Goal: Task Accomplishment & Management: Manage account settings

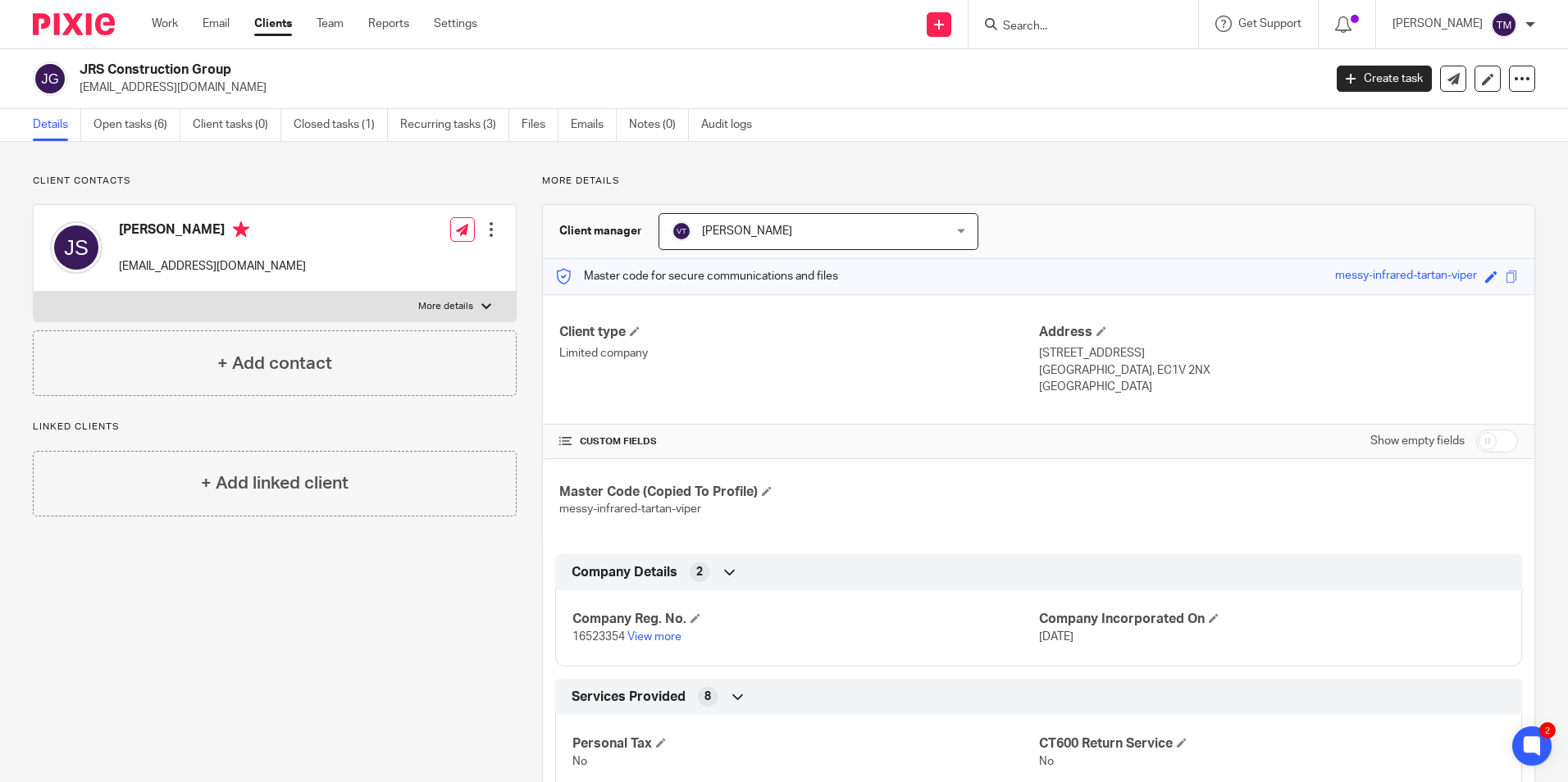
click at [474, 300] on label "More details" at bounding box center [275, 306] width 482 height 29
click at [34, 292] on input "More details" at bounding box center [33, 291] width 1 height 1
checkbox input "true"
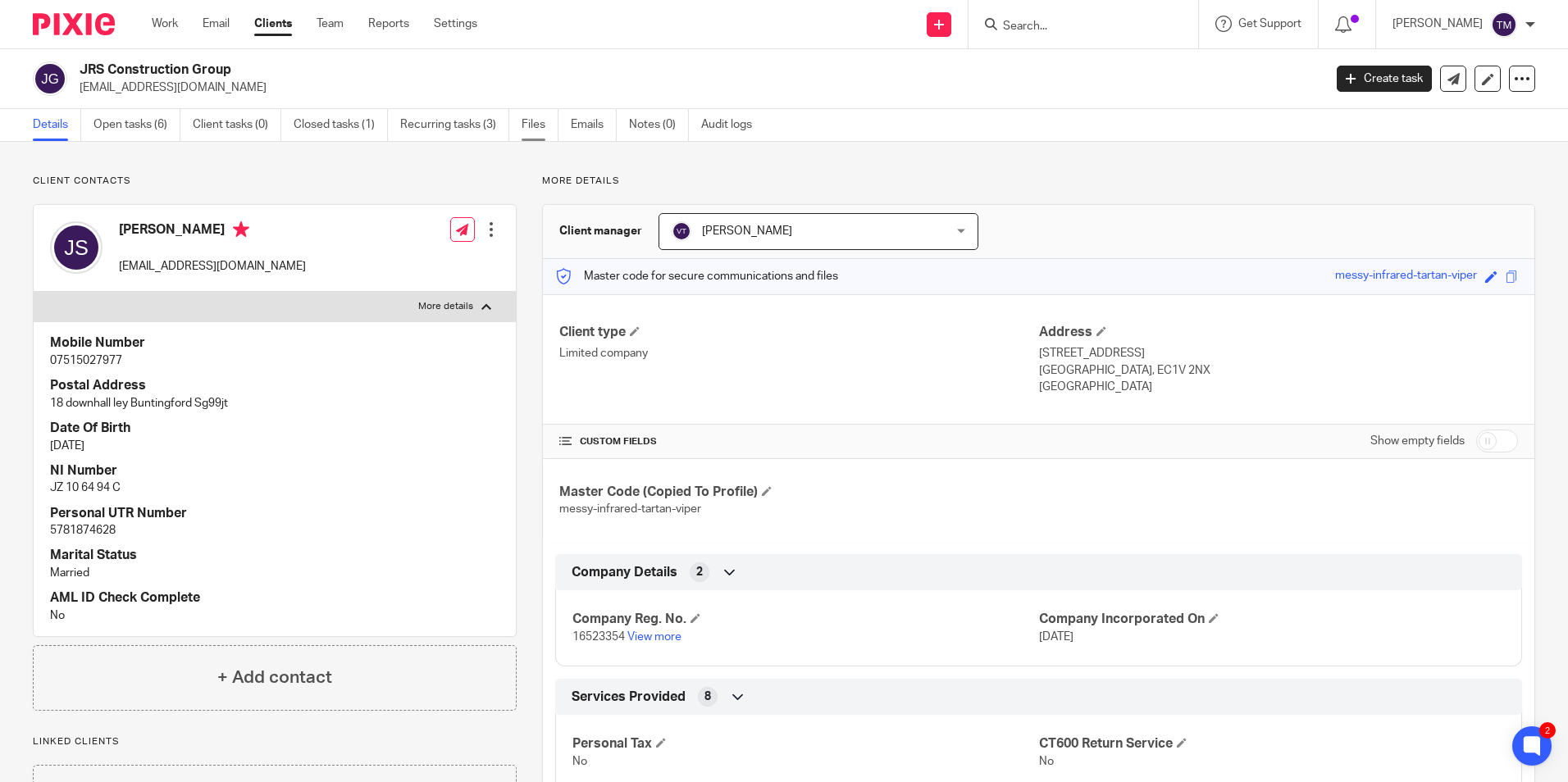
click at [539, 134] on link "Files" at bounding box center [539, 125] width 37 height 32
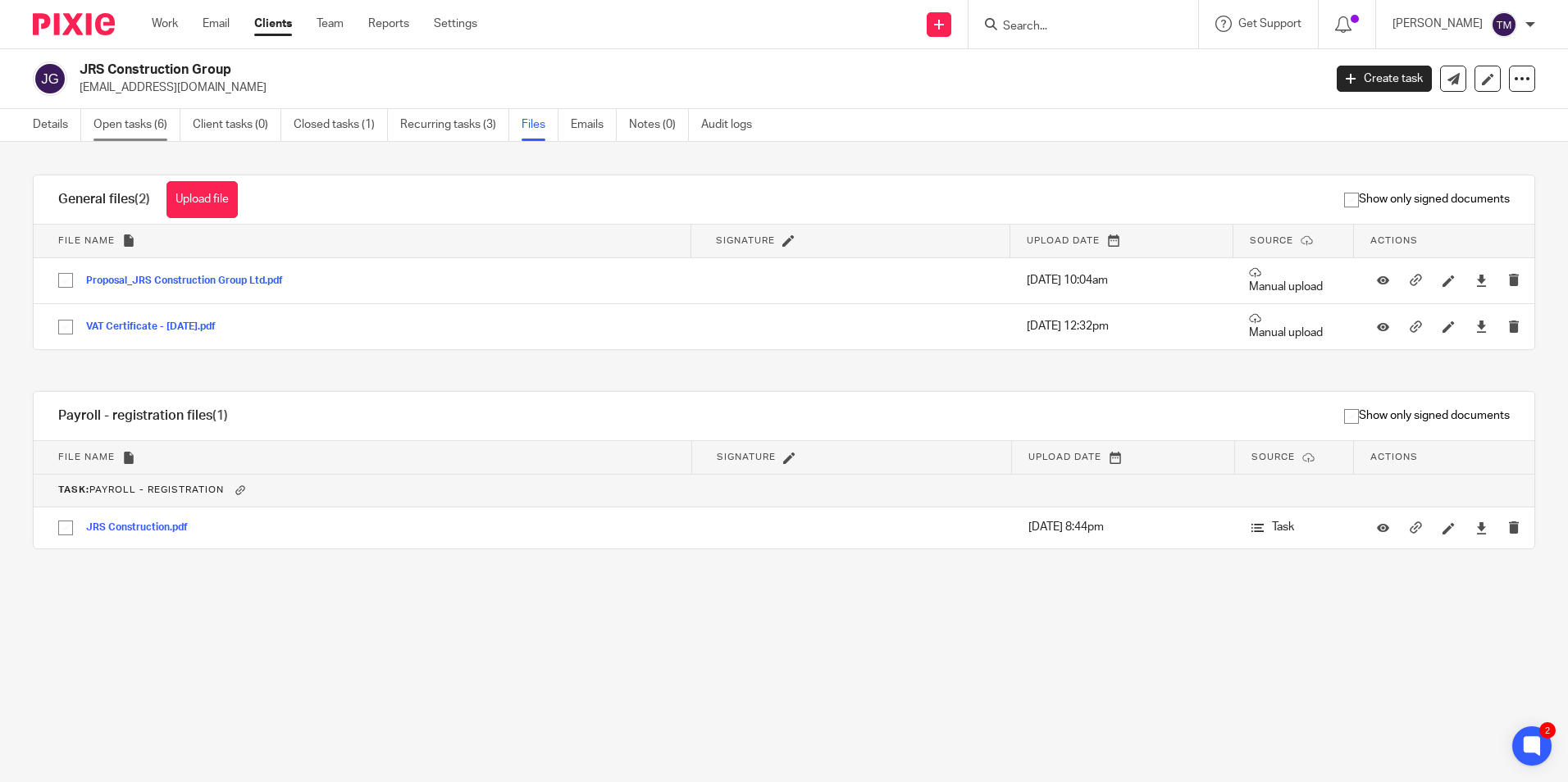
click at [138, 126] on link "Open tasks (6)" at bounding box center [137, 125] width 87 height 32
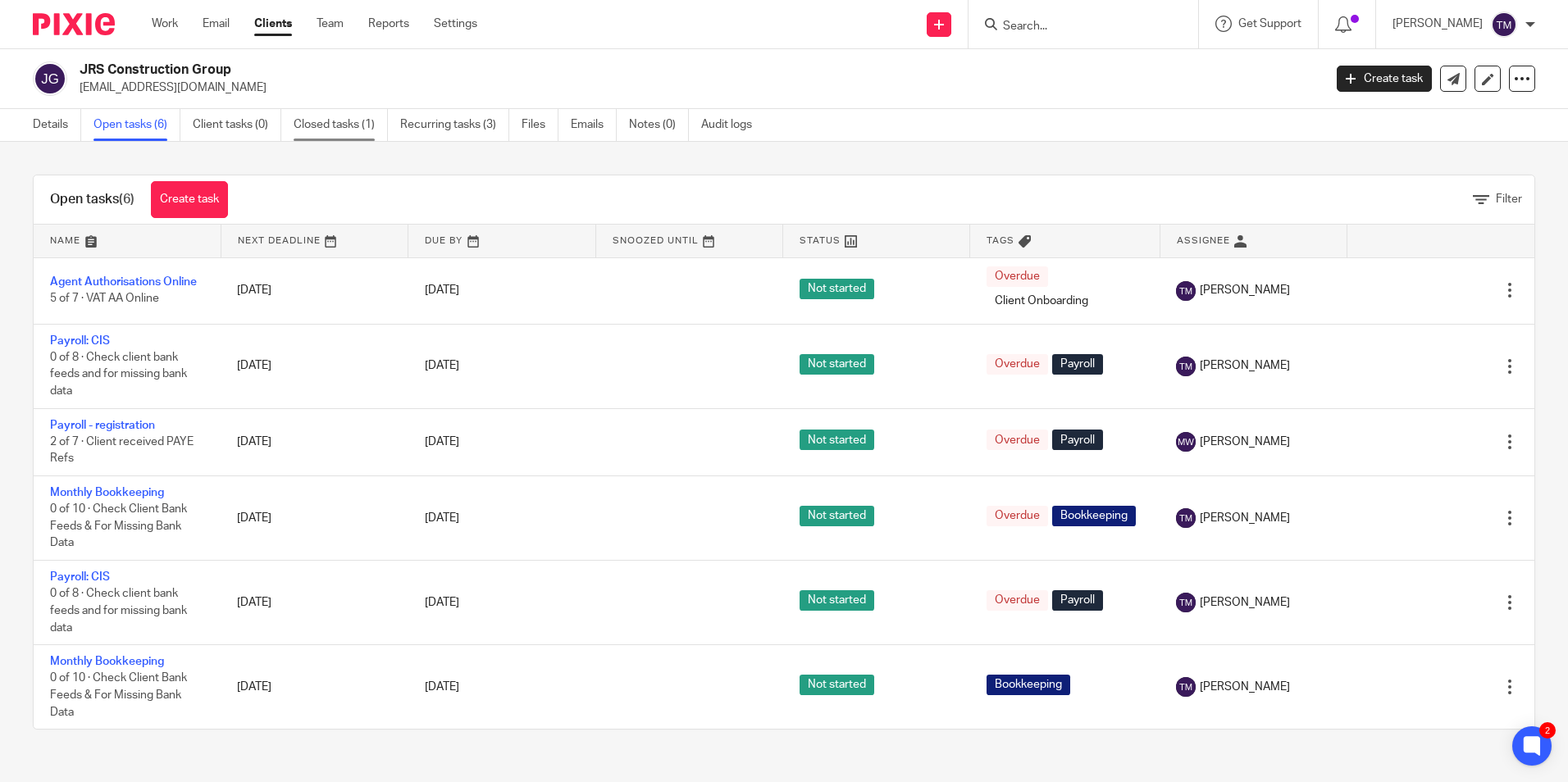
click at [336, 123] on link "Closed tasks (1)" at bounding box center [340, 125] width 95 height 32
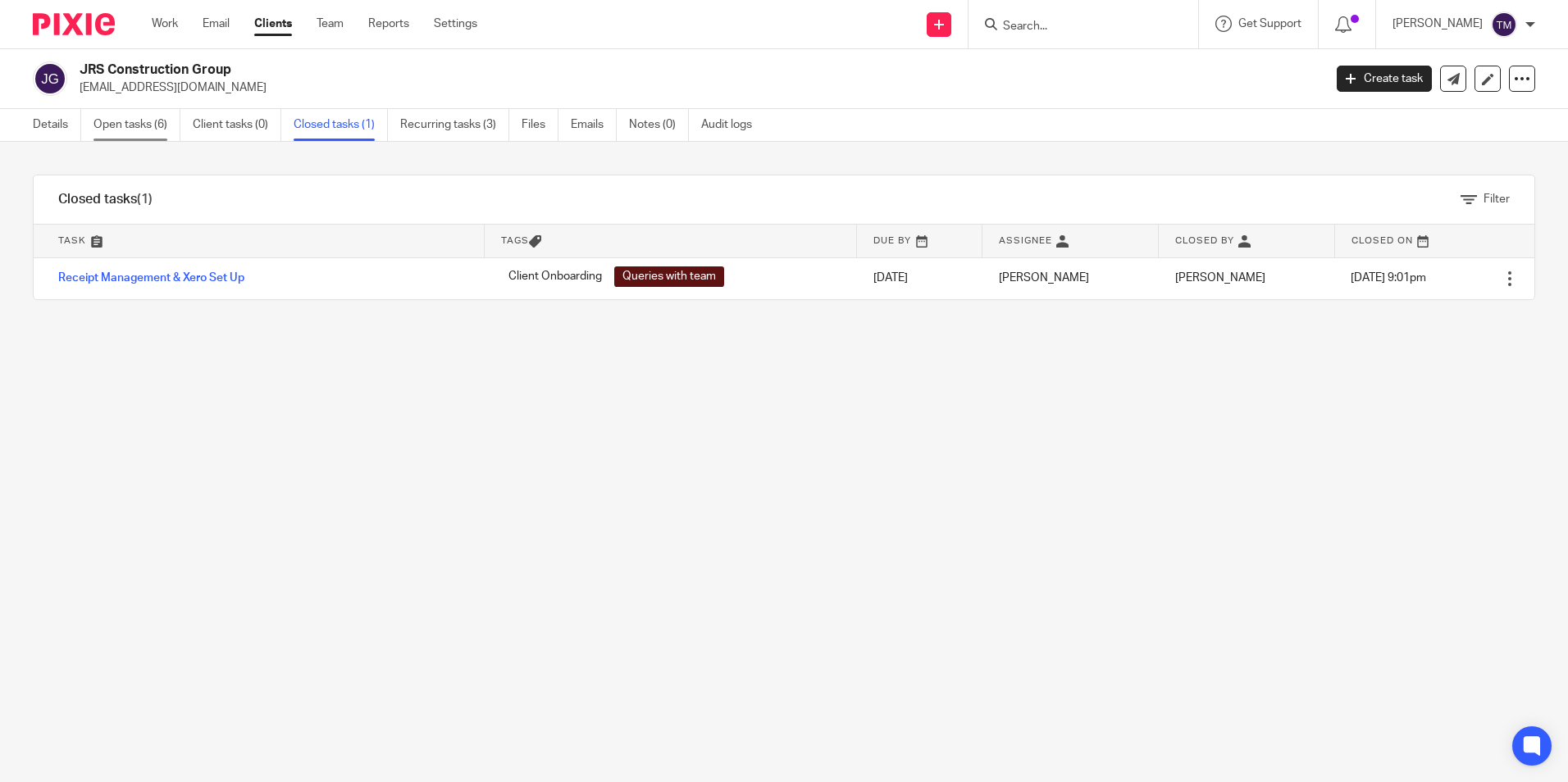
click at [138, 123] on link "Open tasks (6)" at bounding box center [137, 125] width 87 height 32
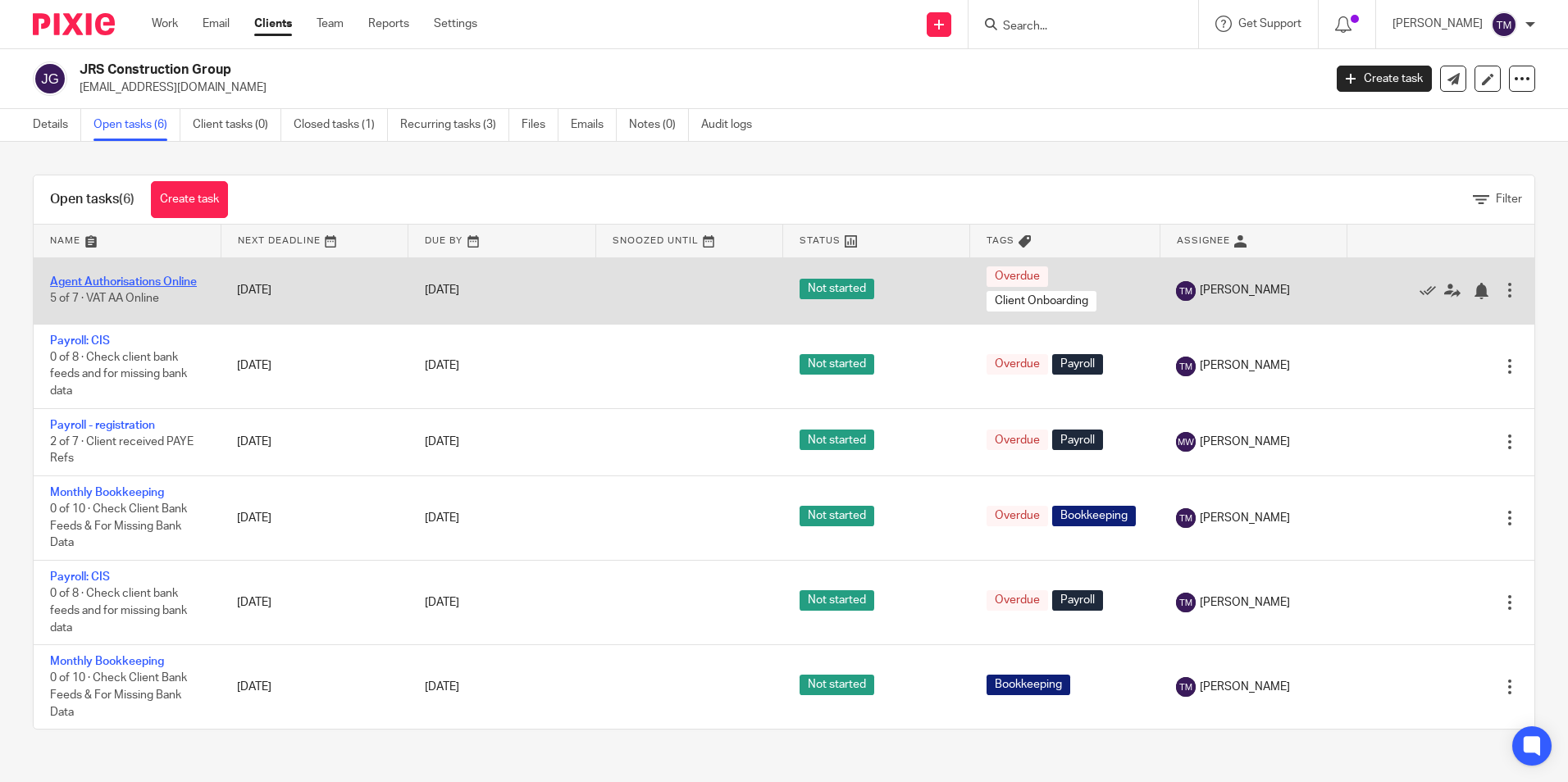
click at [169, 281] on link "Agent Authorisations Online" at bounding box center [123, 282] width 147 height 11
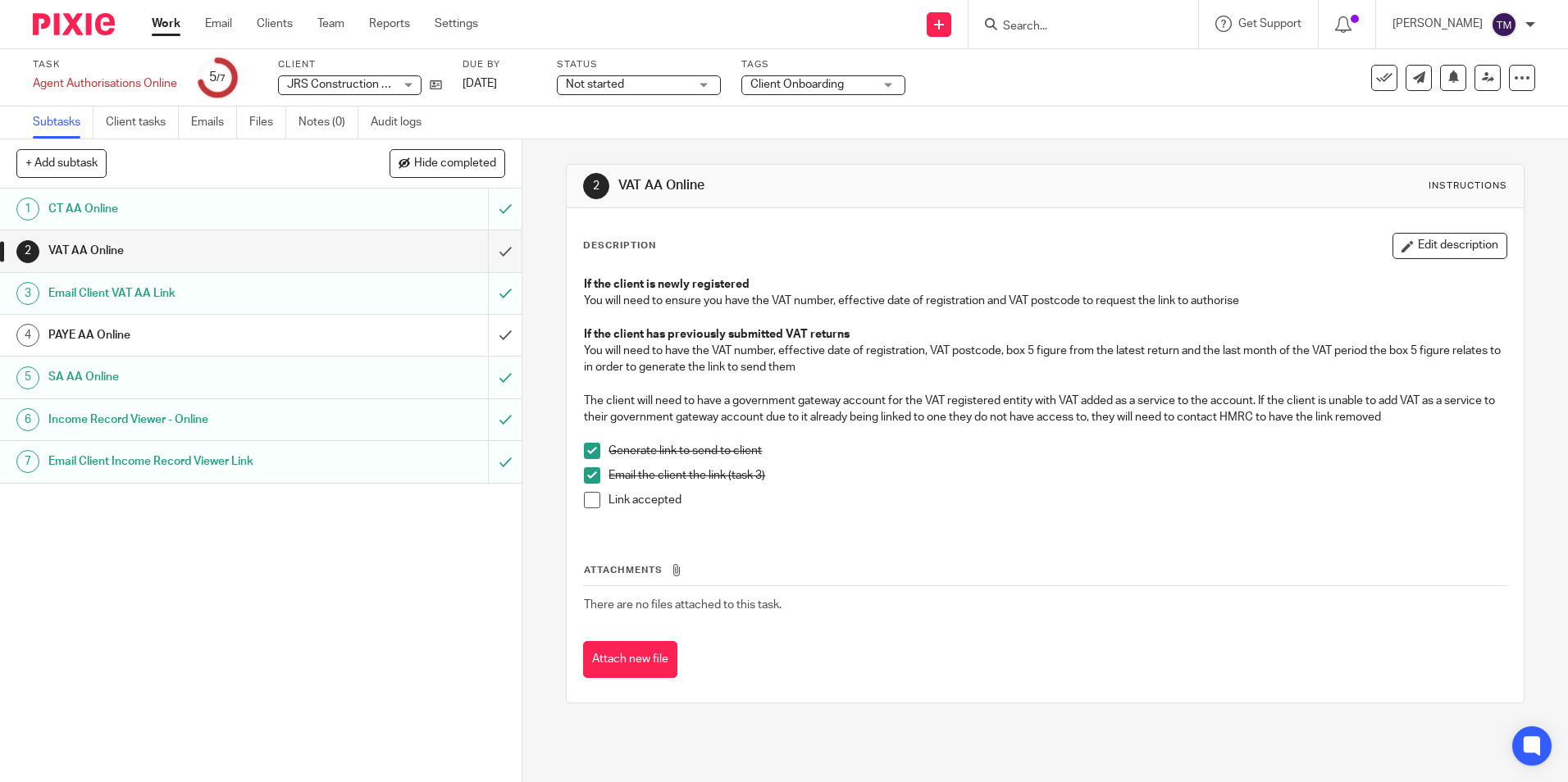
click at [213, 207] on h1 "CT AA Online" at bounding box center [189, 209] width 282 height 25
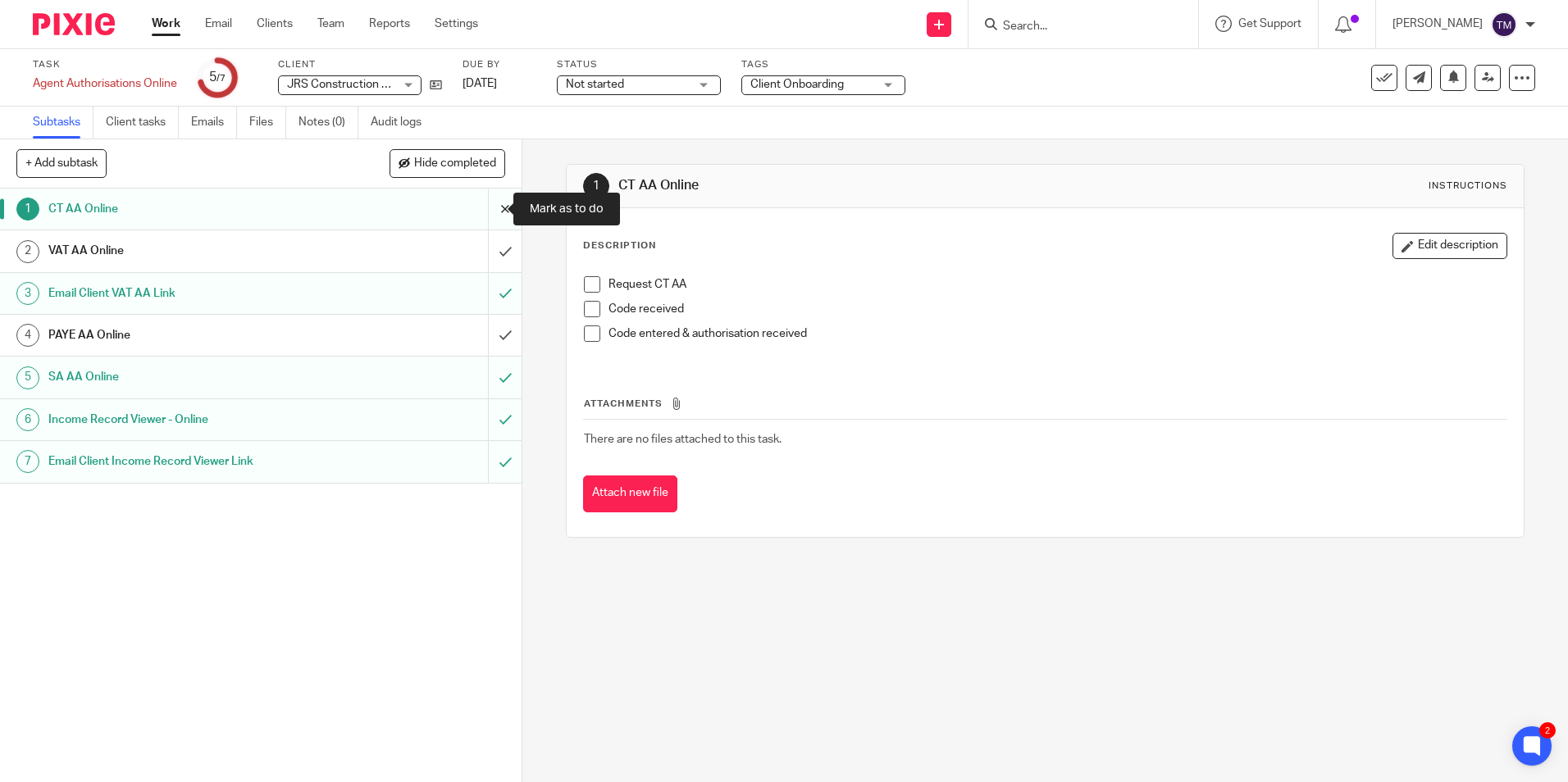
click at [488, 209] on input "submit" at bounding box center [260, 208] width 521 height 41
click at [56, 122] on link "Subtasks" at bounding box center [63, 123] width 61 height 32
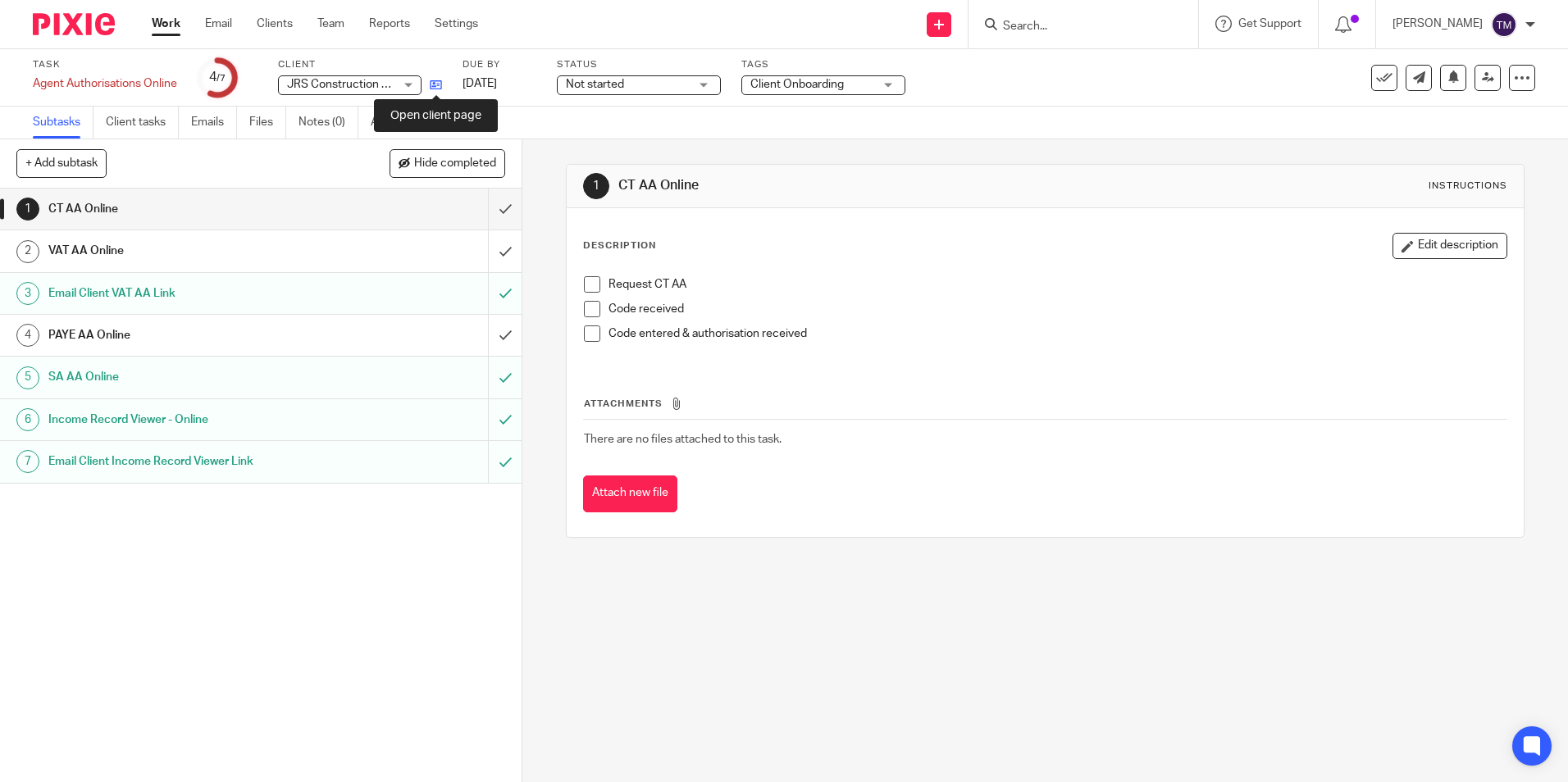
click at [433, 83] on icon at bounding box center [435, 84] width 12 height 12
click at [483, 206] on input "submit" at bounding box center [260, 208] width 521 height 41
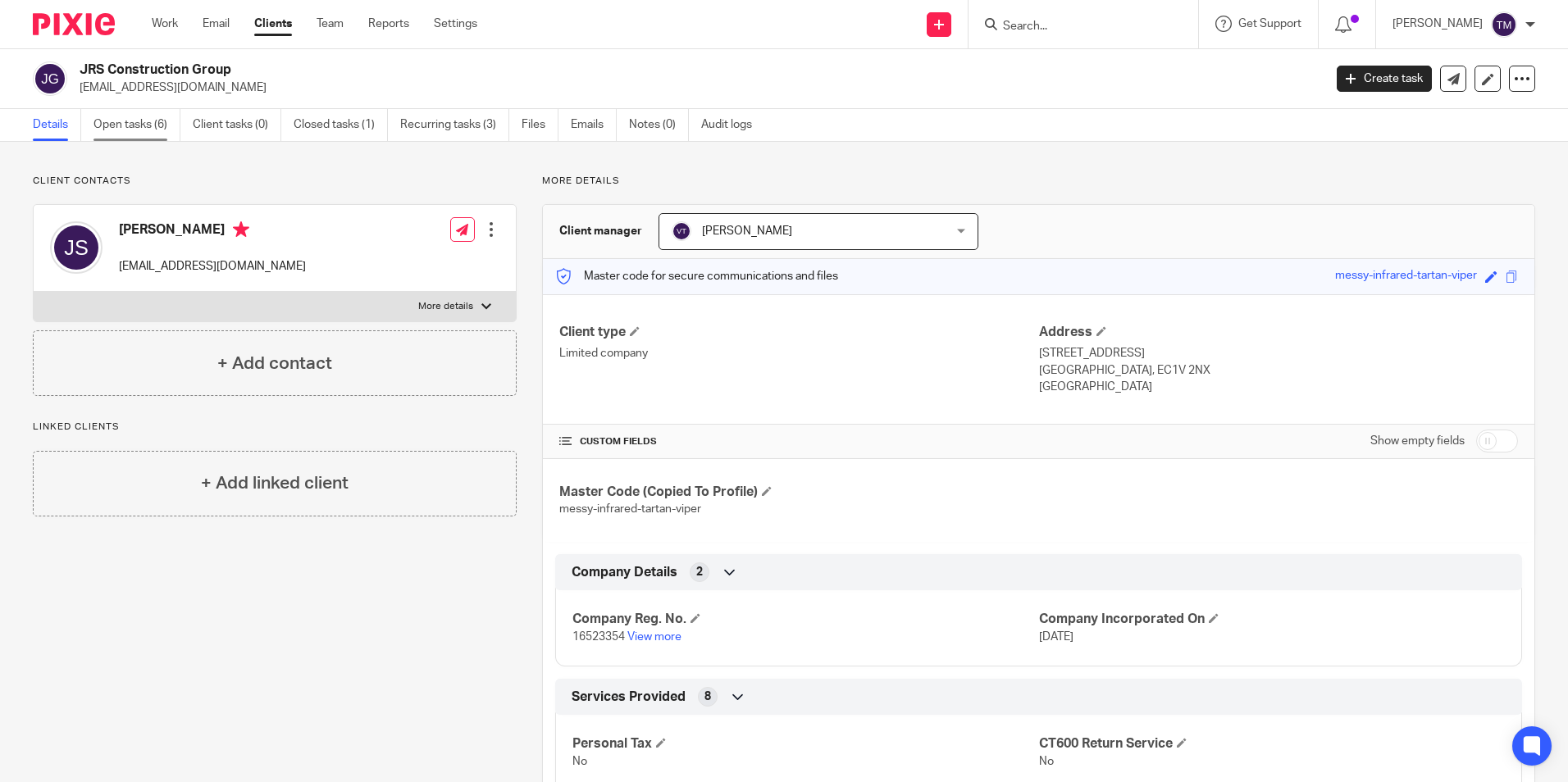
click at [154, 127] on link "Open tasks (6)" at bounding box center [137, 125] width 87 height 32
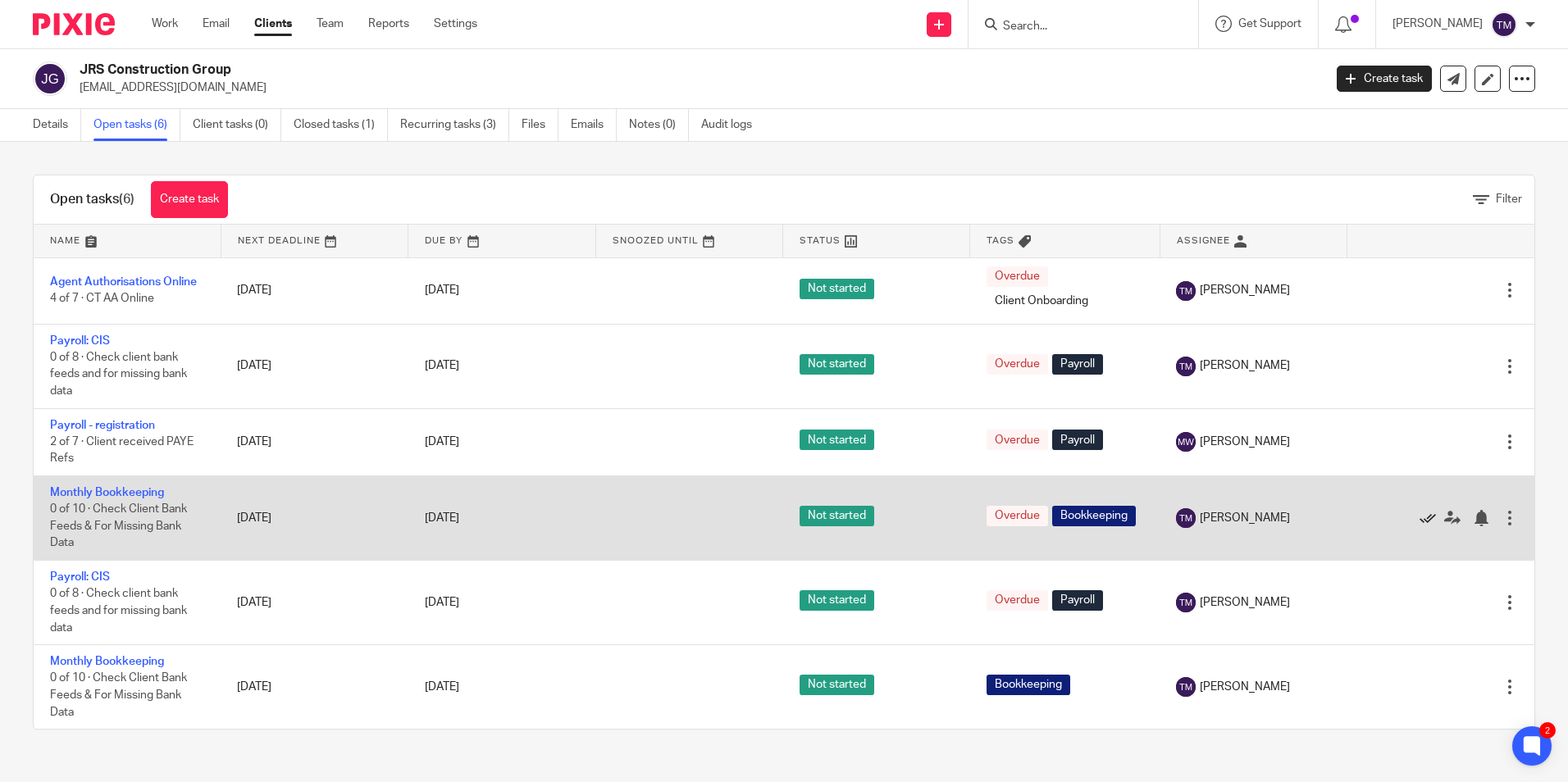
click at [1420, 515] on icon at bounding box center [1427, 517] width 16 height 16
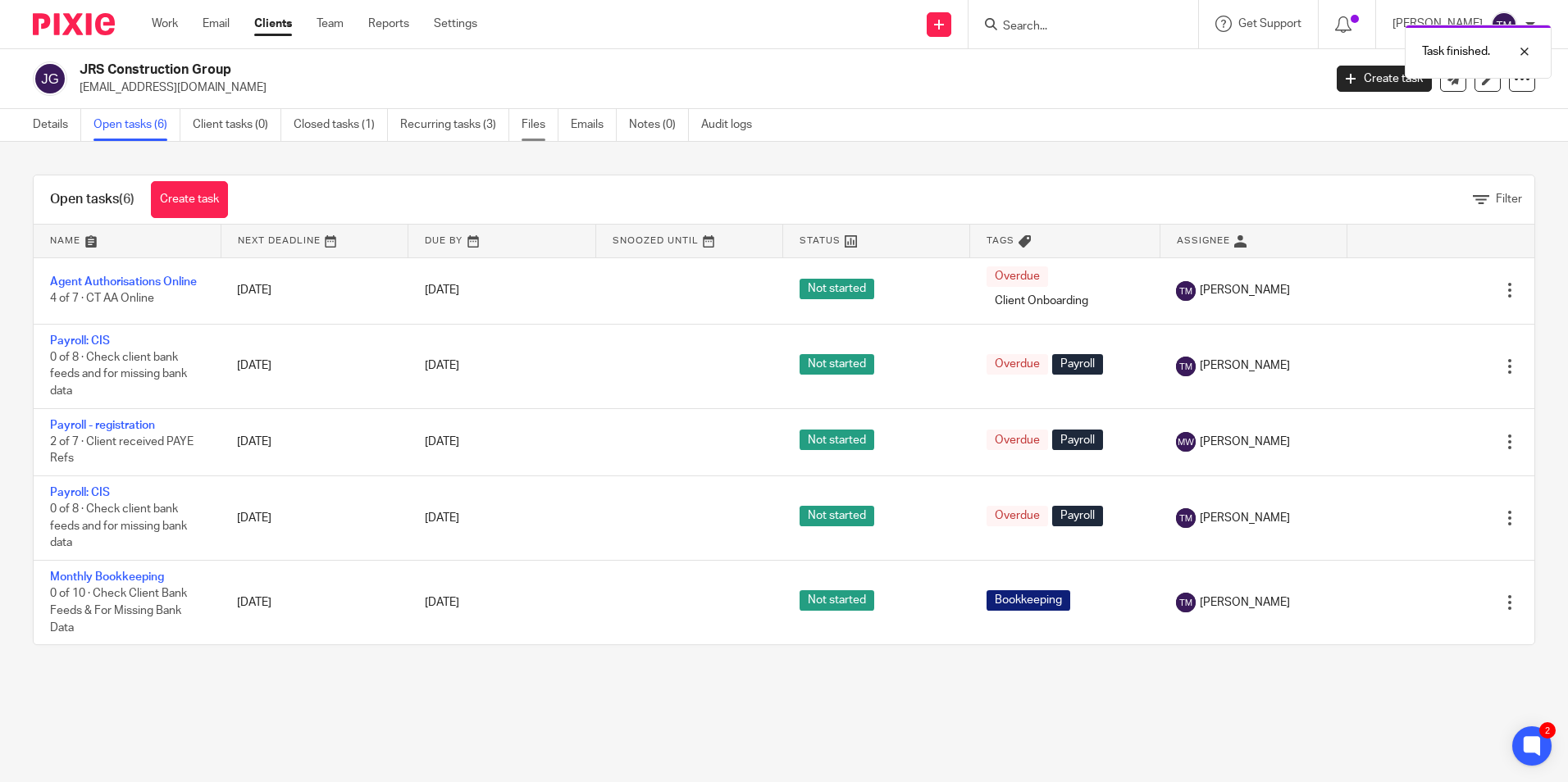
click at [537, 125] on link "Files" at bounding box center [539, 125] width 37 height 32
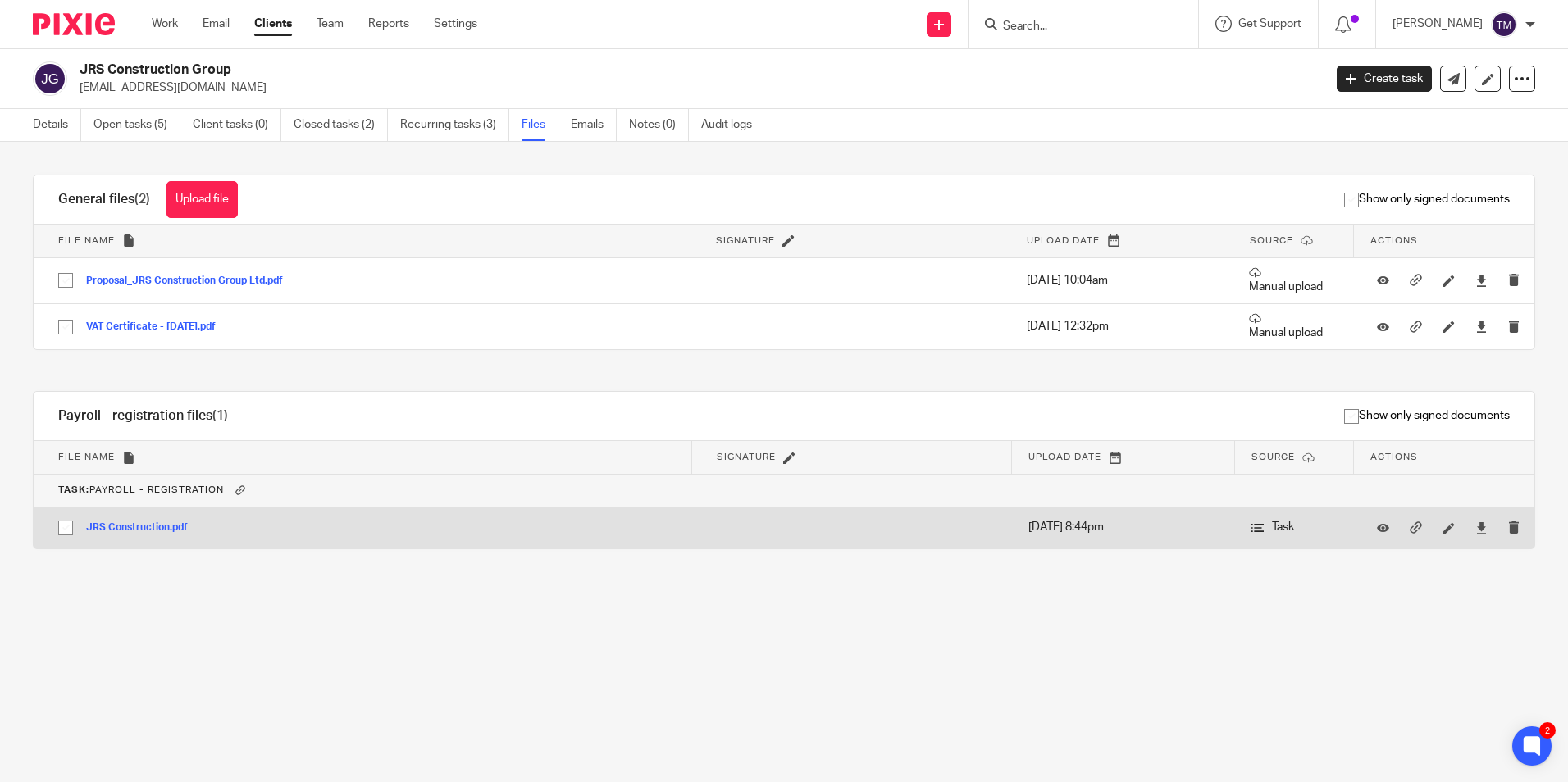
click at [169, 530] on button "JRS Construction.pdf" at bounding box center [143, 528] width 114 height 11
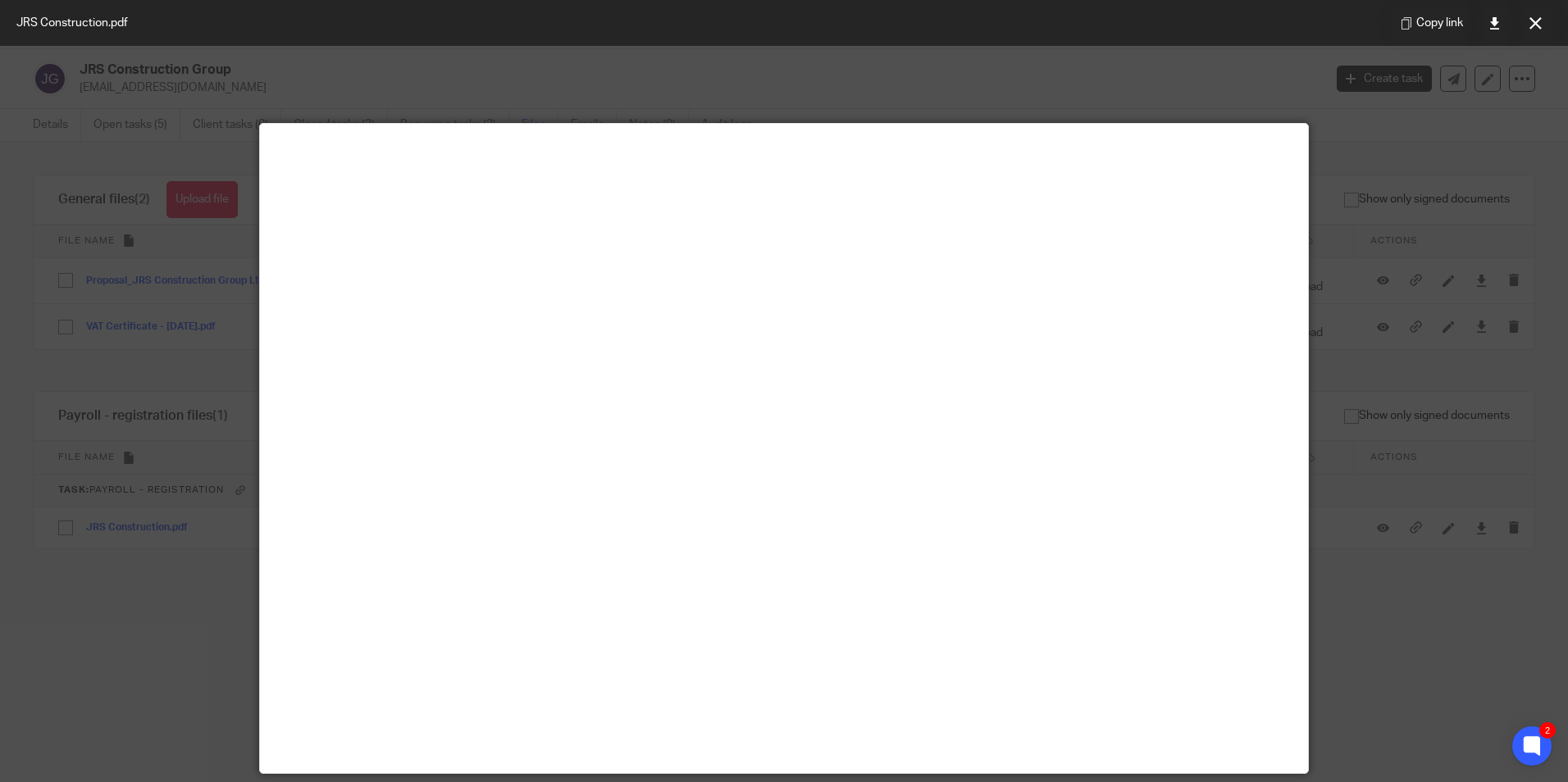
click at [970, 78] on div at bounding box center [784, 391] width 1568 height 782
click at [1540, 24] on button at bounding box center [1535, 23] width 33 height 33
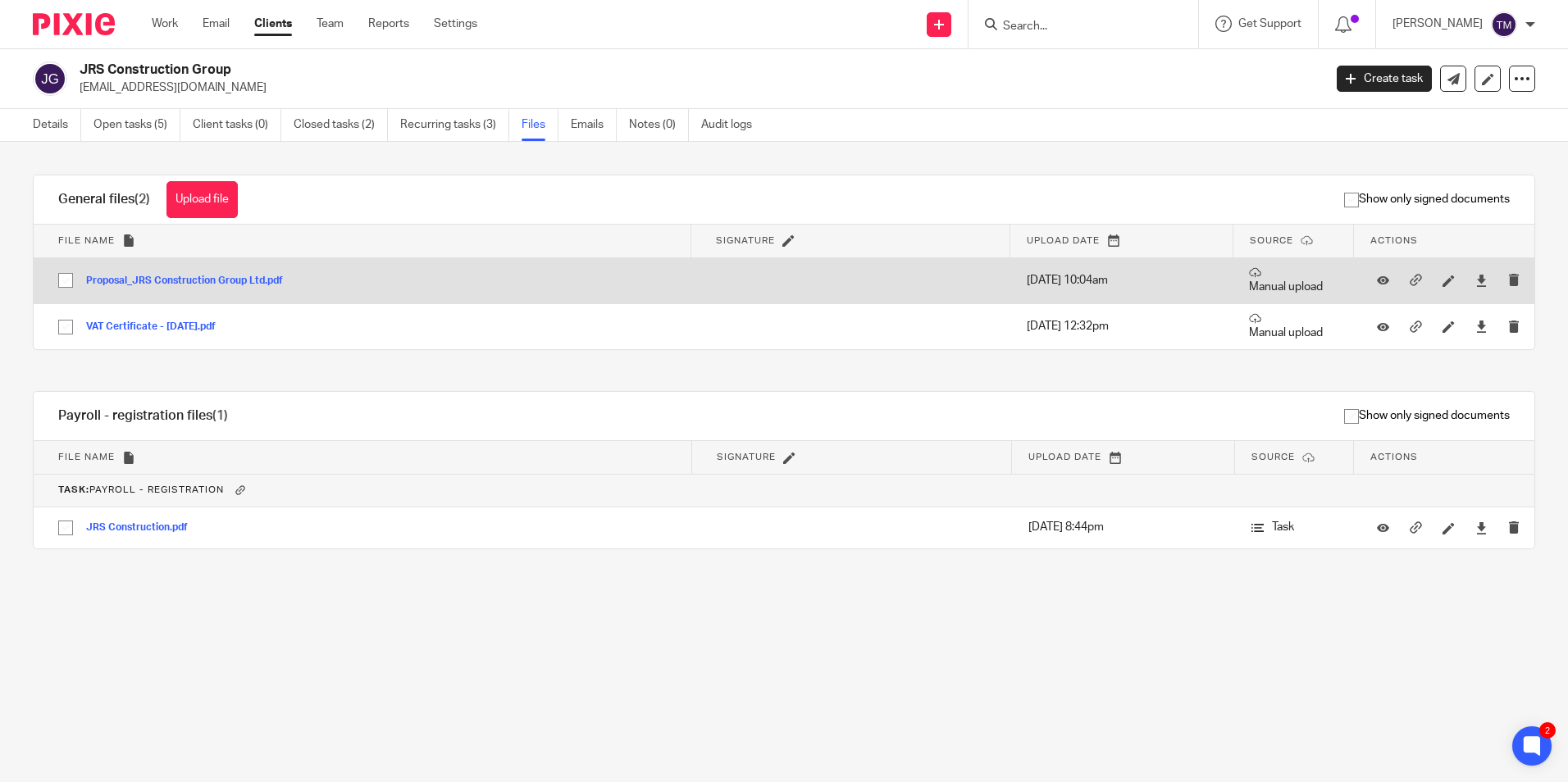
click at [179, 281] on button "Proposal_JRS Construction Group Ltd.pdf" at bounding box center [190, 281] width 209 height 11
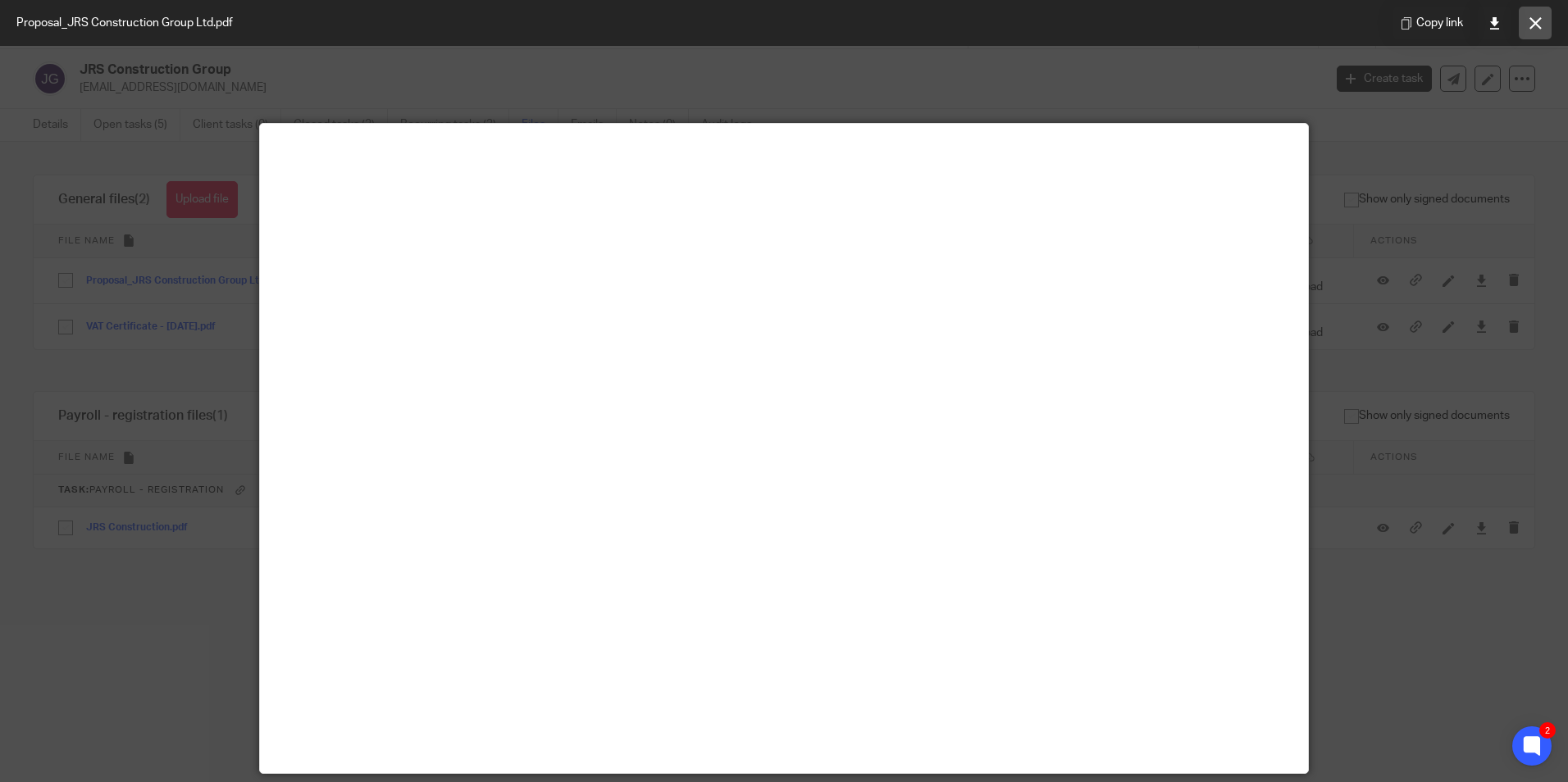
click at [1529, 18] on icon at bounding box center [1535, 23] width 12 height 12
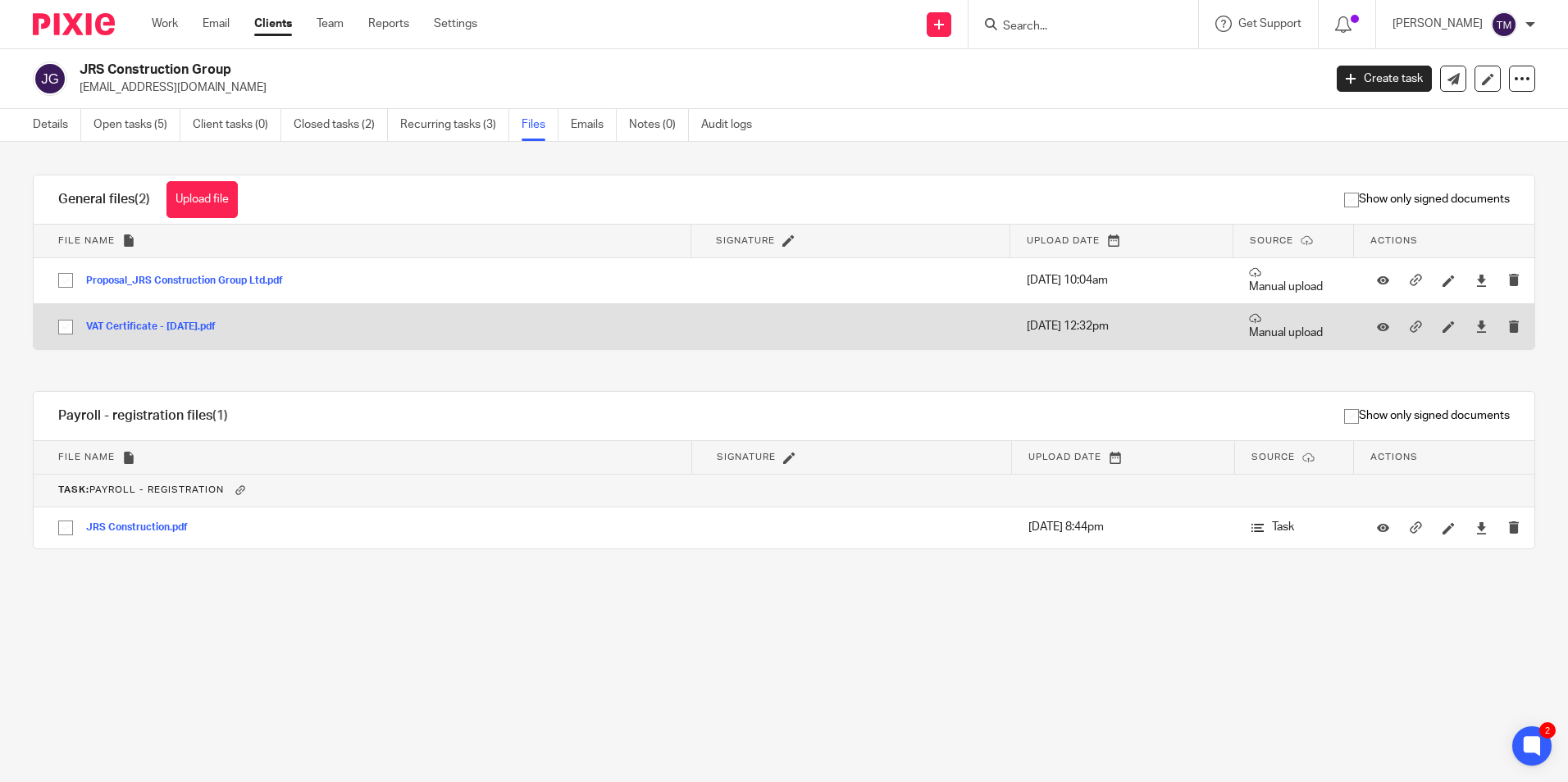
click at [134, 328] on button "VAT Certificate - July 25.pdf" at bounding box center [157, 327] width 142 height 11
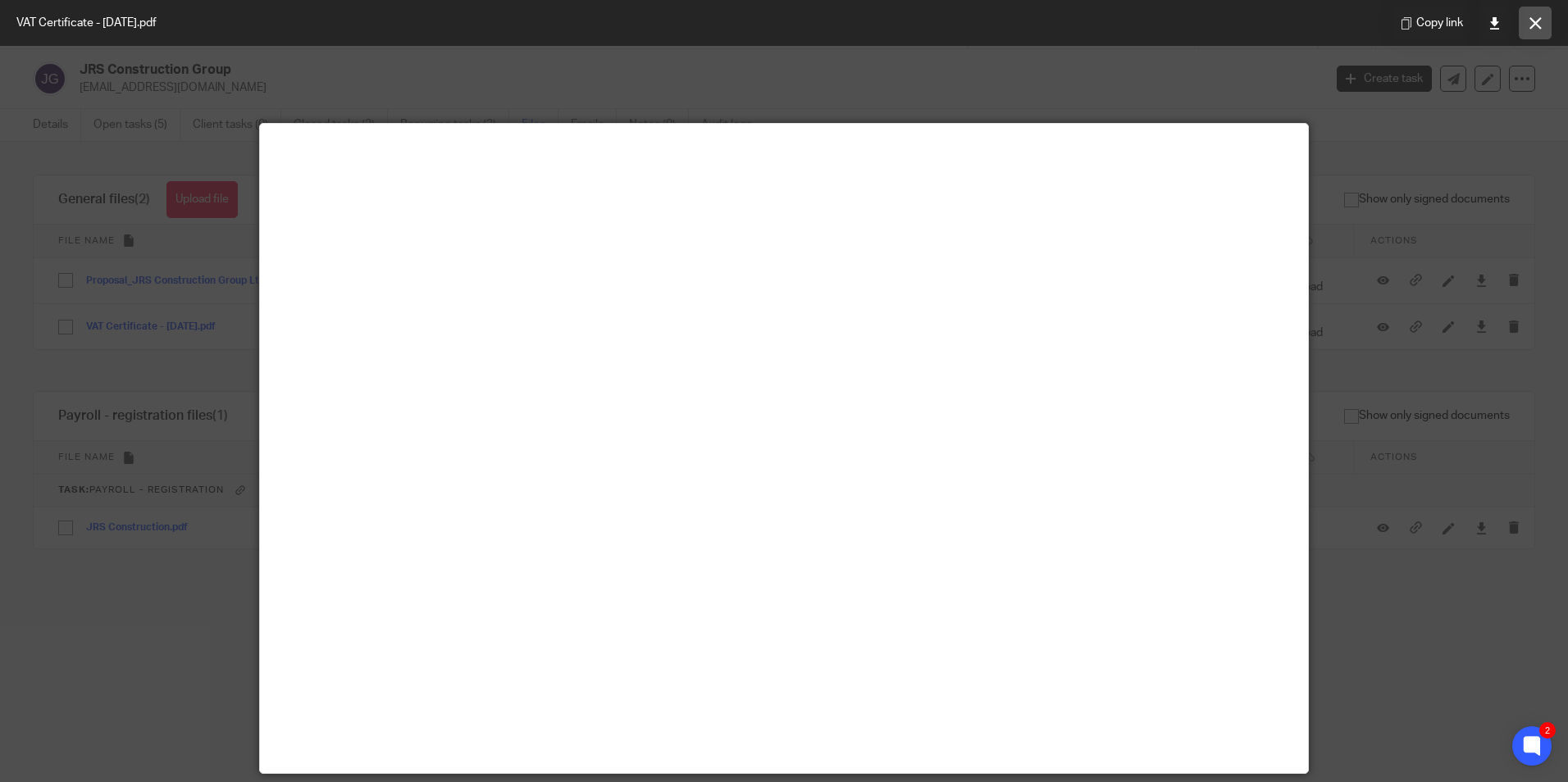
click at [1531, 27] on icon at bounding box center [1535, 23] width 12 height 12
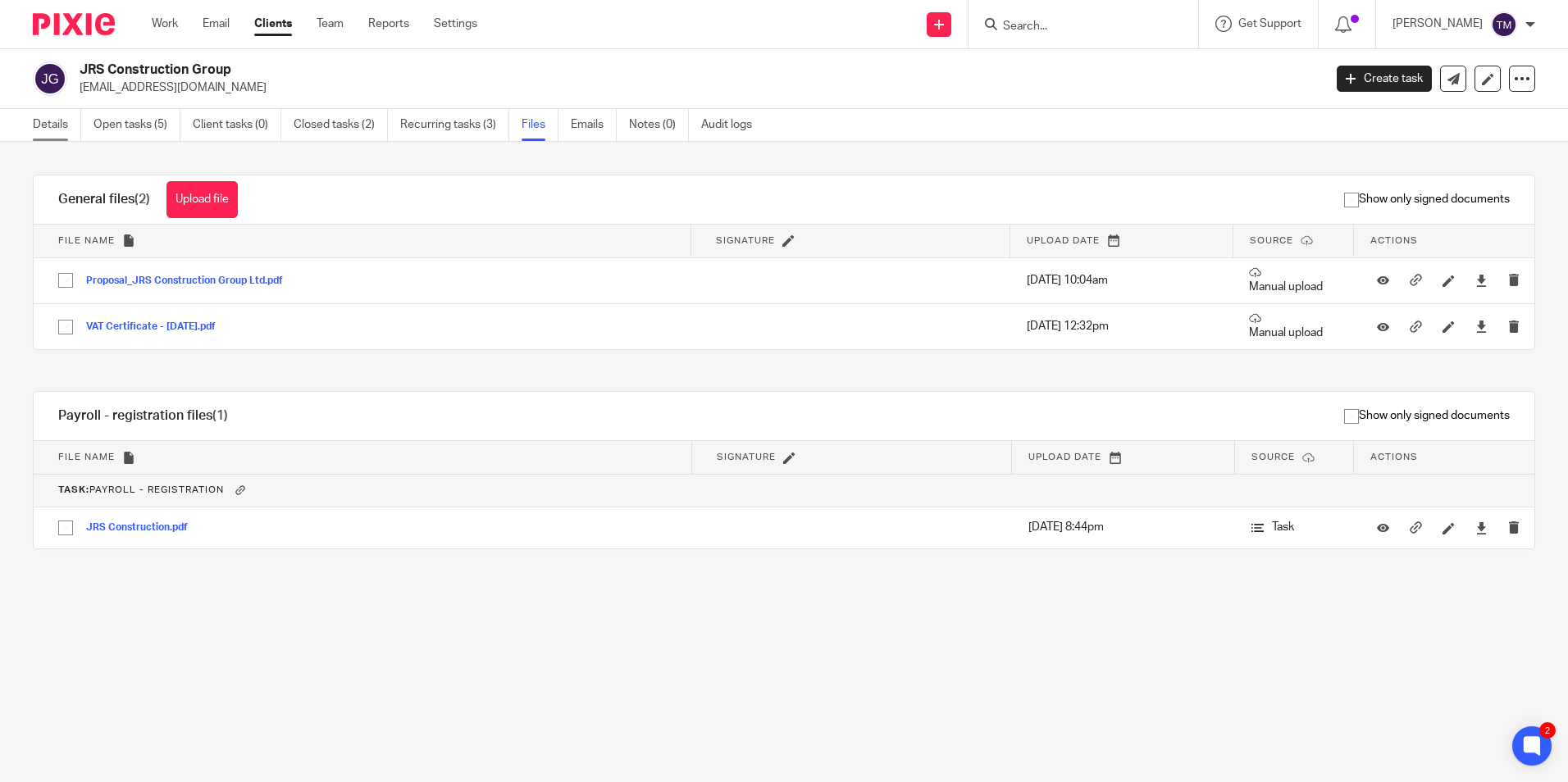
click at [48, 126] on link "Details" at bounding box center [57, 125] width 48 height 32
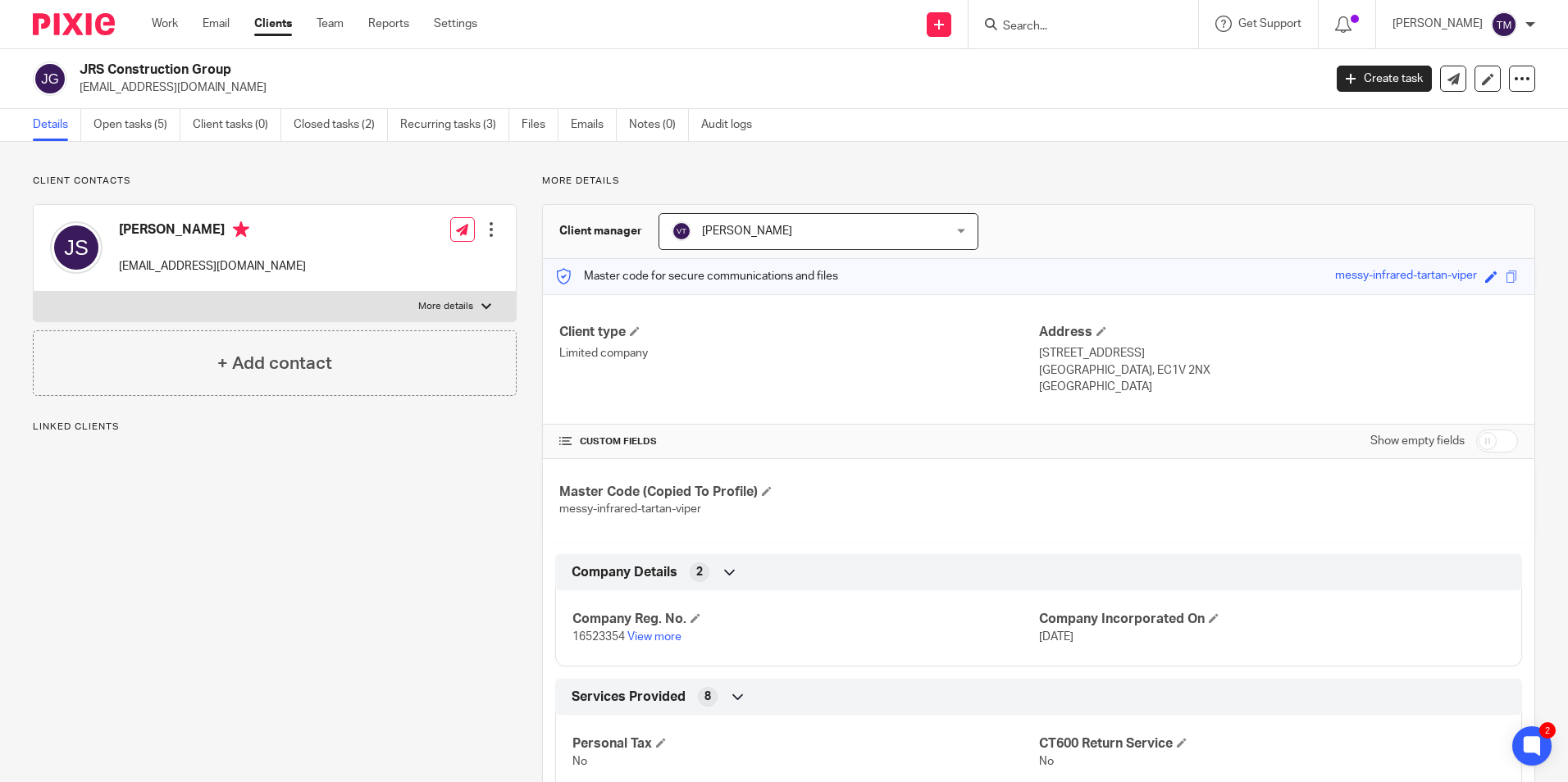
click at [1478, 440] on input "checkbox" at bounding box center [1497, 441] width 42 height 23
checkbox input "true"
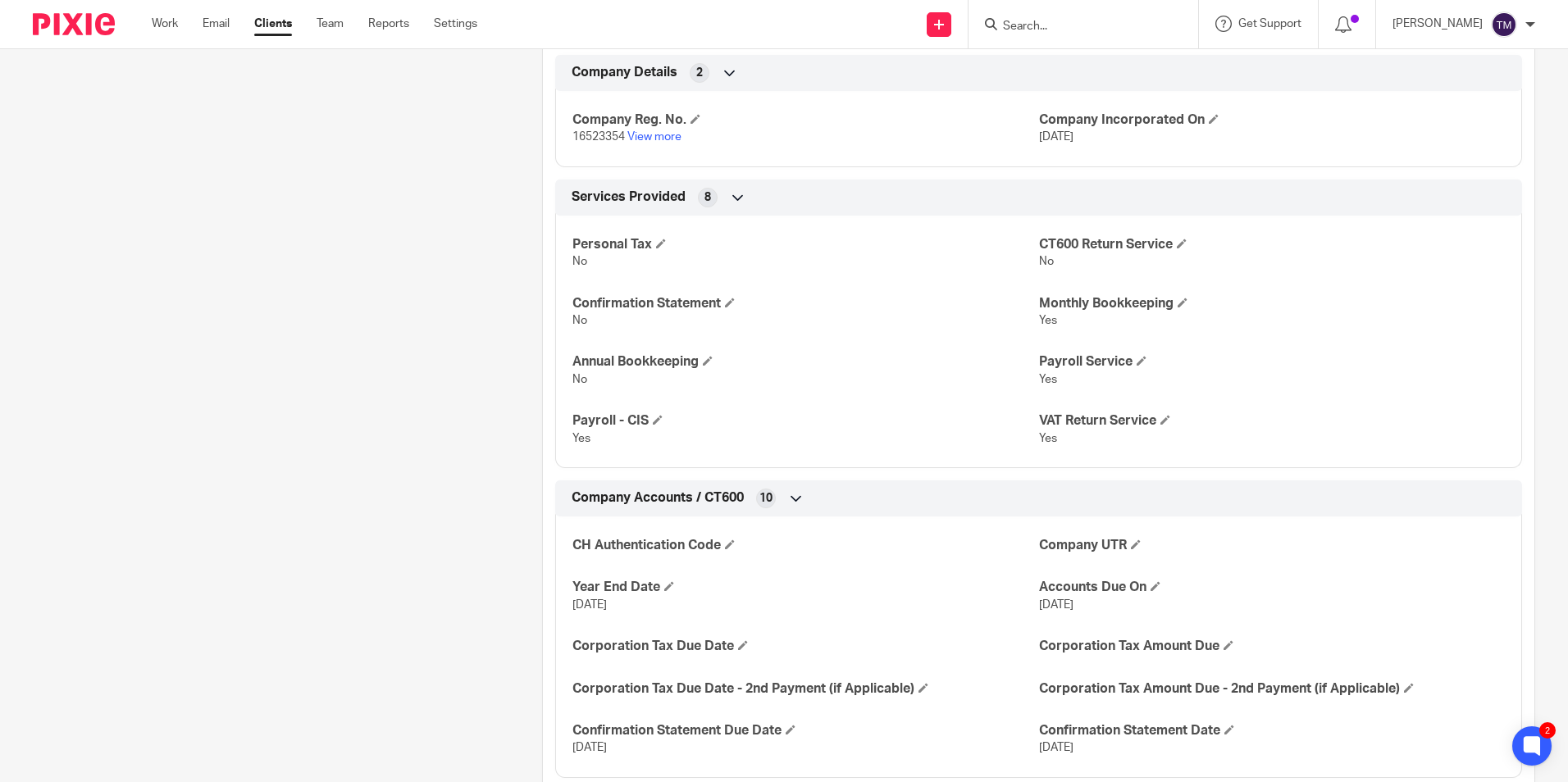
scroll to position [738, 0]
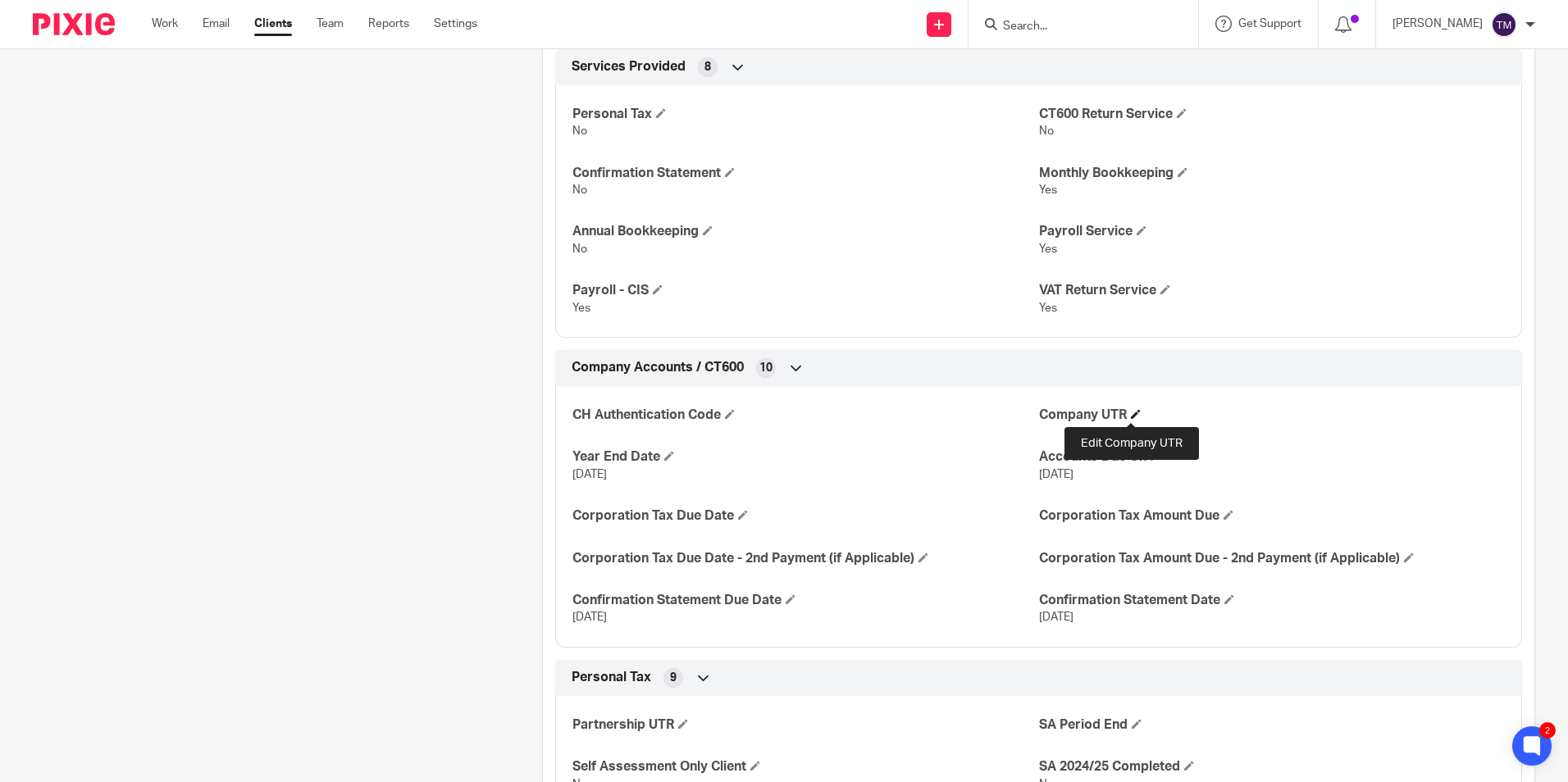
click at [1131, 413] on span at bounding box center [1136, 414] width 9 height 9
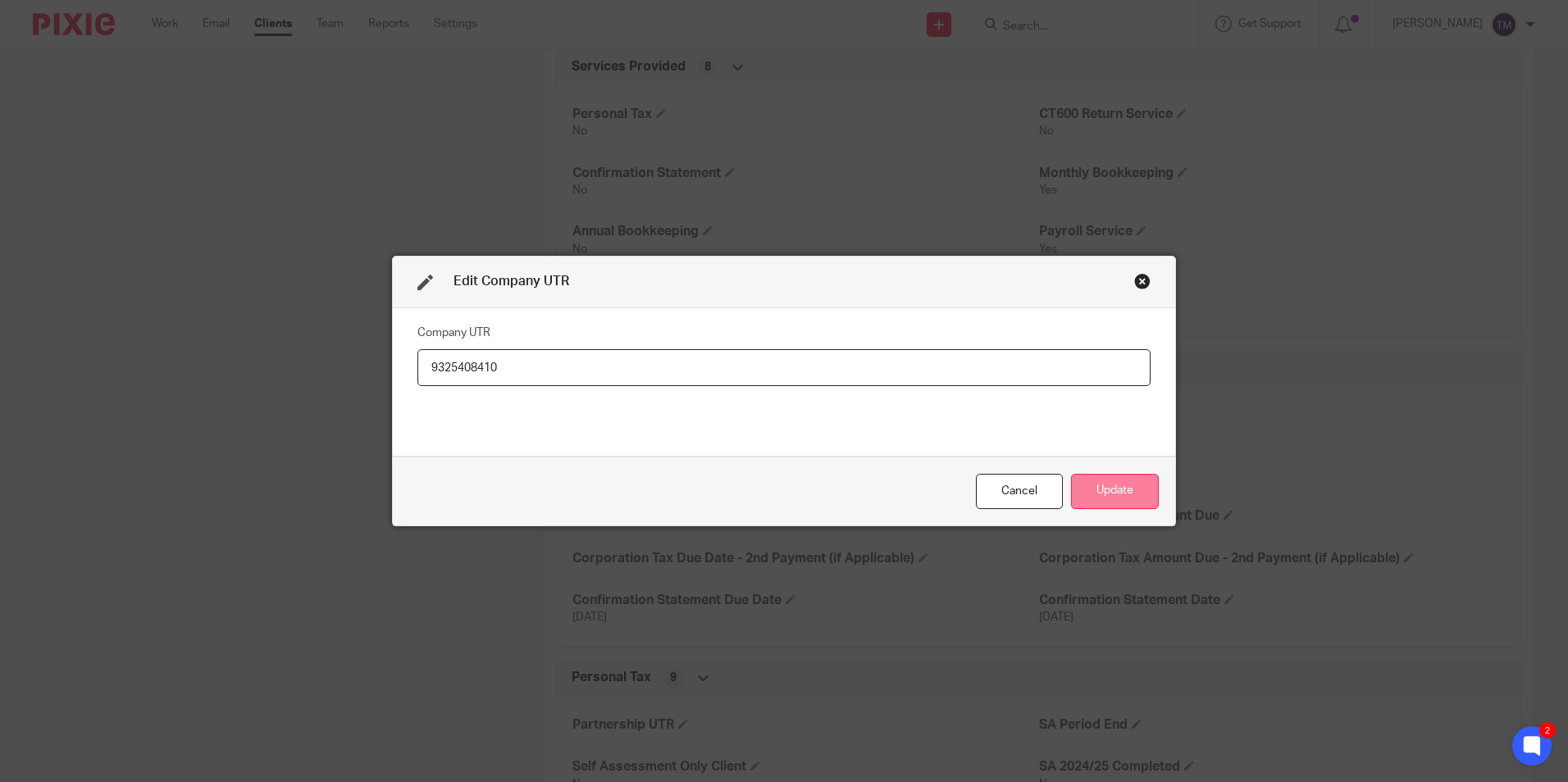
type input "9325408410"
click at [1112, 492] on button "Update" at bounding box center [1114, 491] width 88 height 35
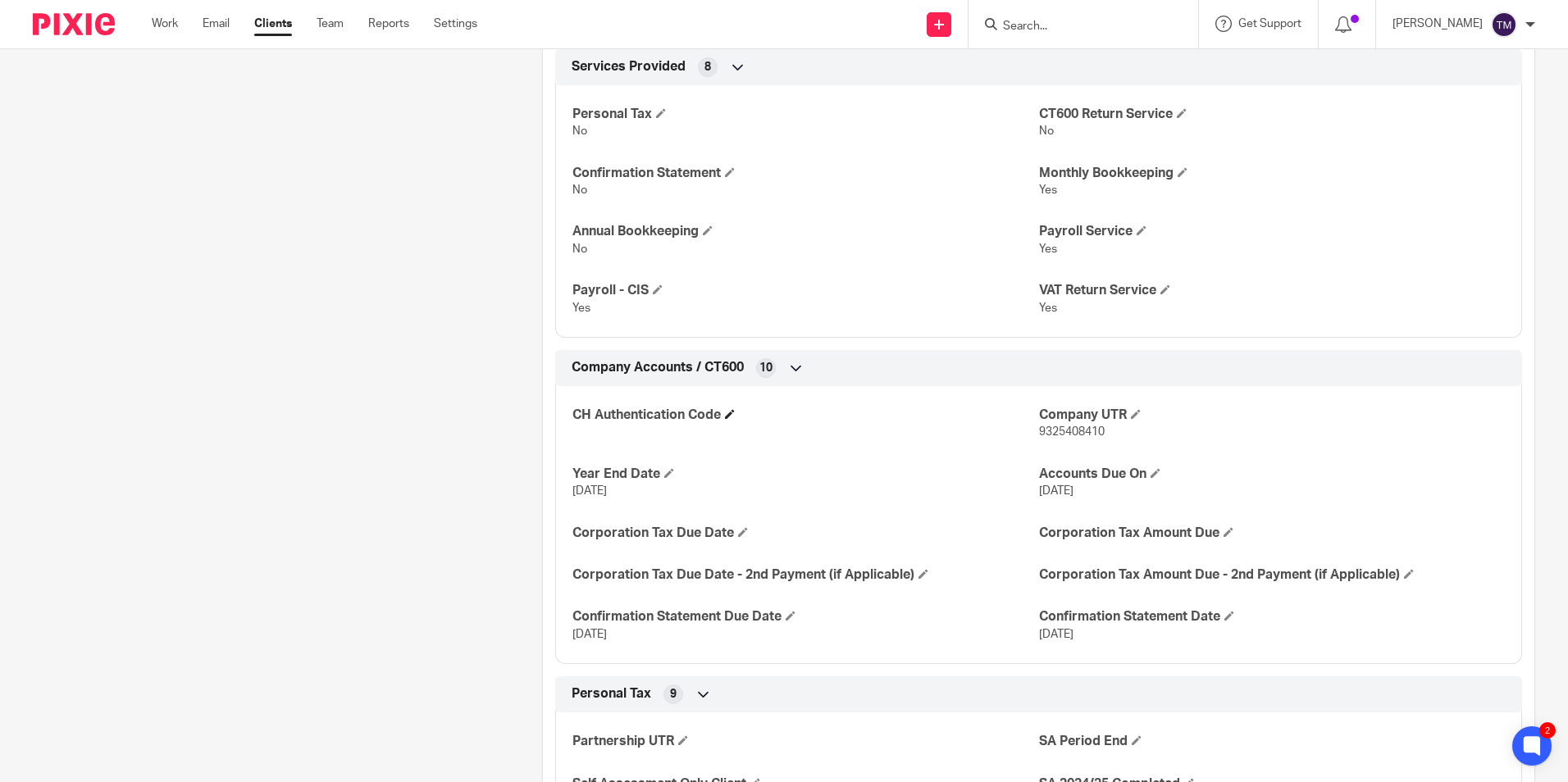
click at [724, 413] on h4 "CH Authentication Code" at bounding box center [805, 415] width 465 height 17
click at [730, 416] on span at bounding box center [729, 414] width 9 height 9
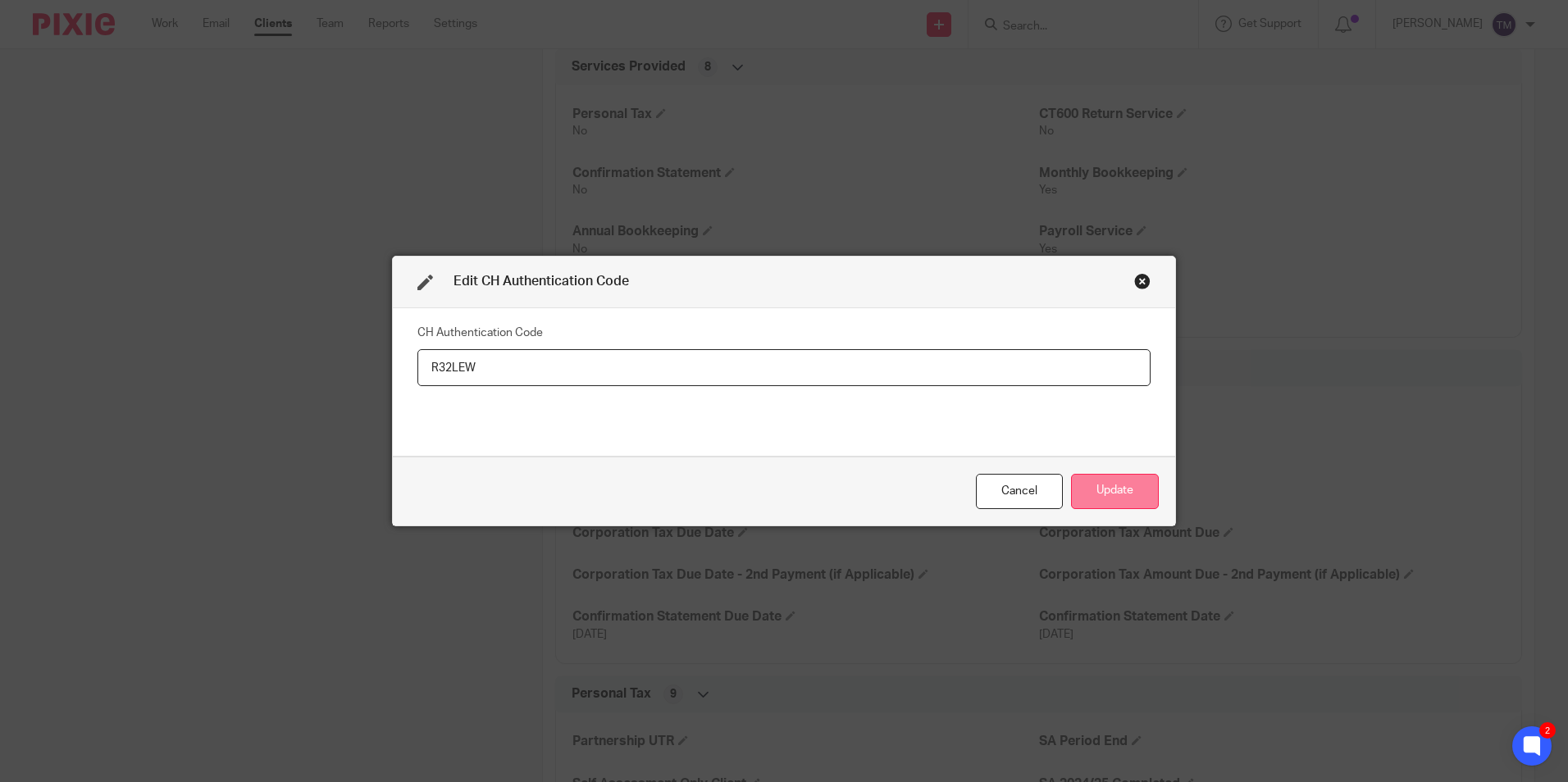
type input "R32LEW"
click at [1109, 497] on button "Update" at bounding box center [1114, 491] width 88 height 35
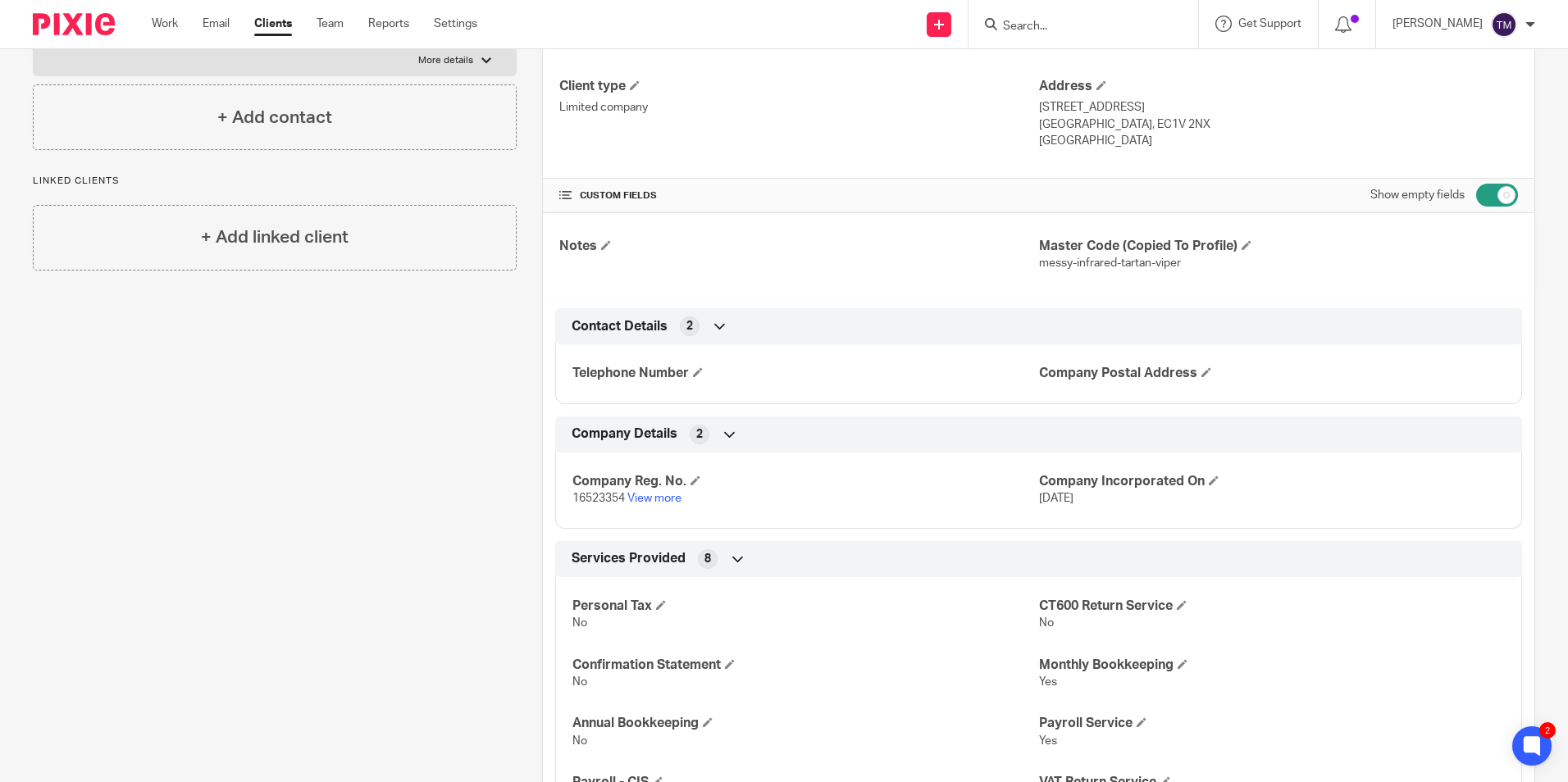
scroll to position [0, 0]
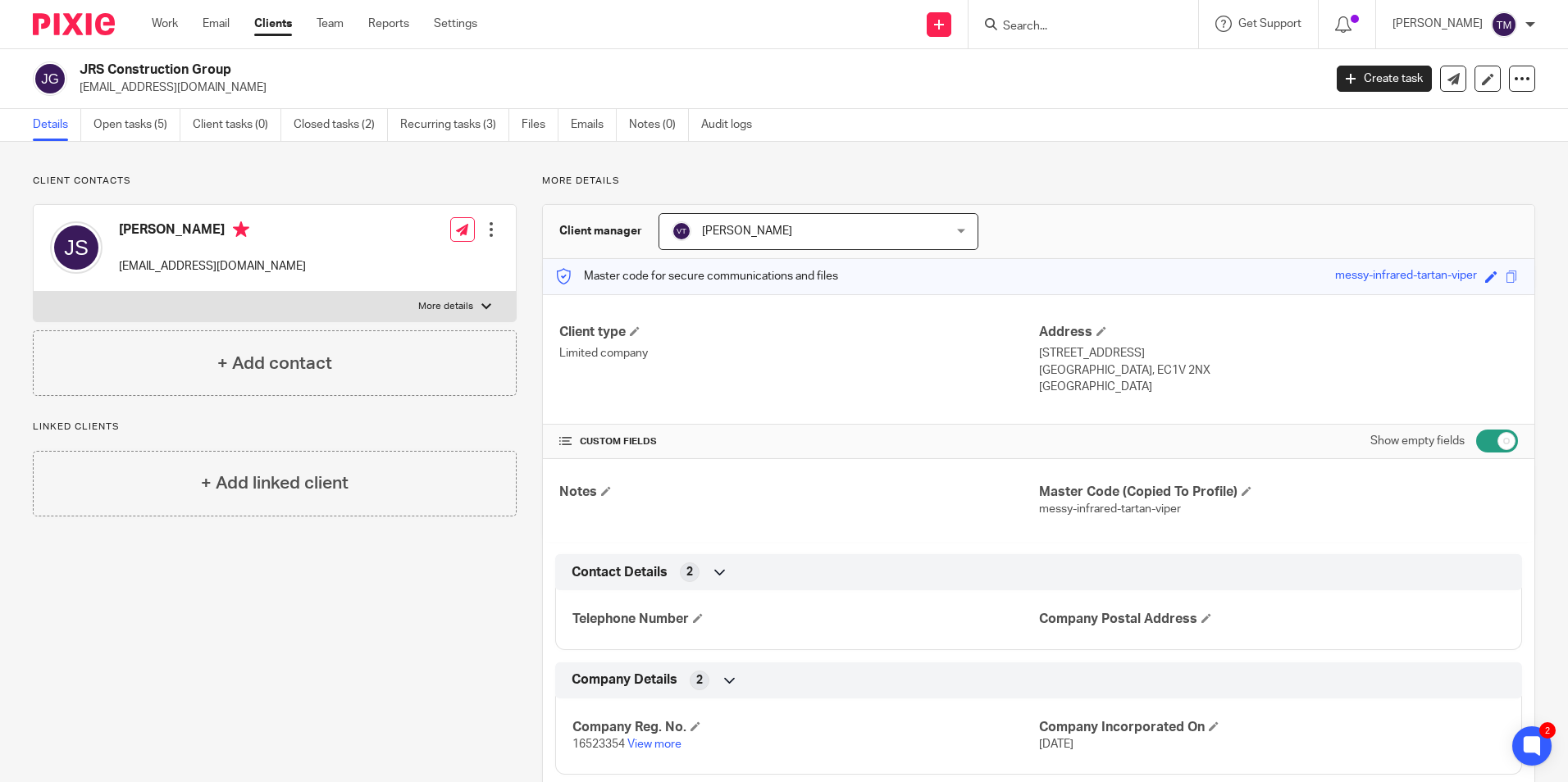
click at [521, 126] on ul "Details Open tasks (5) Client tasks (0) Closed tasks (2) Recurring tasks (3) Fi…" at bounding box center [405, 125] width 743 height 32
click at [535, 126] on link "Files" at bounding box center [539, 125] width 37 height 32
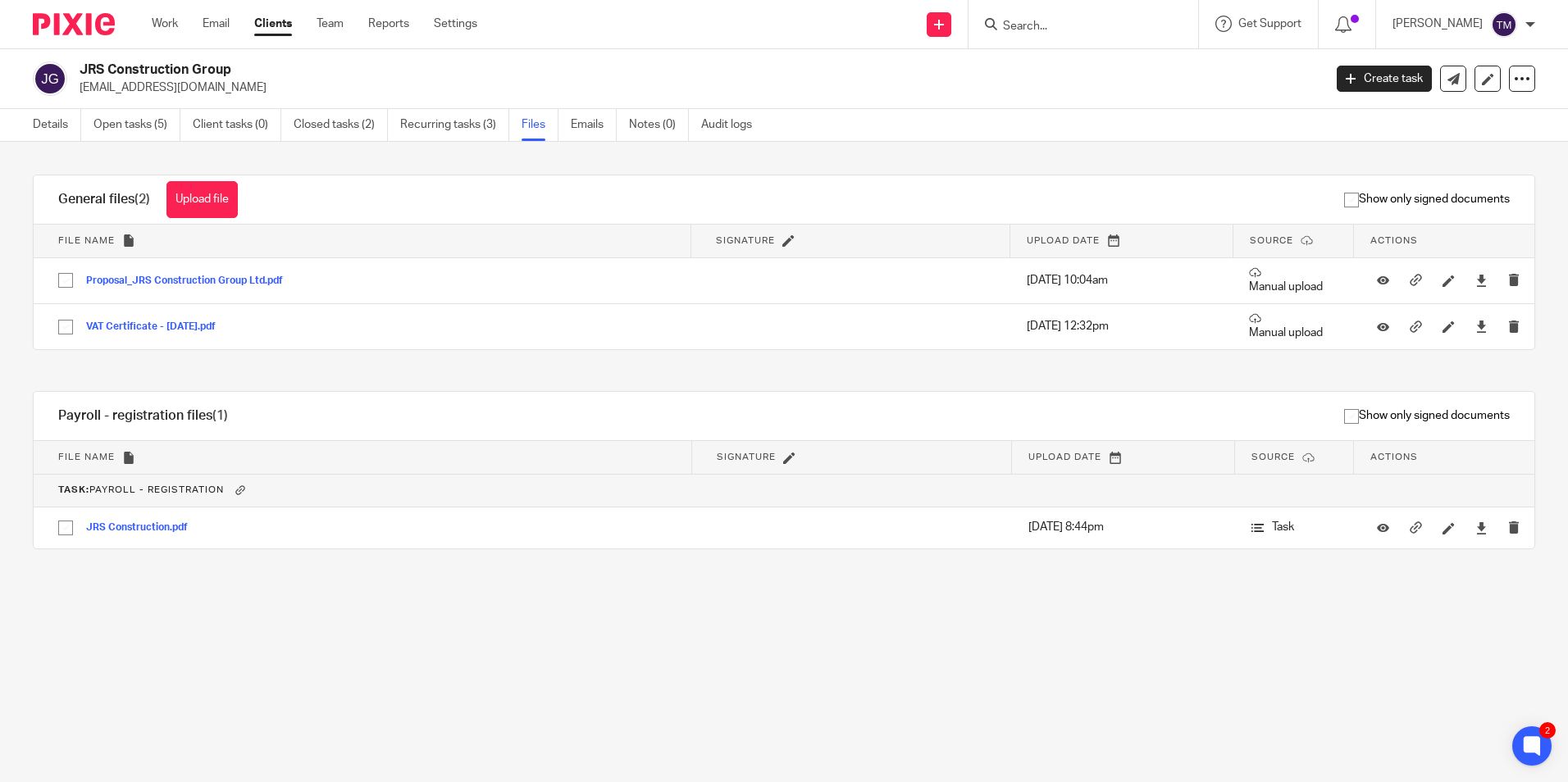
click at [200, 204] on button "Upload file" at bounding box center [201, 200] width 71 height 37
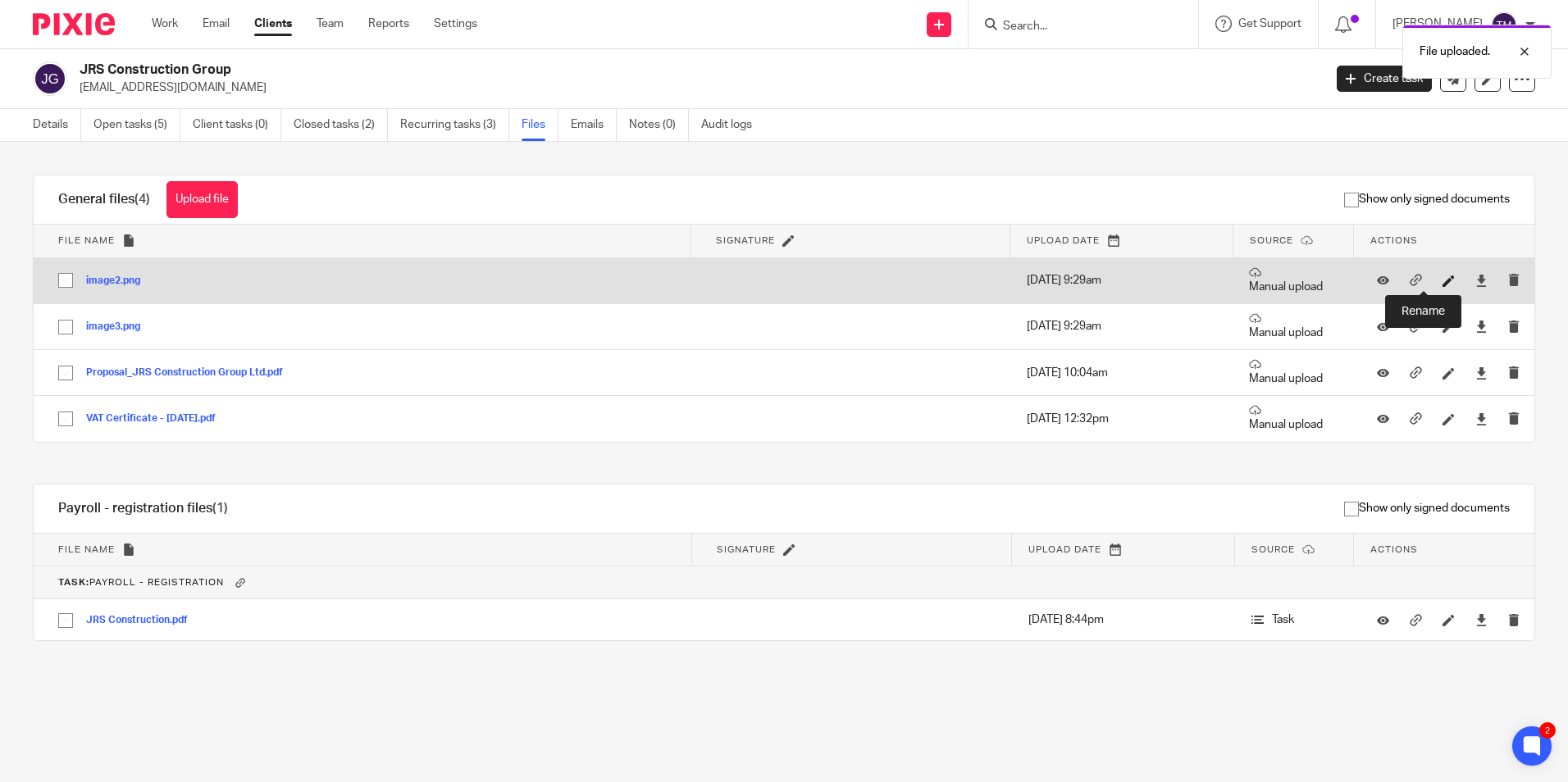
click at [1442, 282] on icon at bounding box center [1448, 280] width 12 height 12
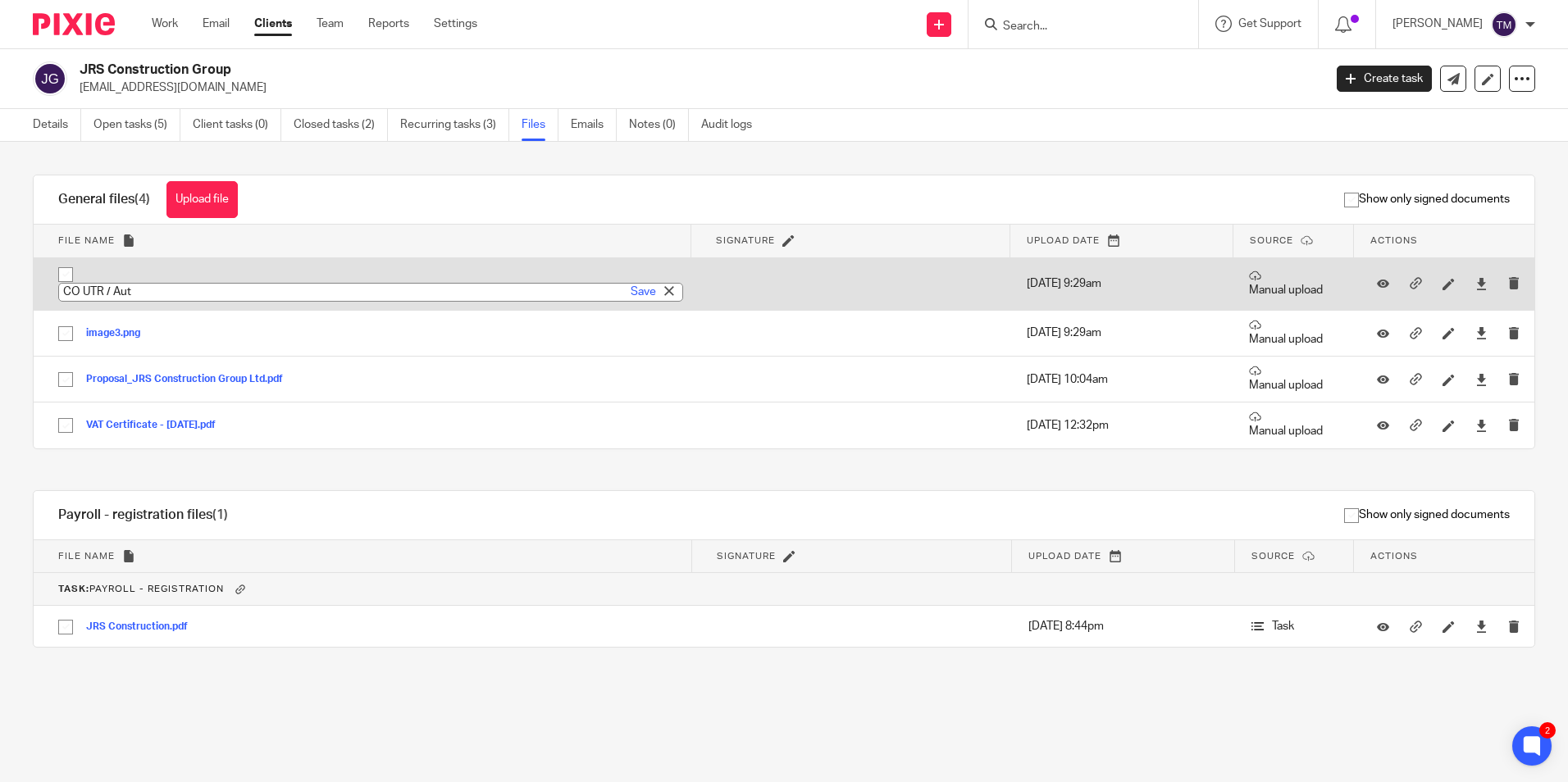
type input "CO UTR / Auth"
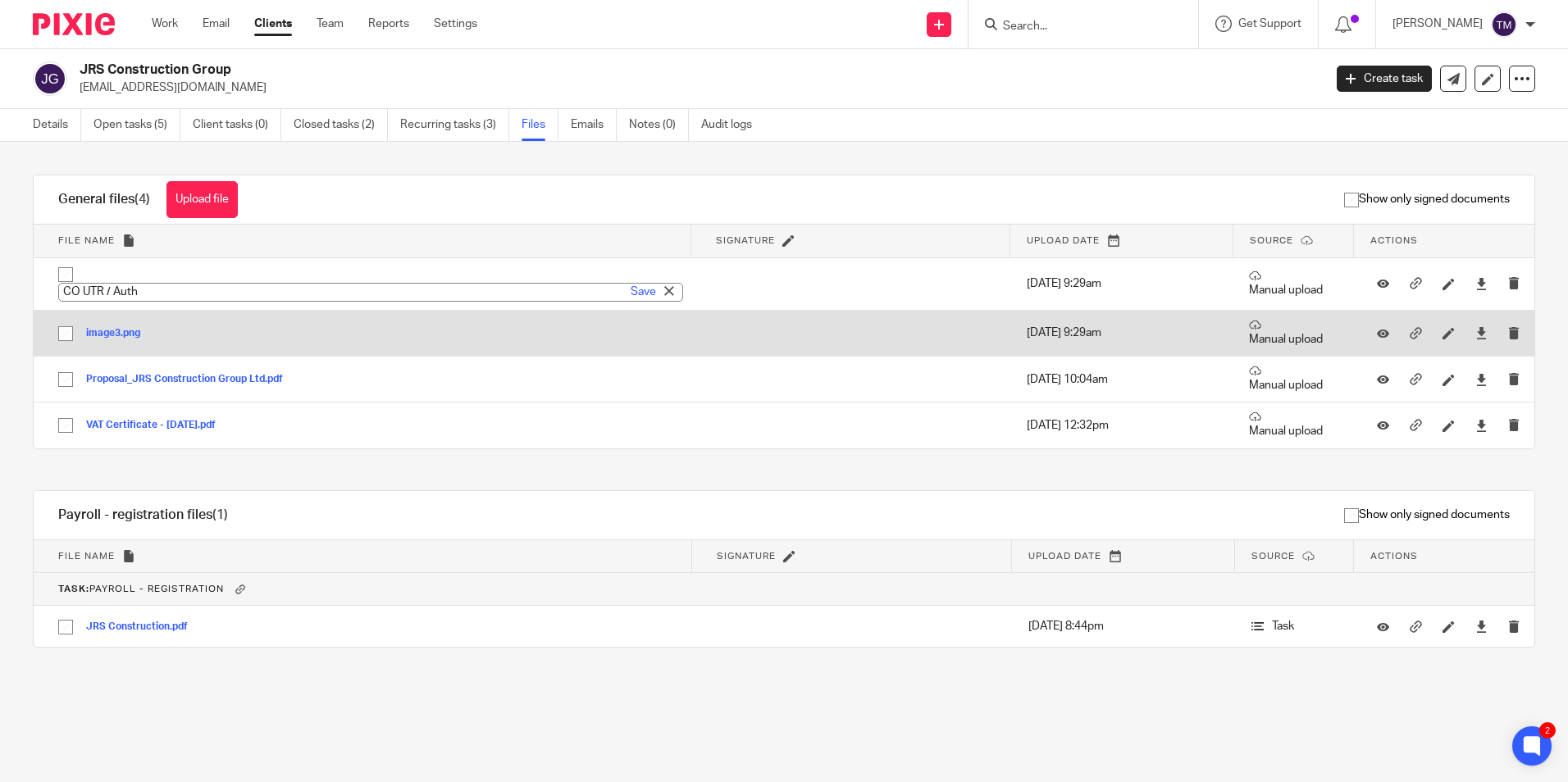
click at [538, 334] on td "image3.png image3 Save" at bounding box center [362, 333] width 657 height 46
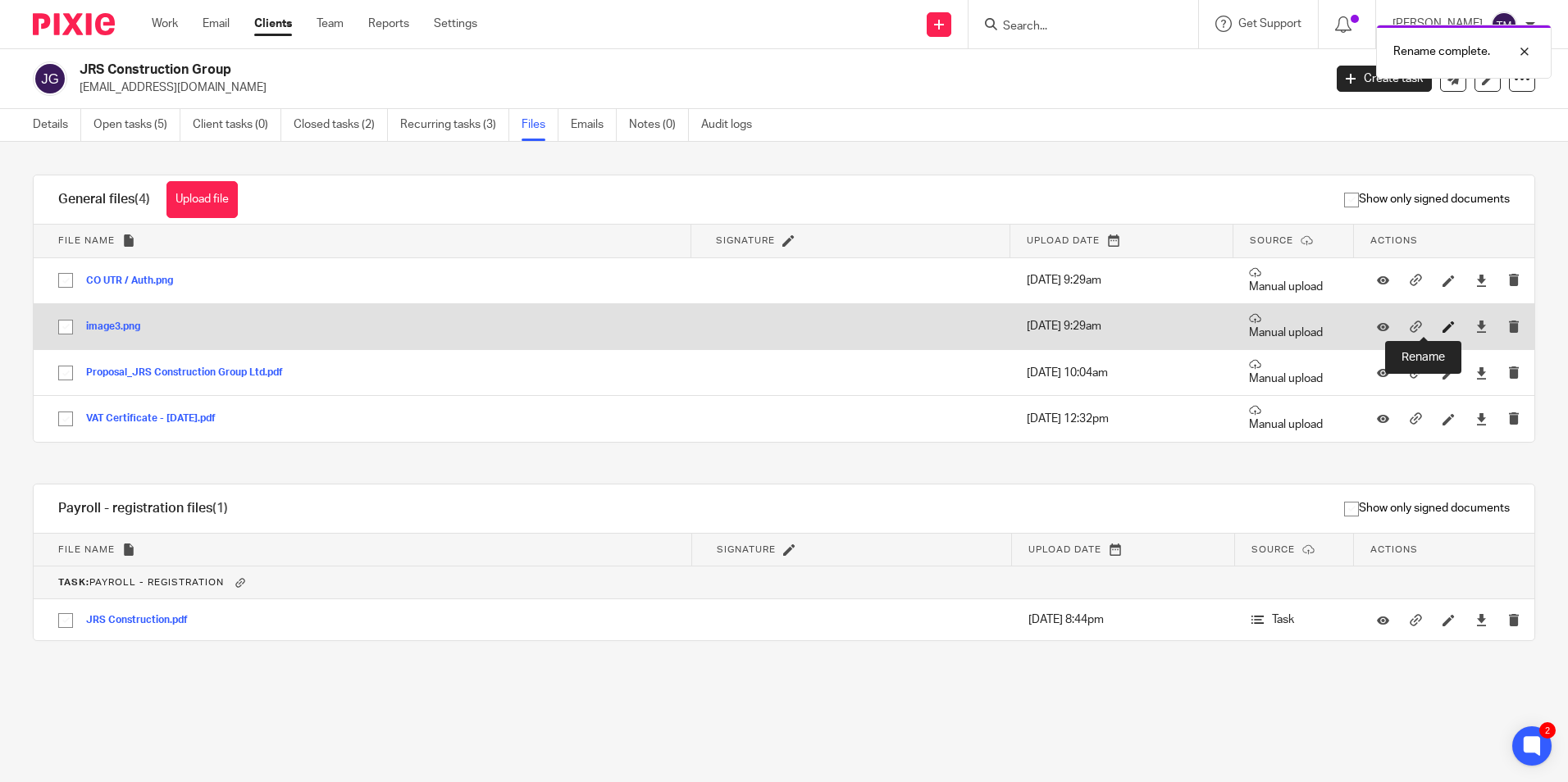
click at [1442, 327] on icon at bounding box center [1448, 326] width 12 height 12
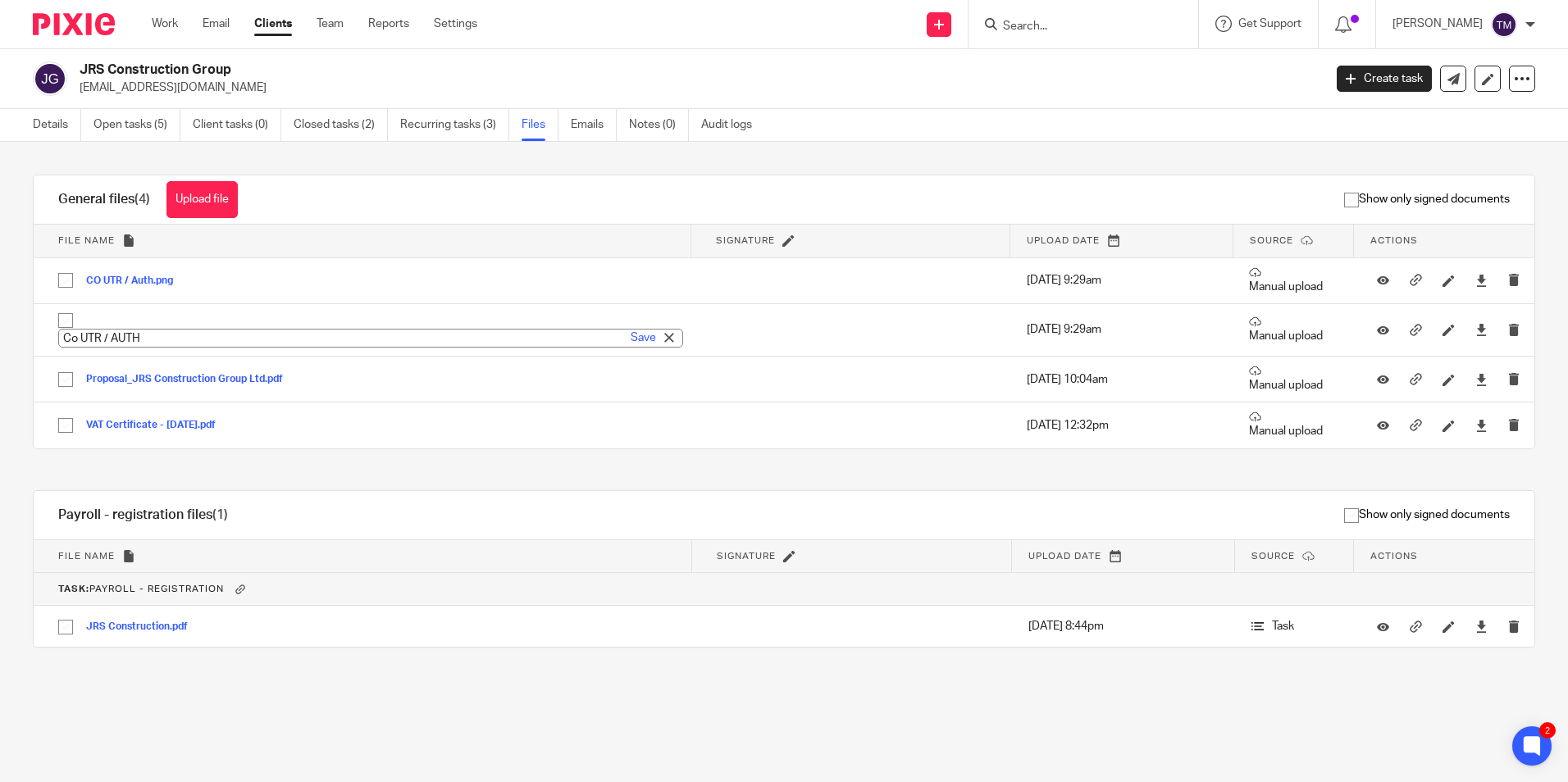
type input "Co UTR / AUTH"
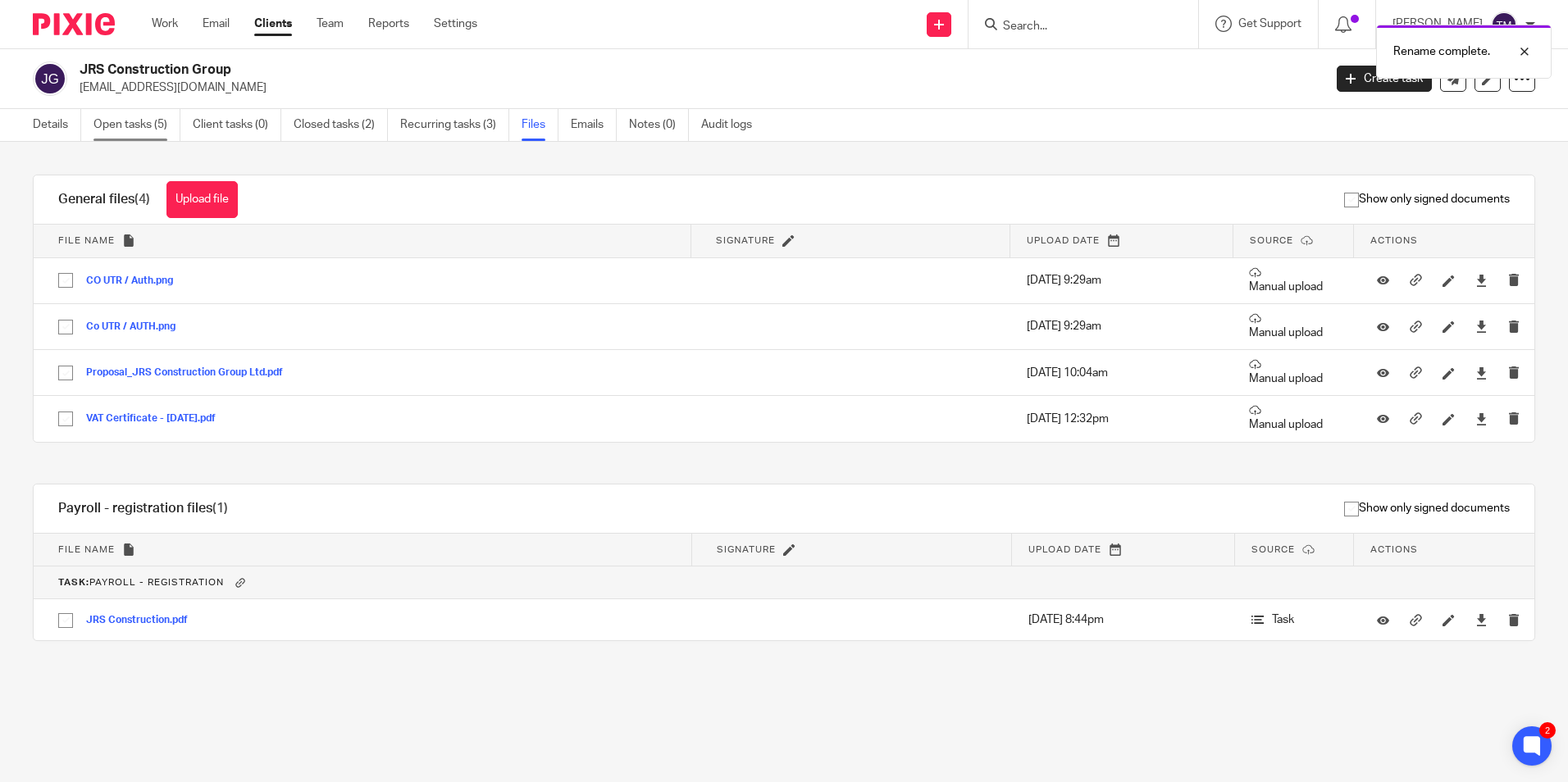
click at [128, 116] on link "Open tasks (5)" at bounding box center [137, 125] width 87 height 32
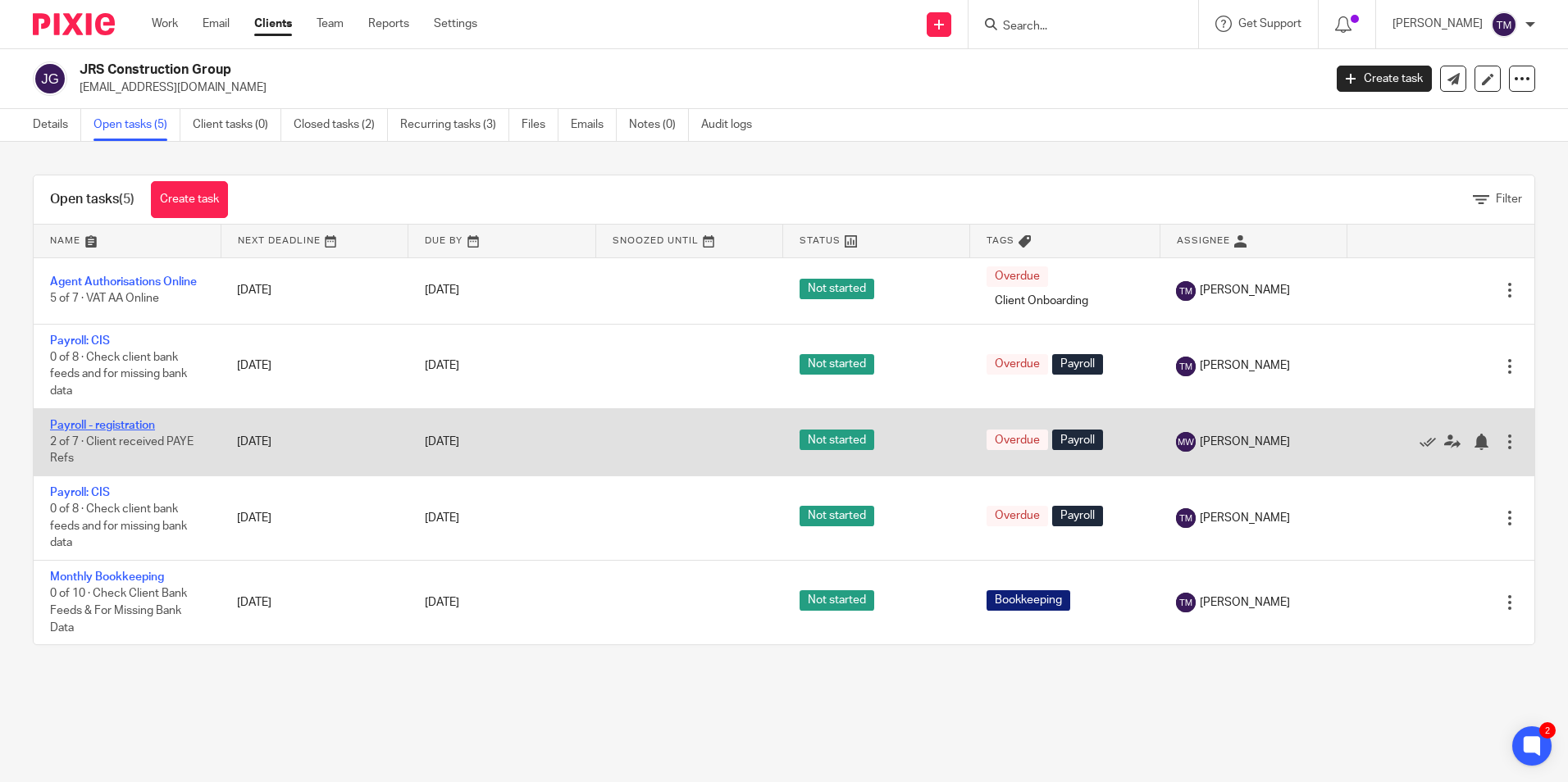
click at [150, 426] on link "Payroll - registration" at bounding box center [102, 426] width 105 height 11
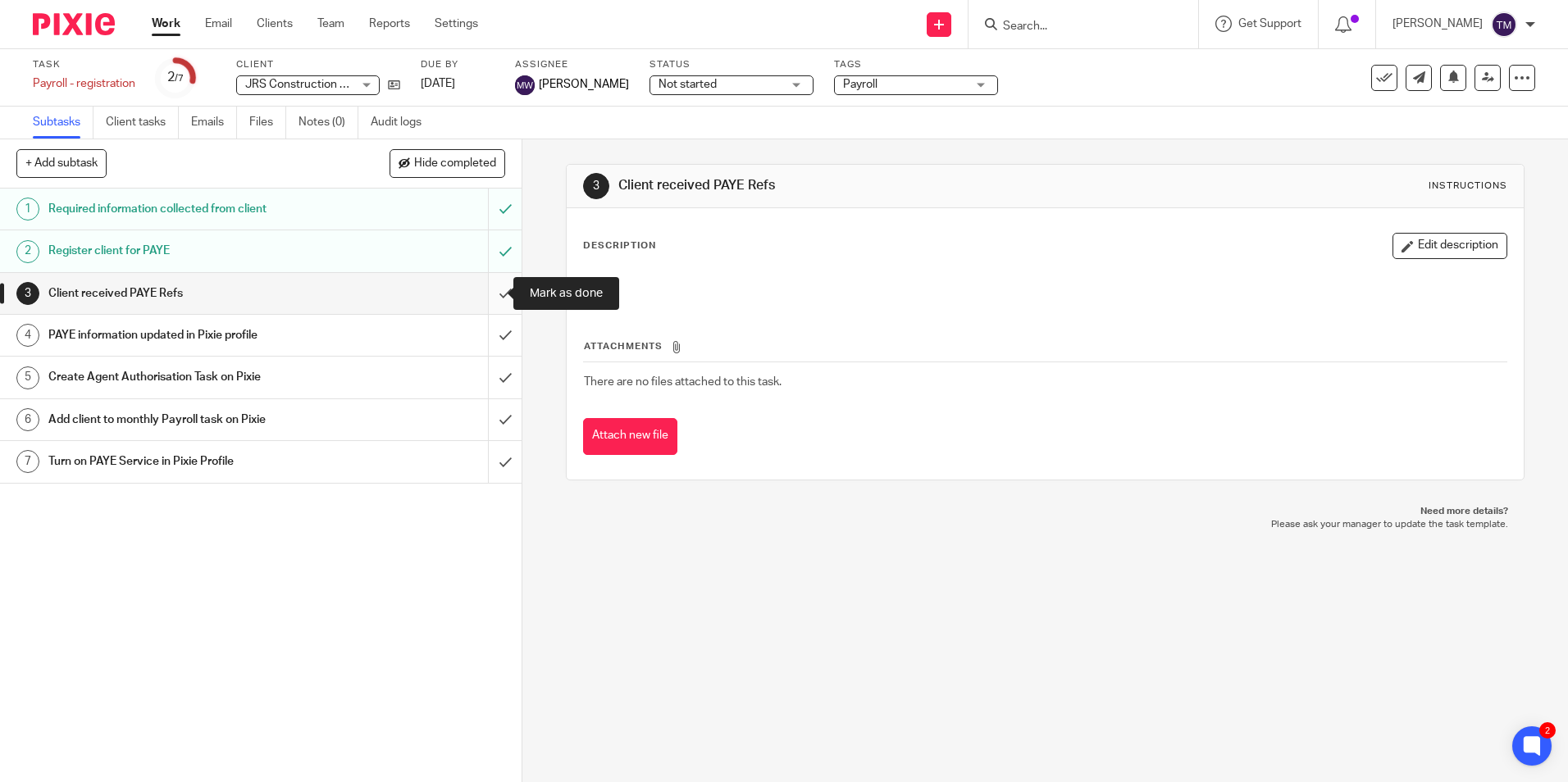
click at [492, 290] on input "submit" at bounding box center [260, 293] width 521 height 41
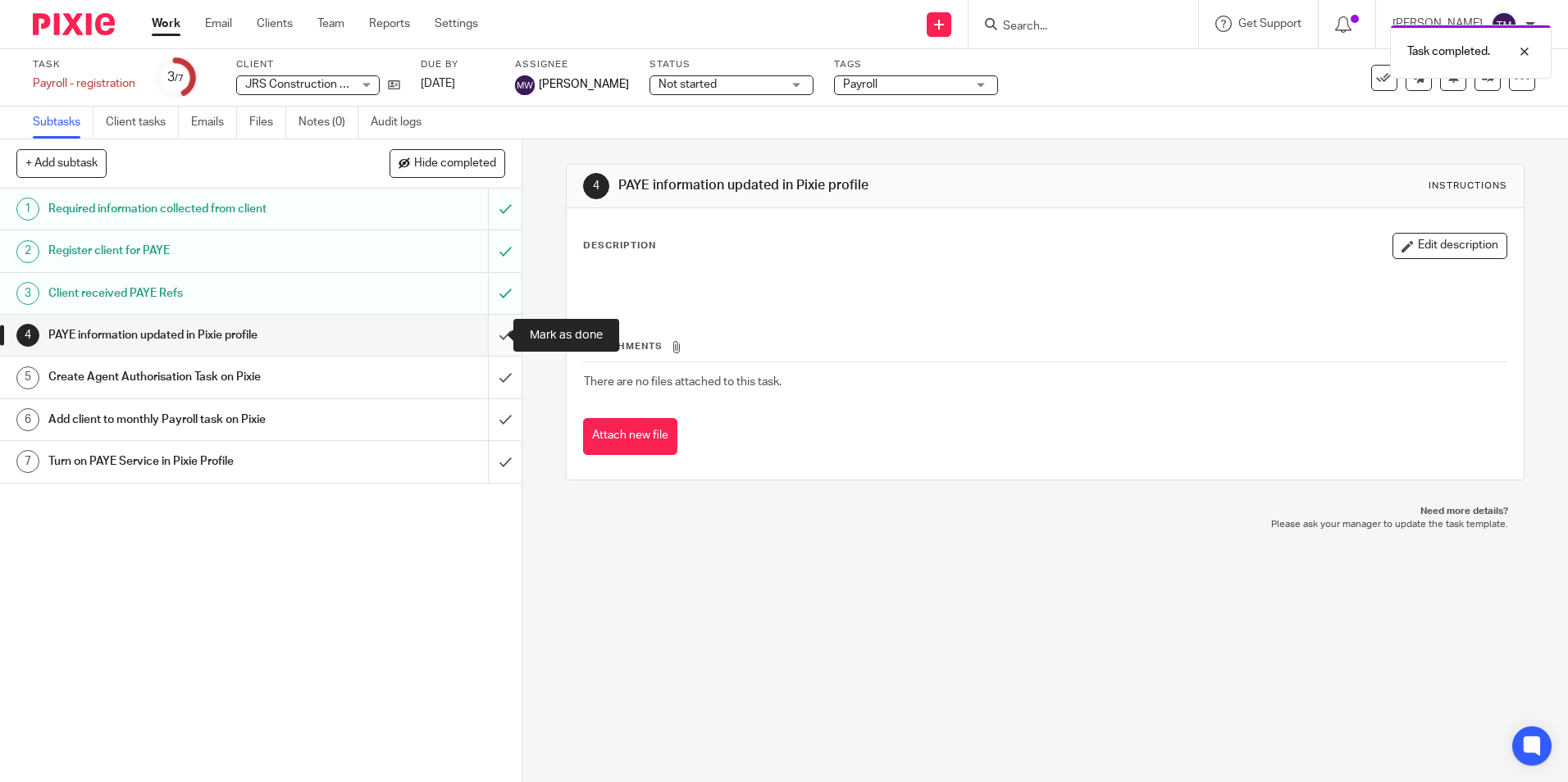
click at [486, 334] on input "submit" at bounding box center [260, 335] width 521 height 41
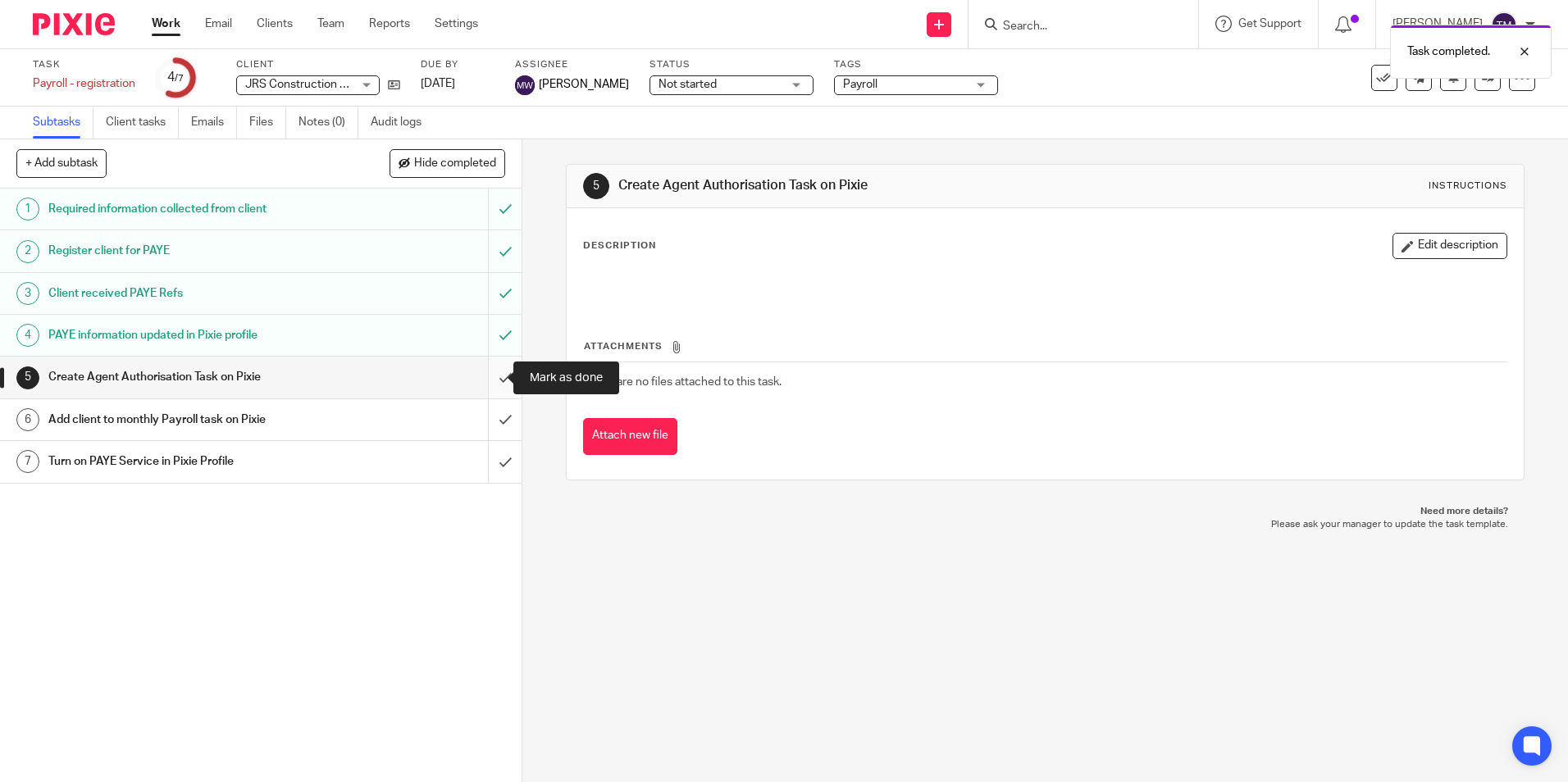
click at [490, 377] on input "submit" at bounding box center [260, 376] width 521 height 41
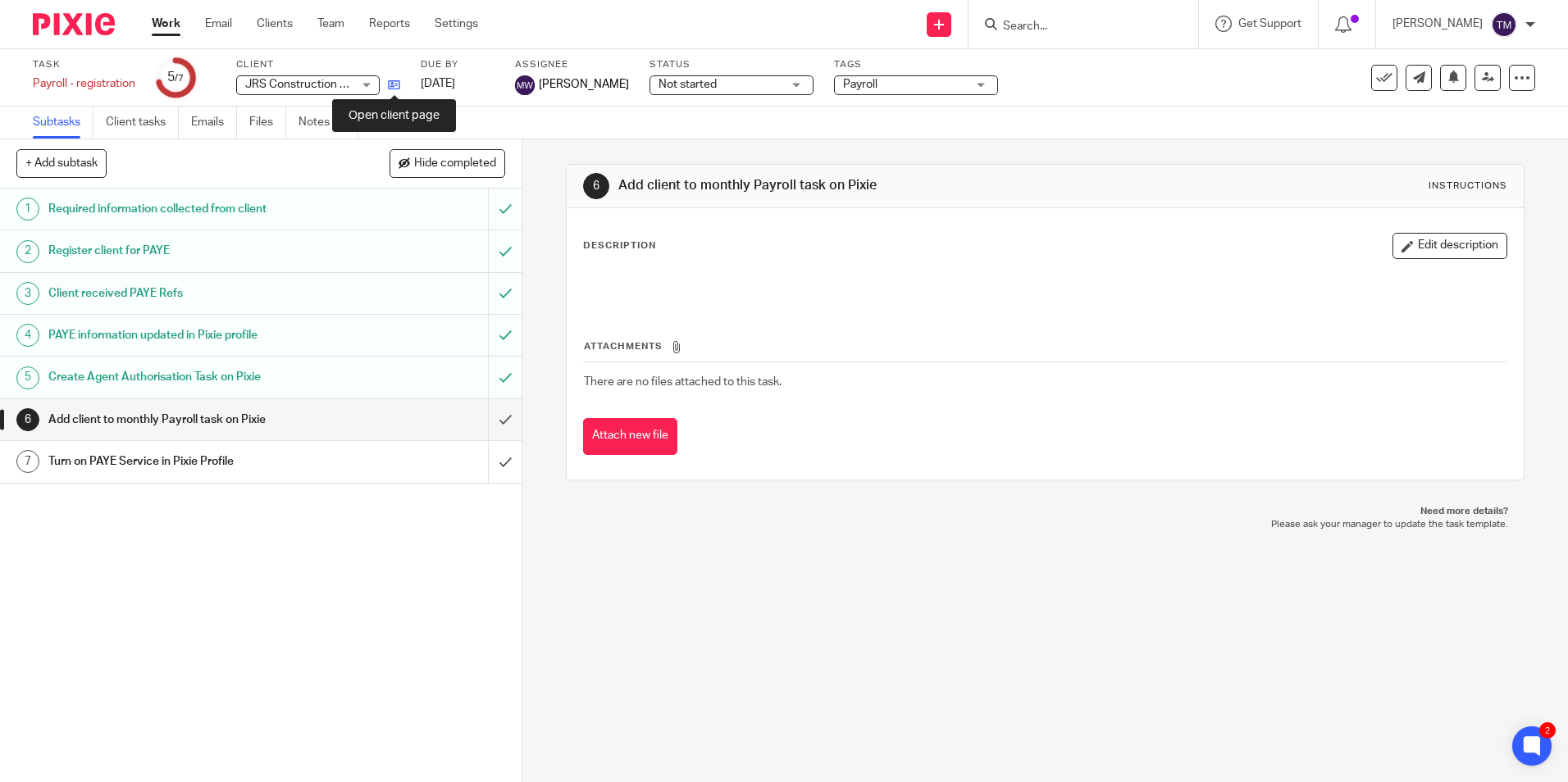
click at [393, 89] on icon at bounding box center [393, 84] width 12 height 12
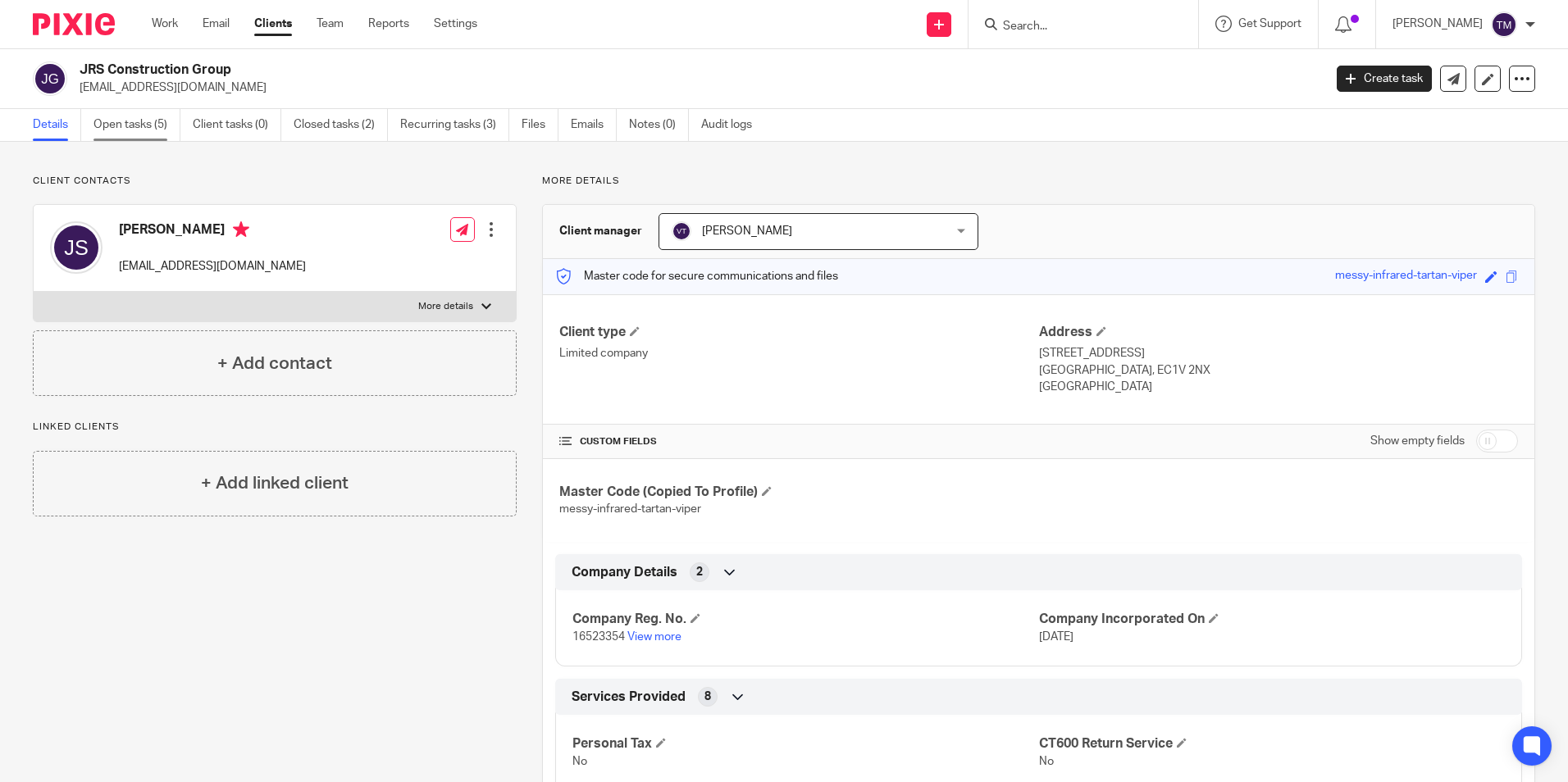
click at [147, 125] on link "Open tasks (5)" at bounding box center [137, 125] width 87 height 32
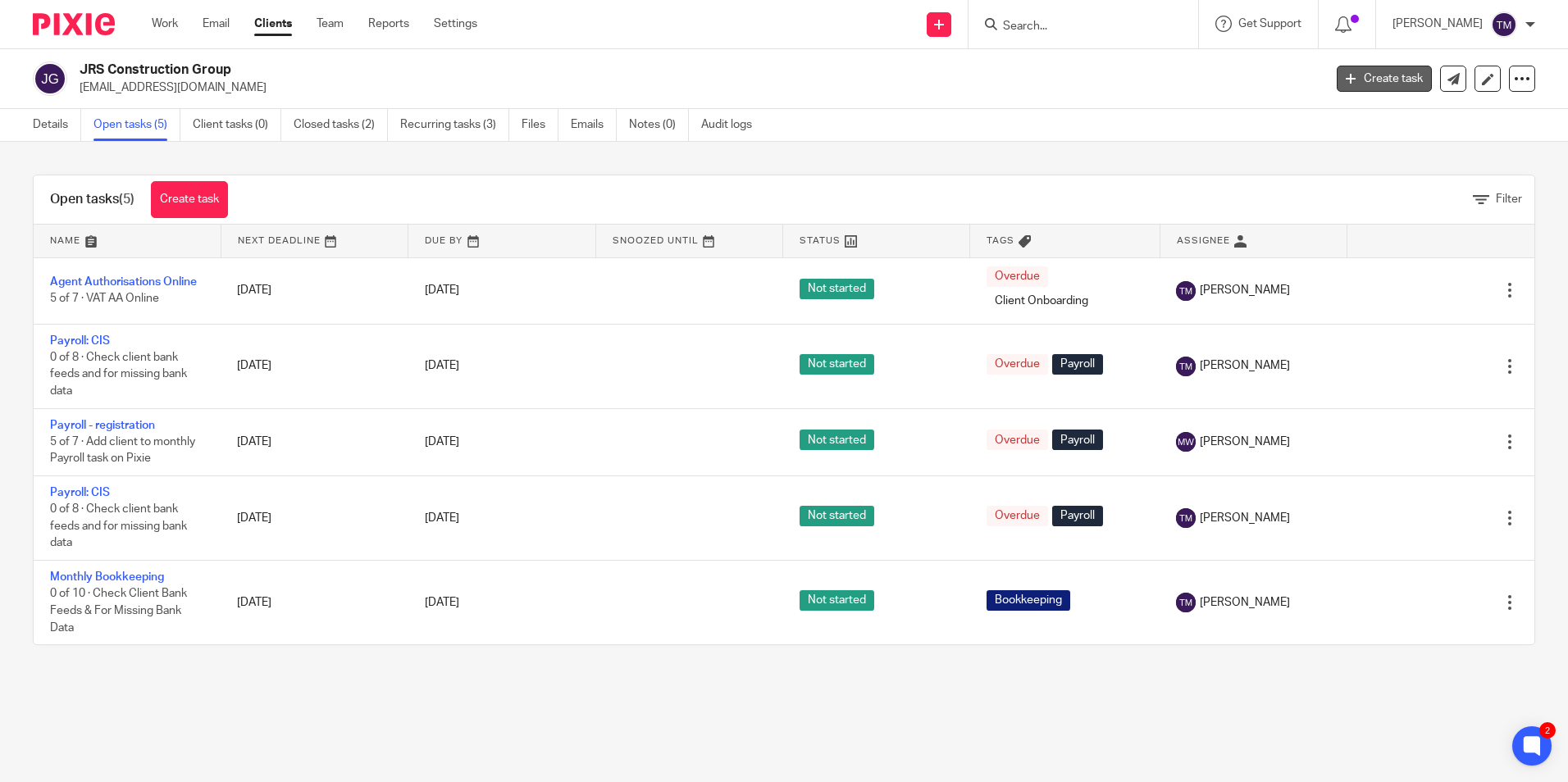
click at [1348, 73] on link "Create task" at bounding box center [1384, 78] width 96 height 26
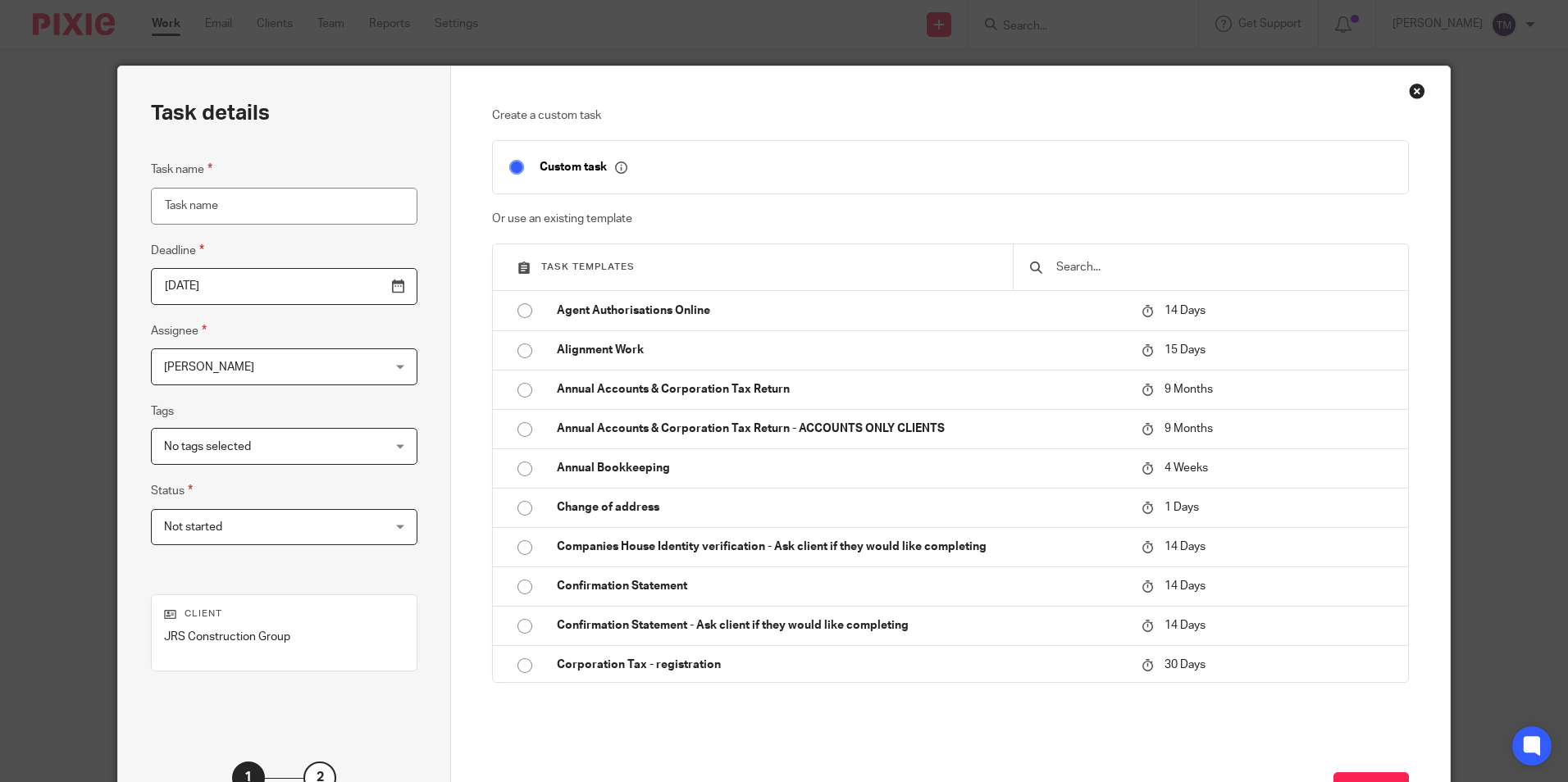
click at [1130, 269] on input "text" at bounding box center [1223, 267] width 337 height 18
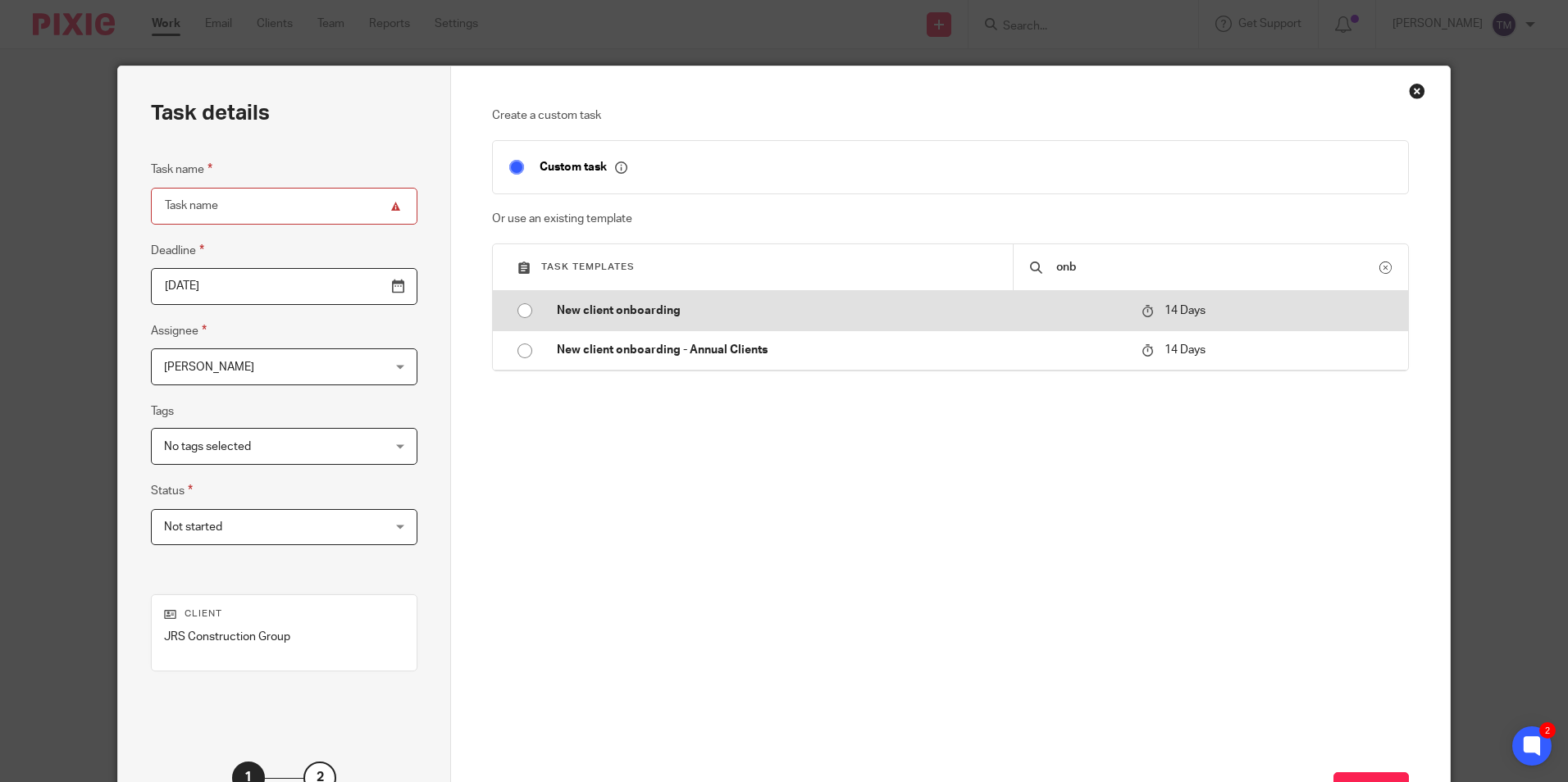
type input "onb"
click at [784, 305] on p "New client onboarding" at bounding box center [841, 310] width 568 height 16
type input "[DATE]"
type input "New client onboarding"
checkbox input "false"
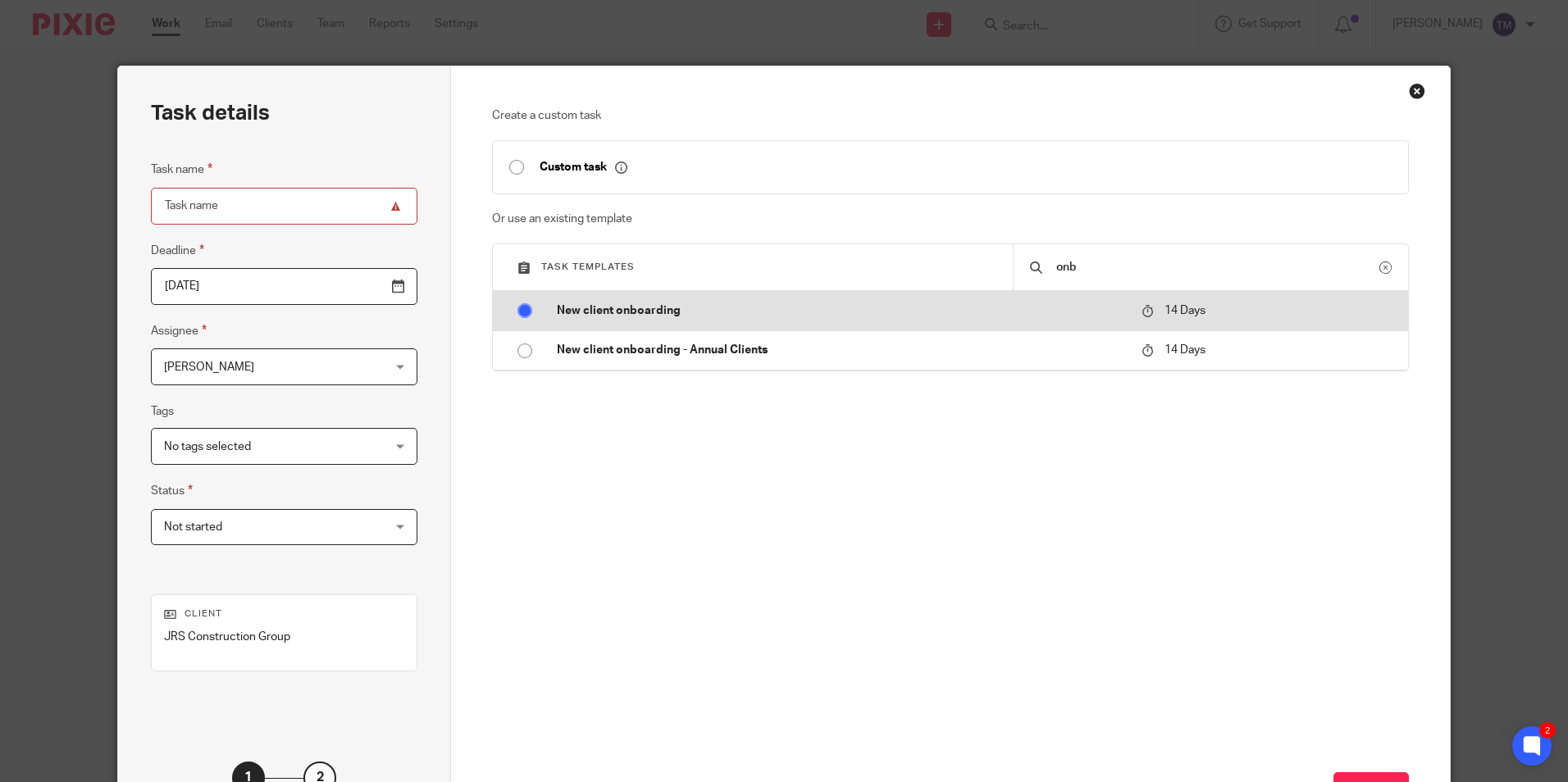
radio input "true"
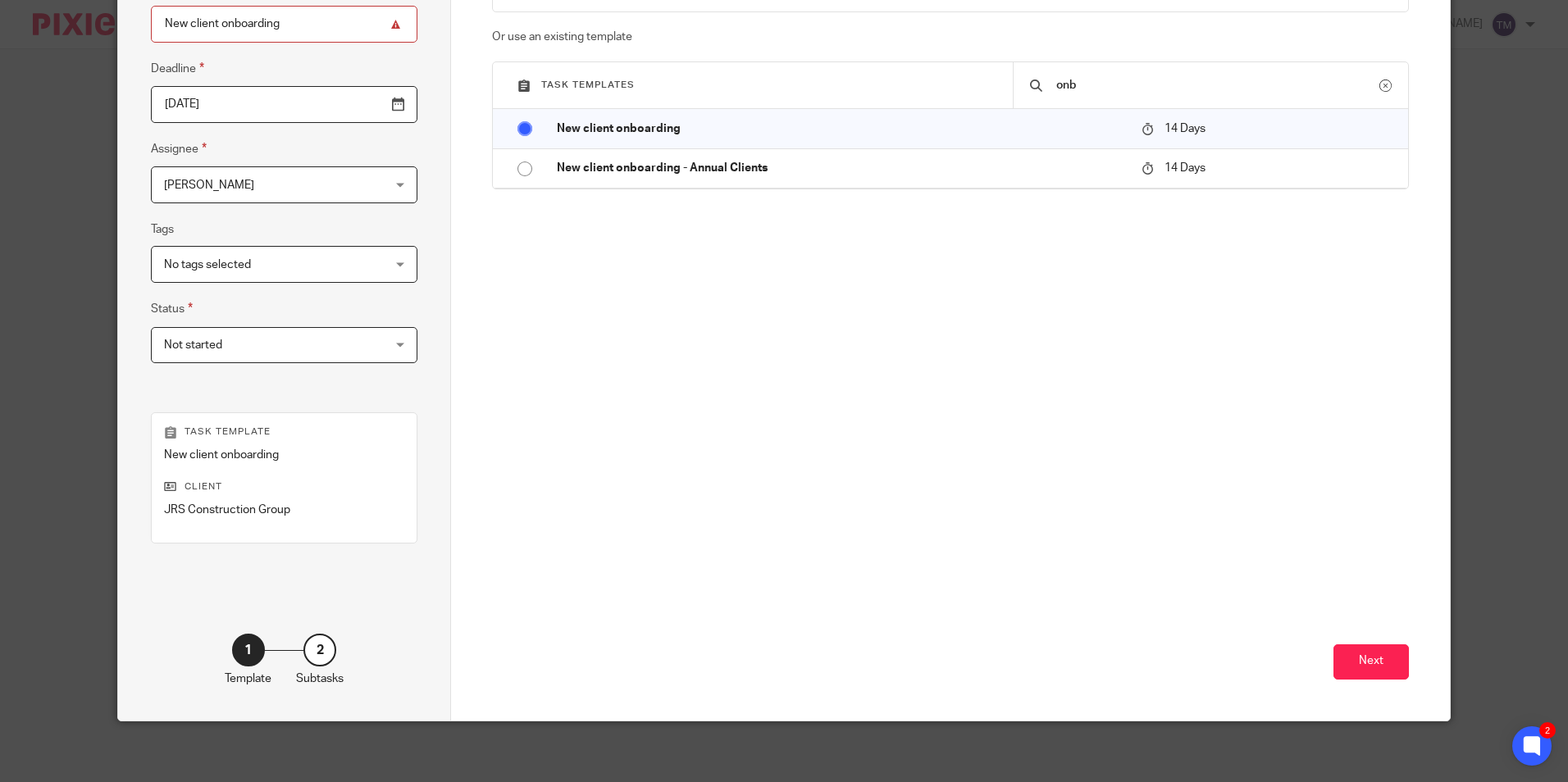
scroll to position [187, 0]
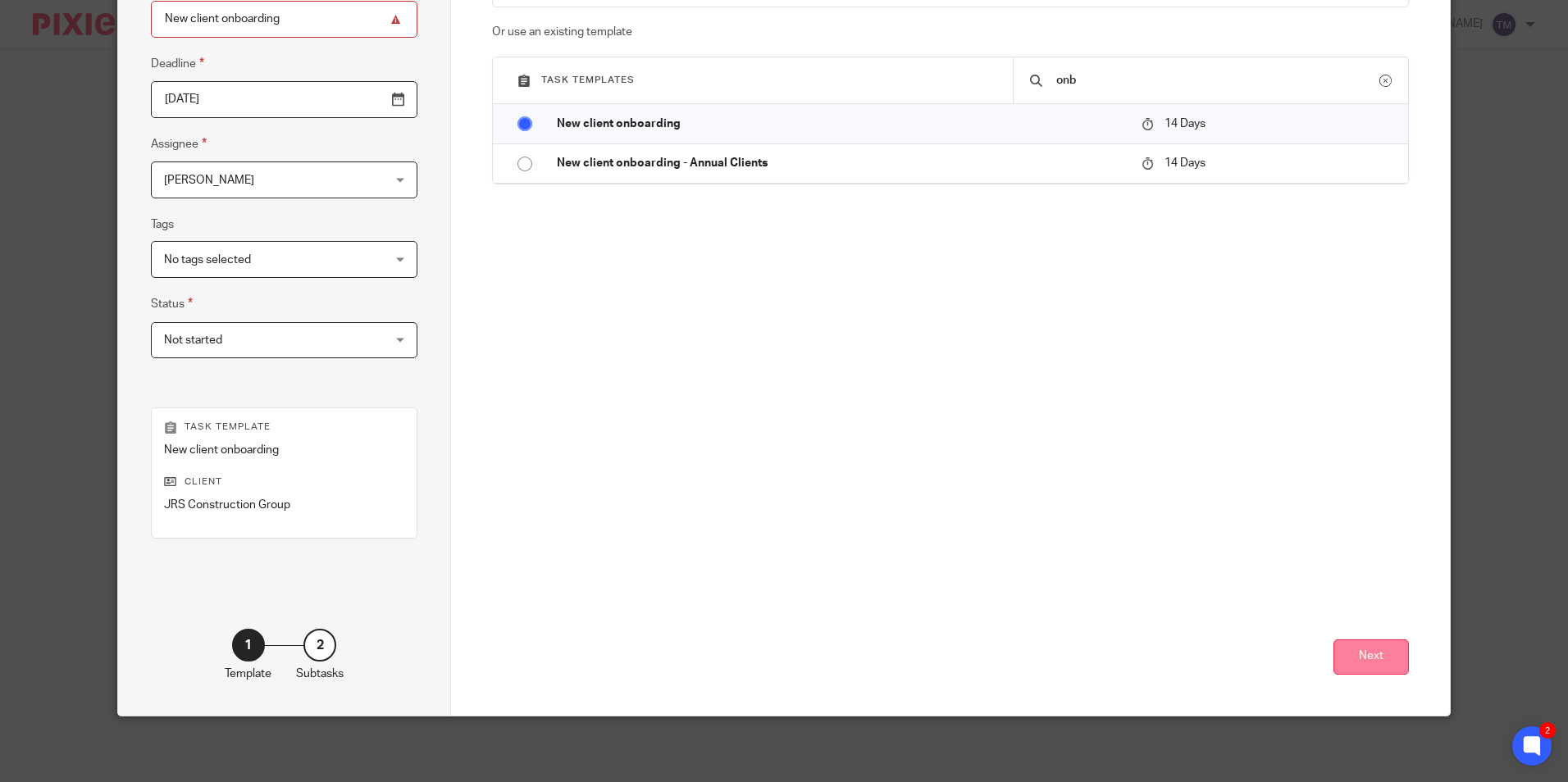
click at [1350, 651] on button "Next" at bounding box center [1371, 656] width 76 height 35
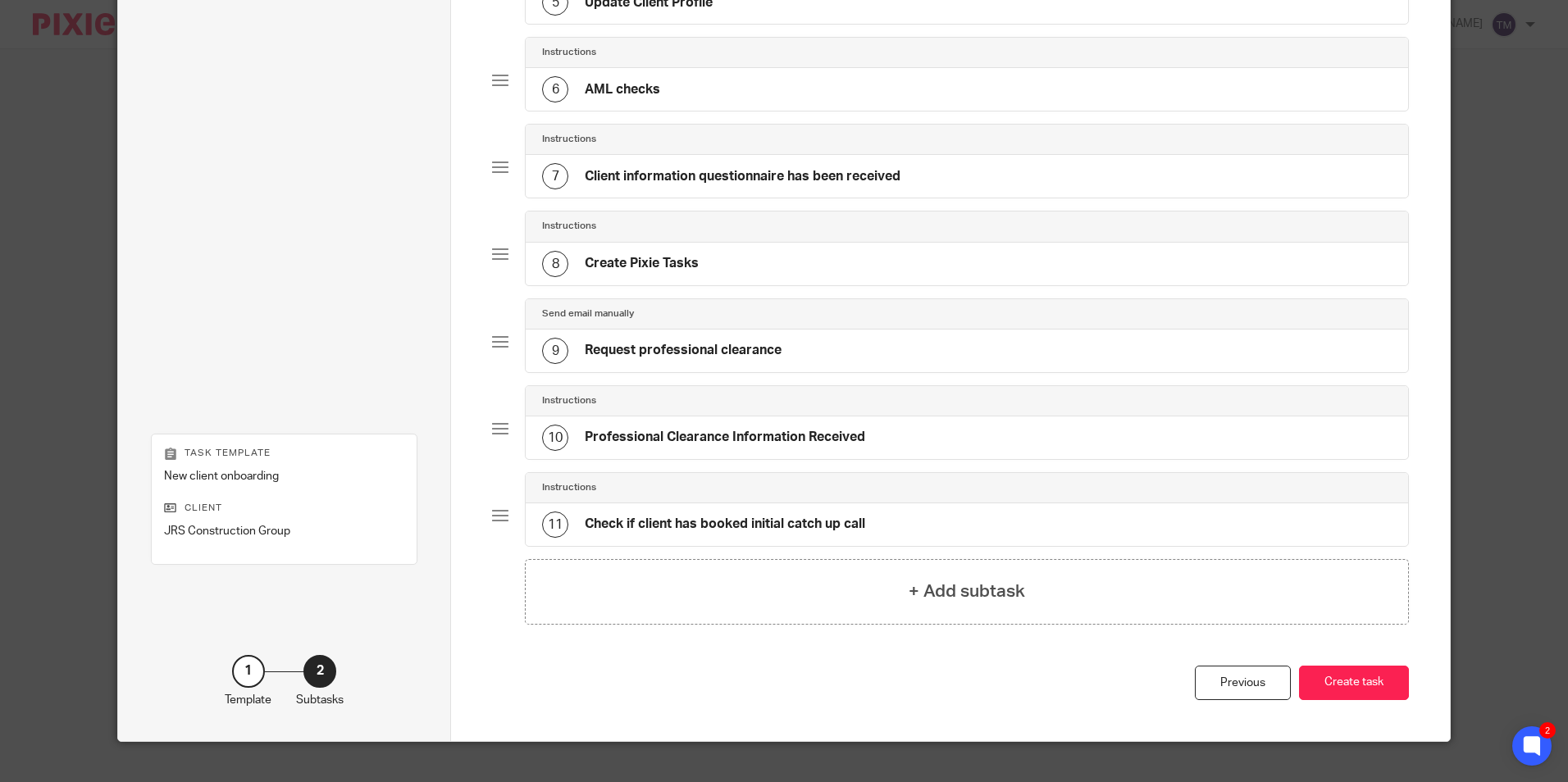
scroll to position [573, 0]
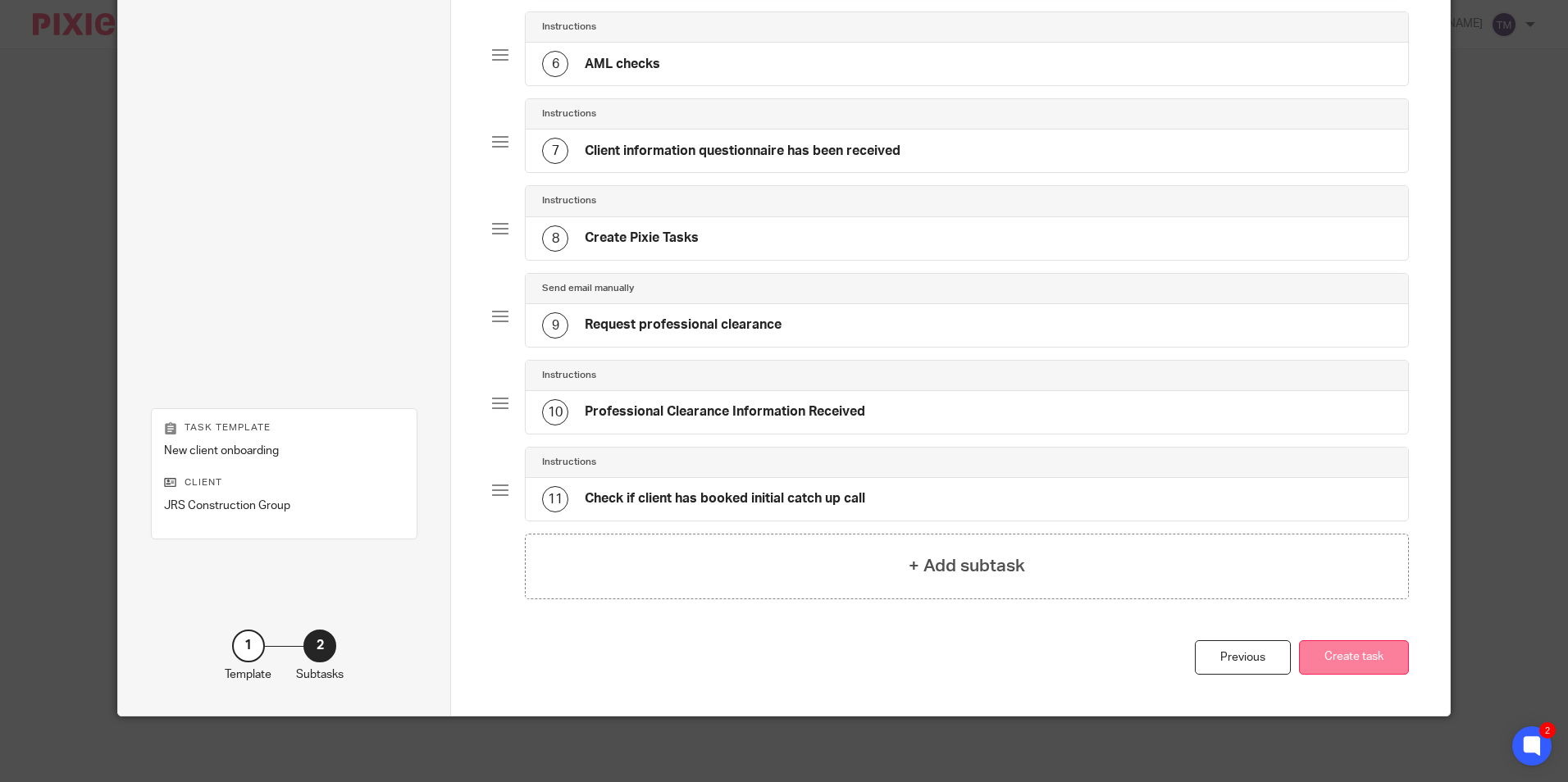
click at [1359, 658] on button "Create task" at bounding box center [1353, 657] width 110 height 35
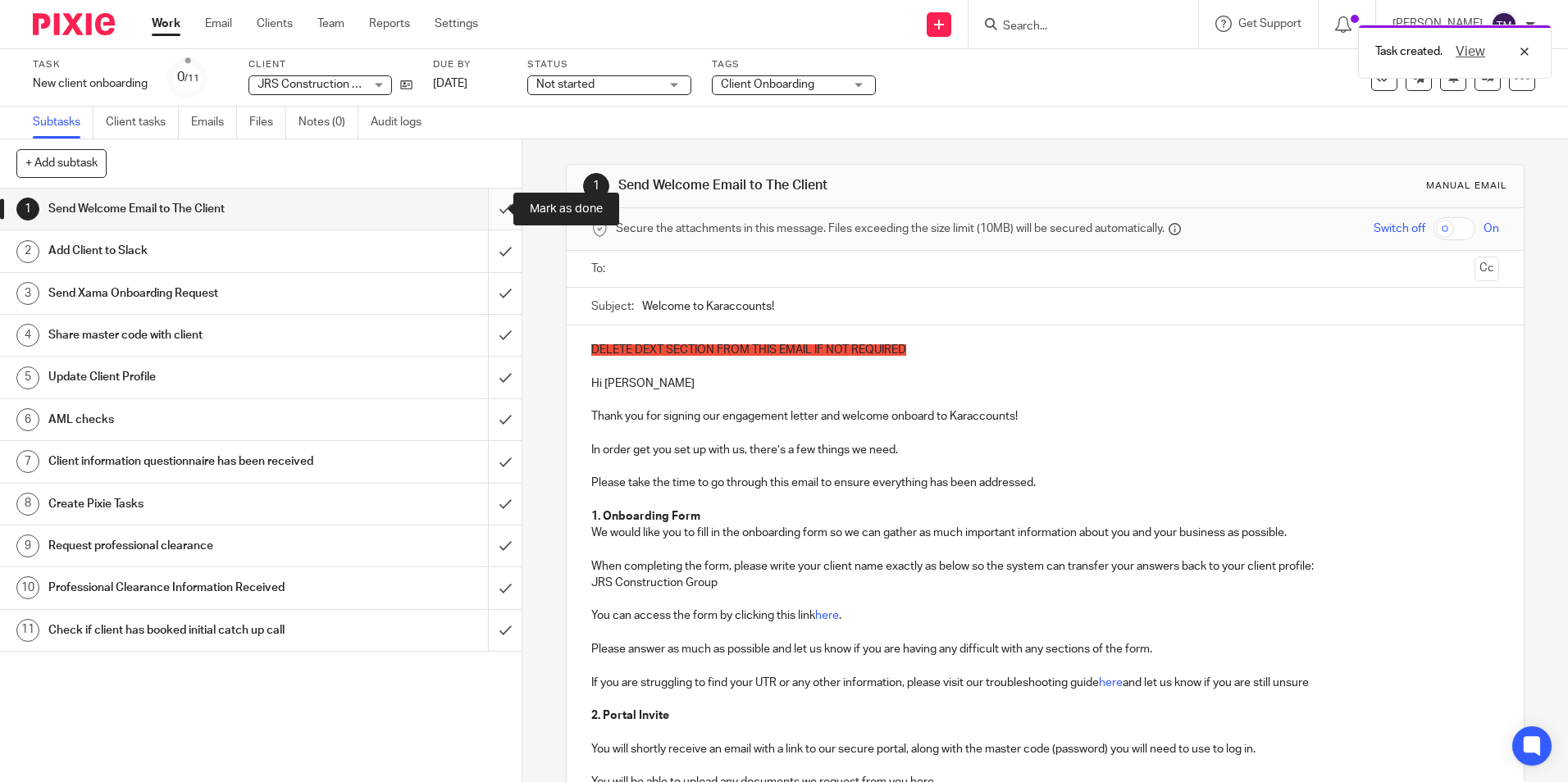
click at [484, 205] on input "submit" at bounding box center [260, 208] width 521 height 41
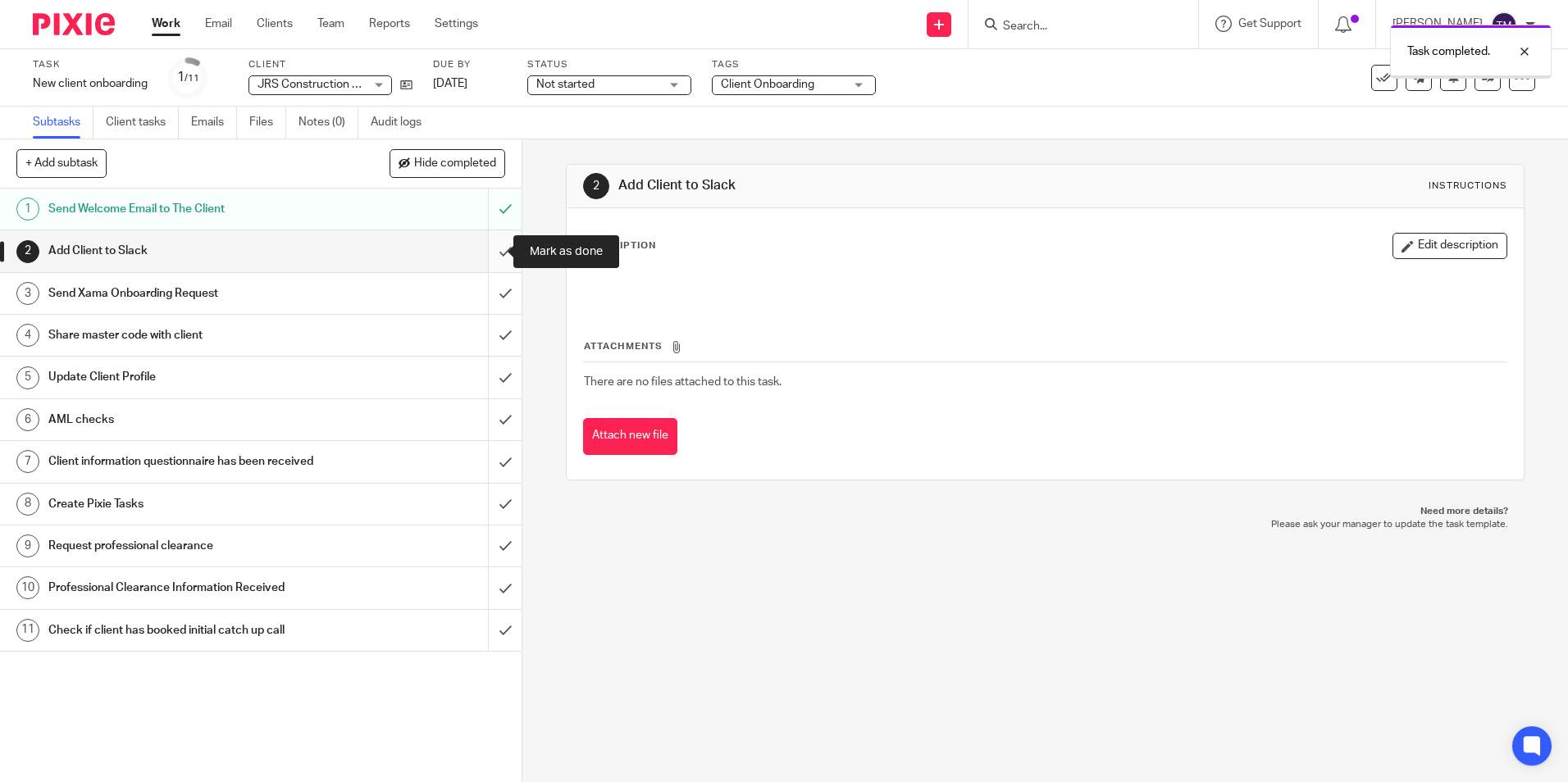
click at [490, 251] on input "submit" at bounding box center [260, 251] width 521 height 41
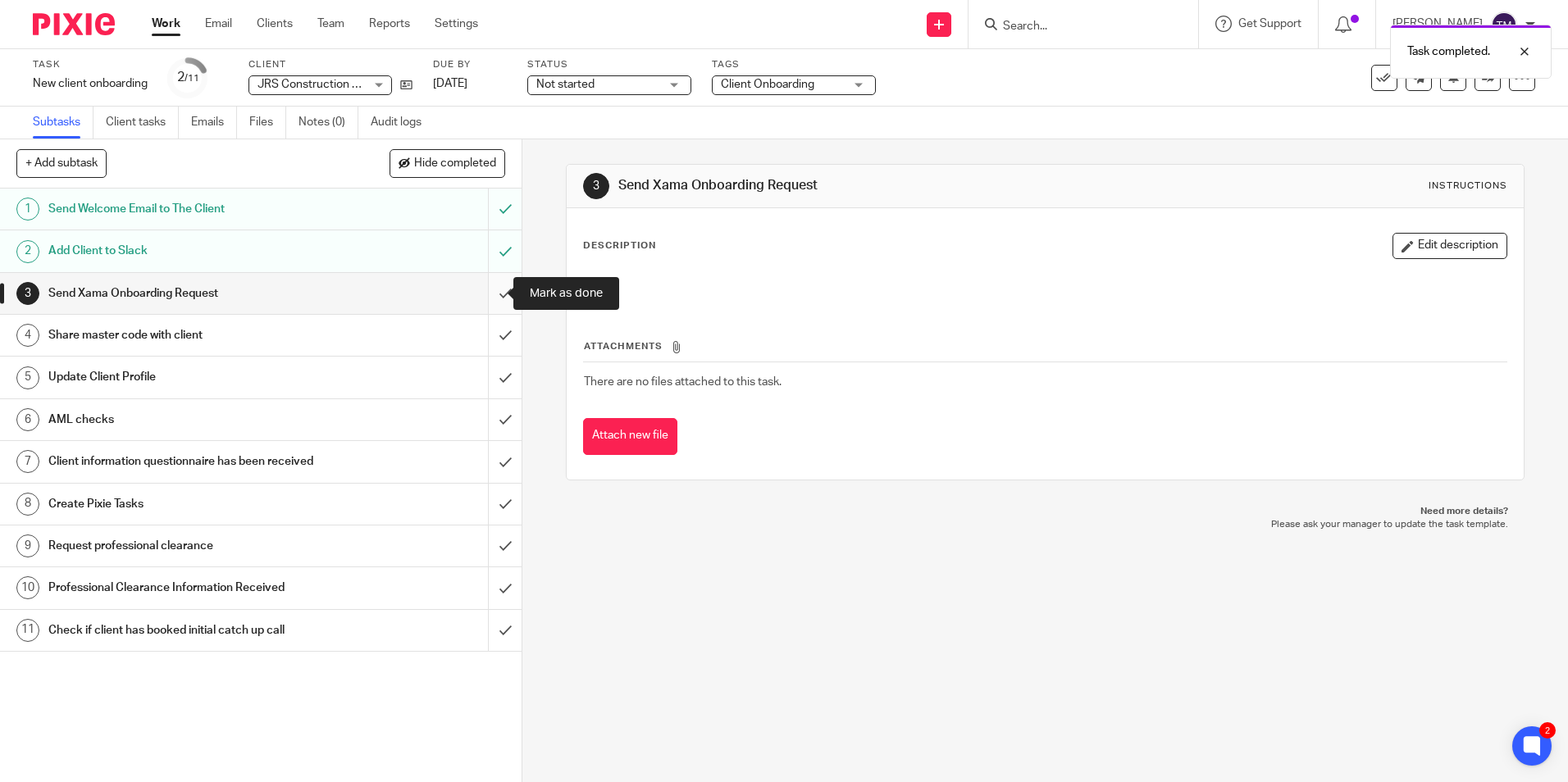
click at [490, 291] on input "submit" at bounding box center [260, 293] width 521 height 41
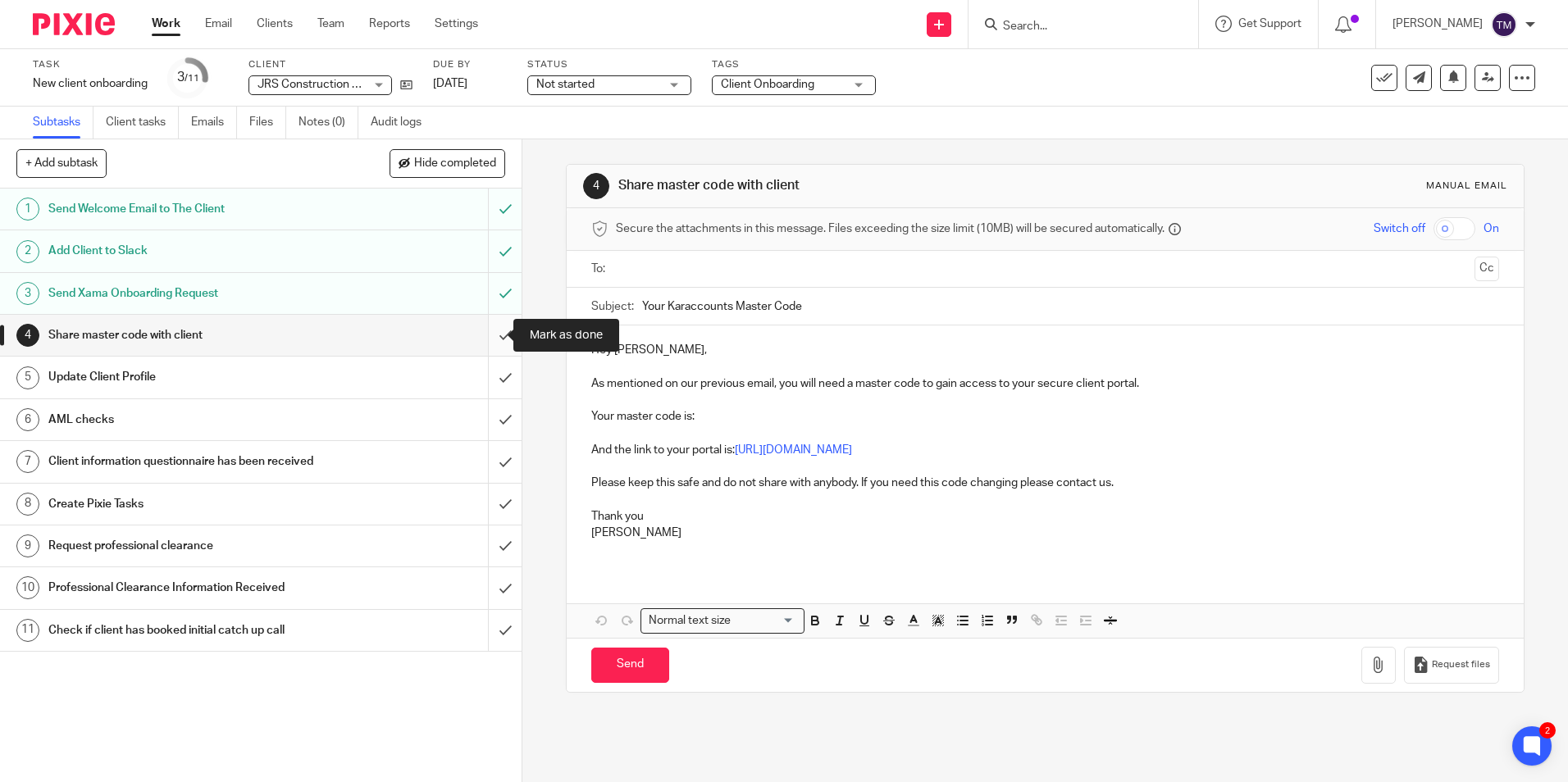
click at [485, 332] on input "submit" at bounding box center [260, 335] width 521 height 41
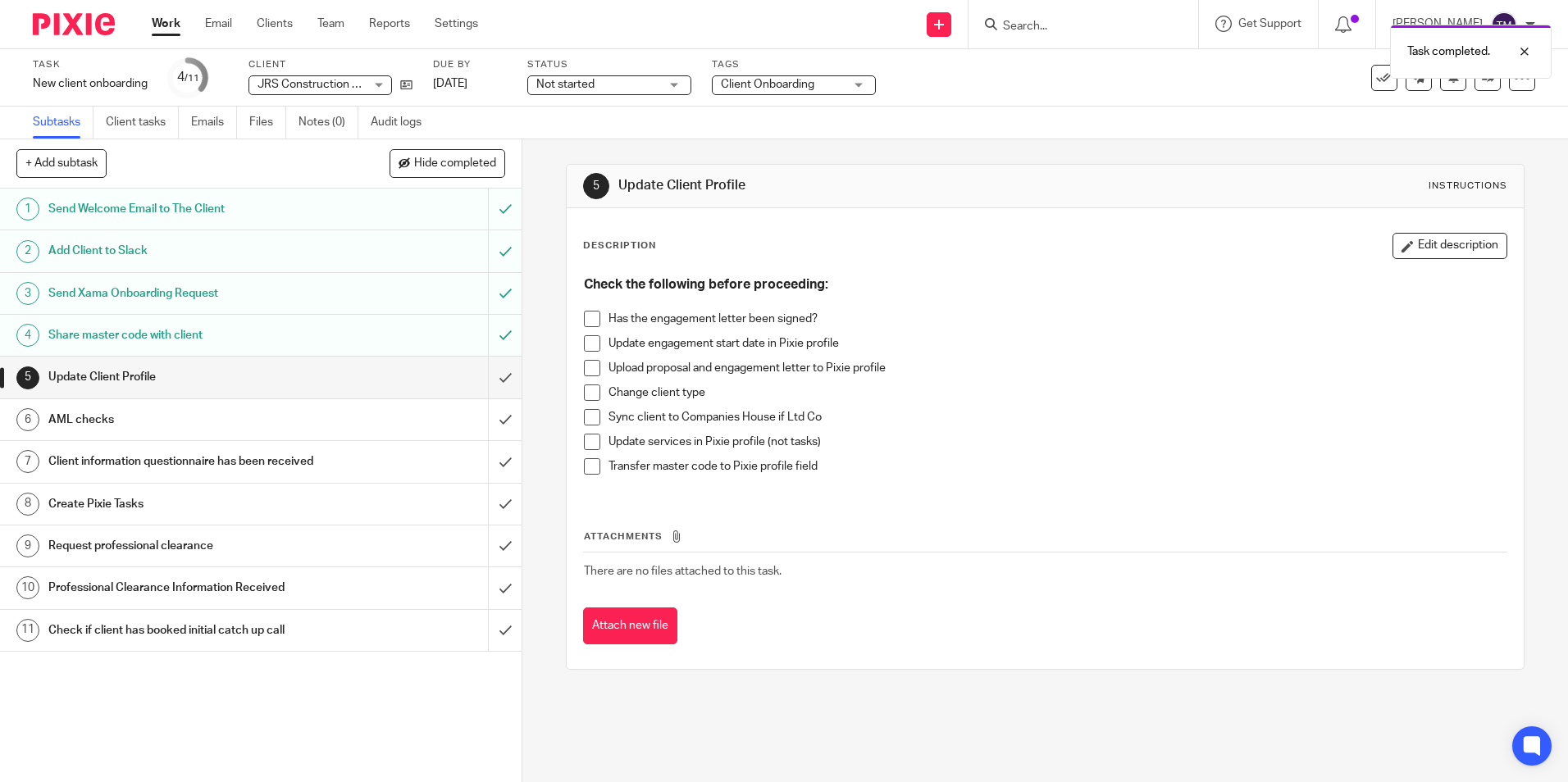
click at [589, 312] on span at bounding box center [591, 319] width 16 height 16
click at [589, 346] on span at bounding box center [591, 343] width 16 height 16
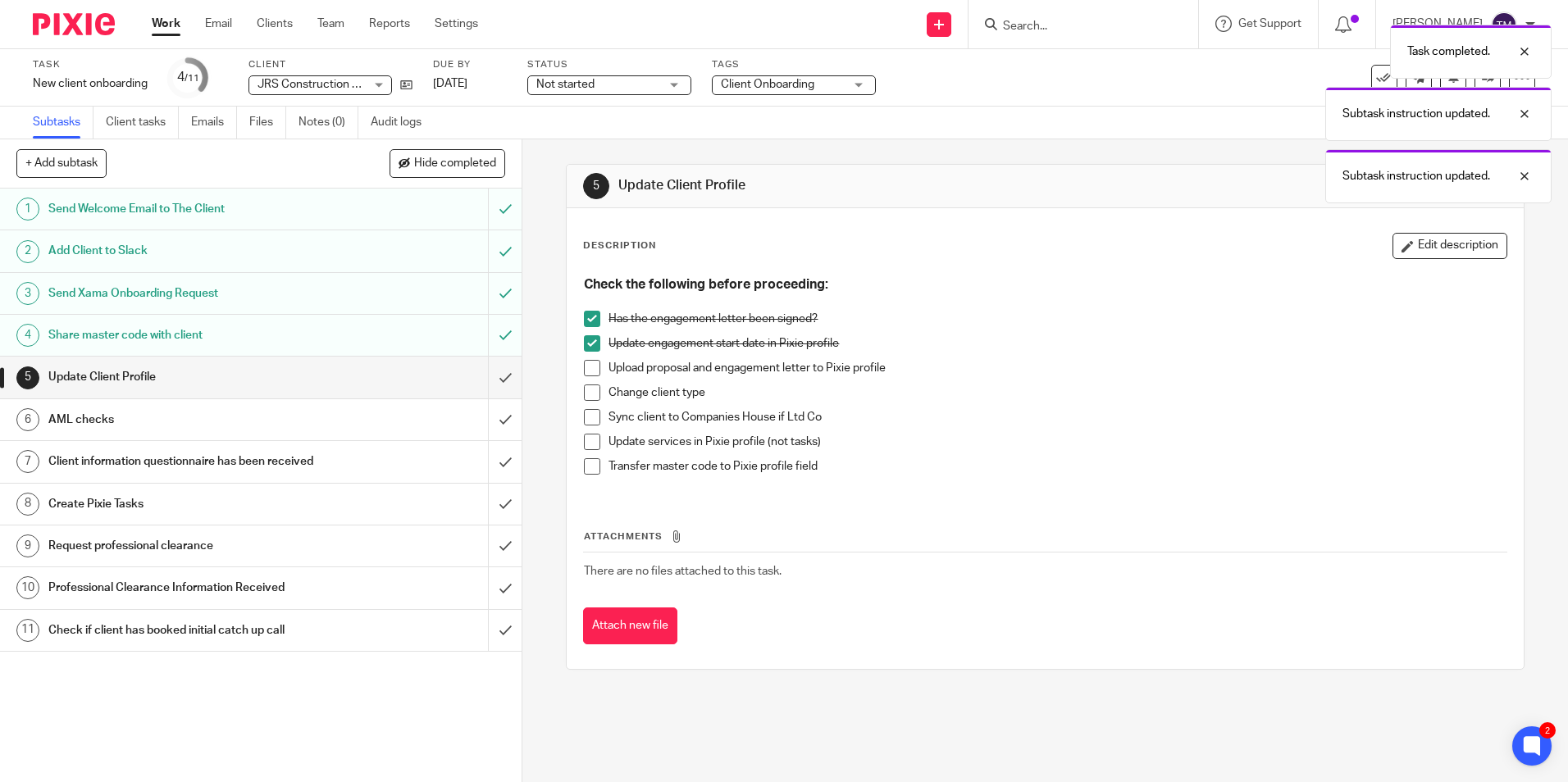
click at [584, 367] on span at bounding box center [591, 368] width 16 height 16
click at [587, 395] on span at bounding box center [591, 392] width 16 height 16
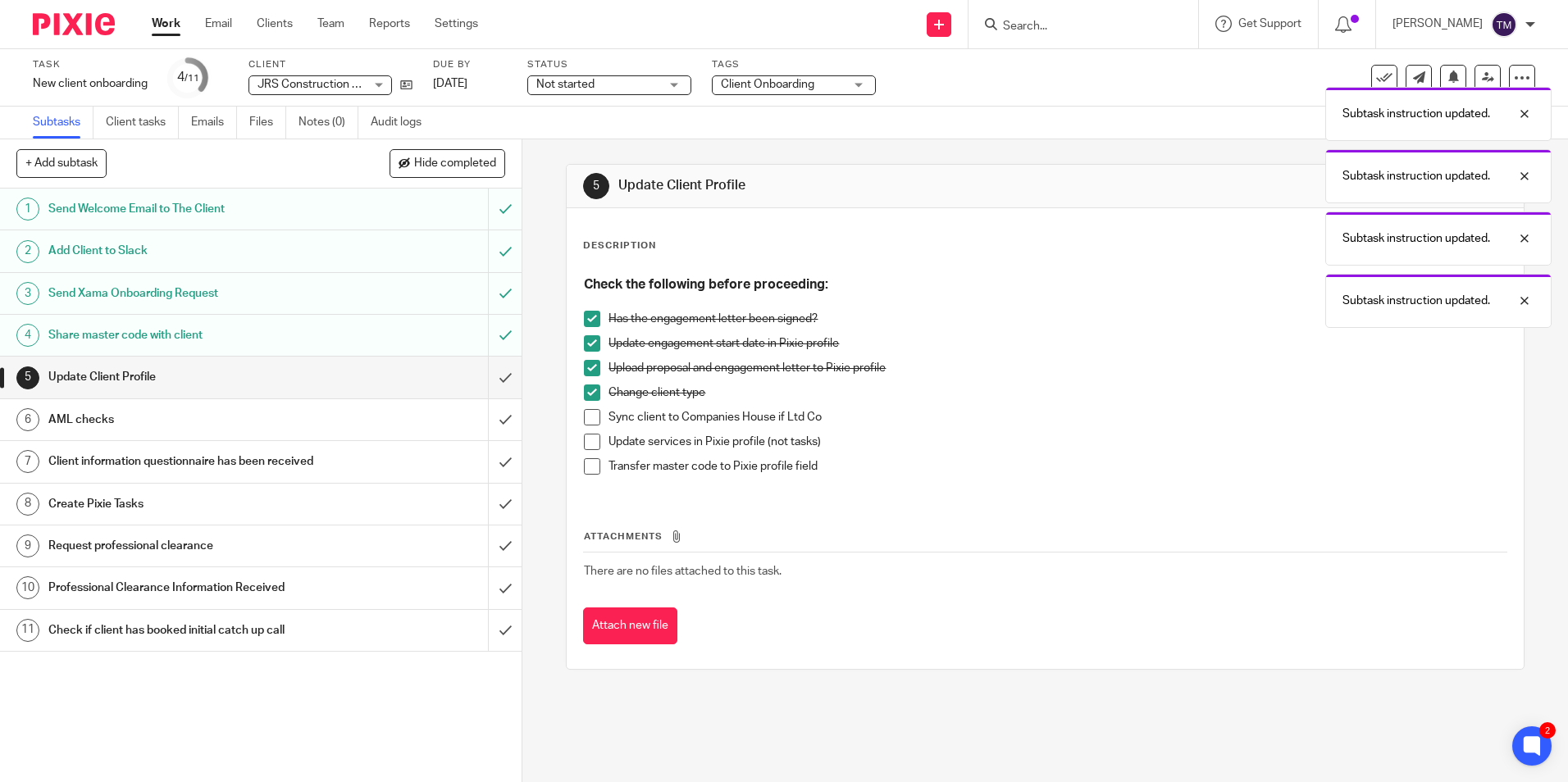
click at [589, 416] on span at bounding box center [591, 417] width 16 height 16
click at [589, 444] on span at bounding box center [591, 442] width 16 height 16
click at [588, 469] on span at bounding box center [591, 466] width 16 height 16
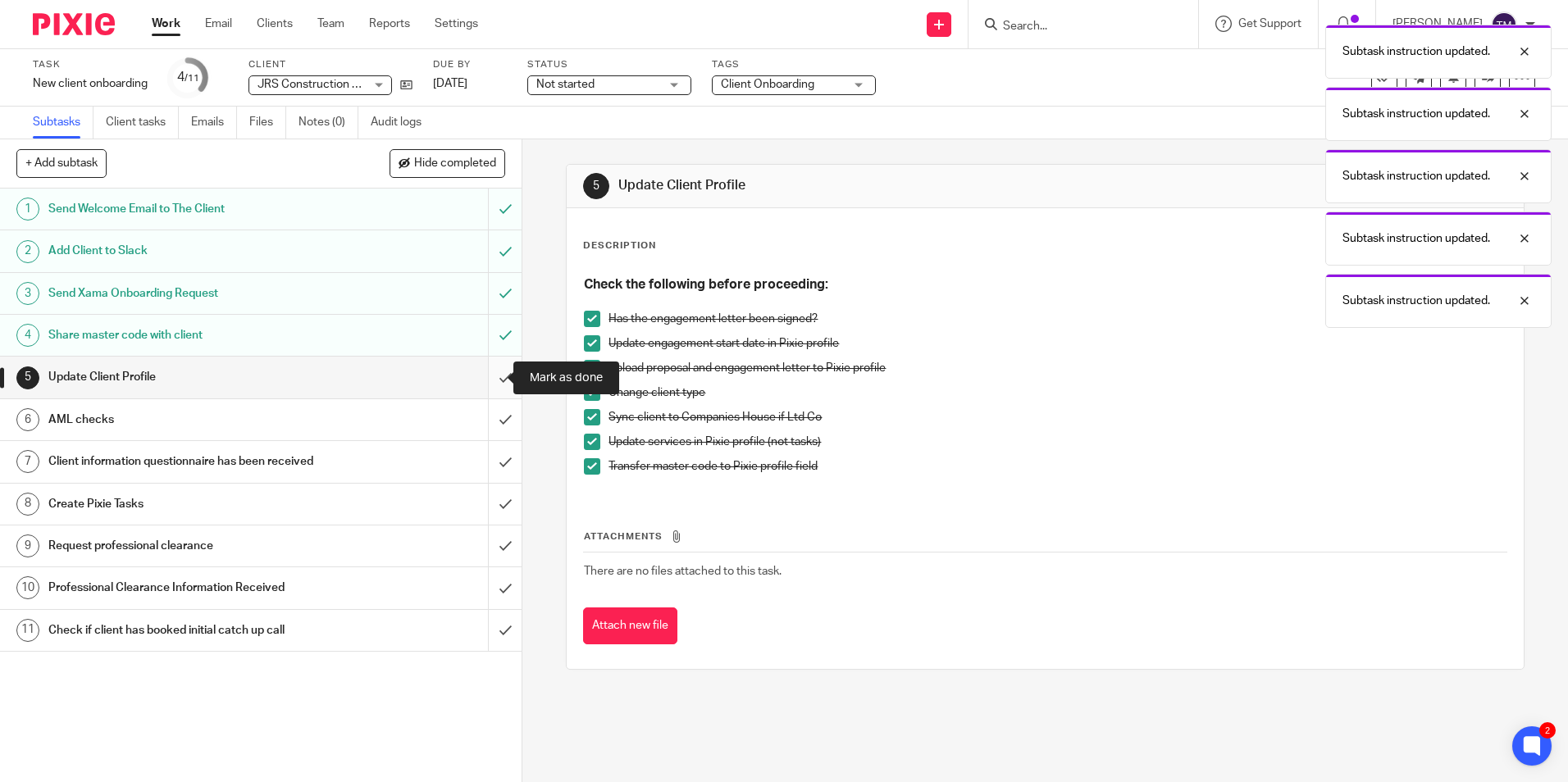
click at [493, 377] on input "submit" at bounding box center [260, 376] width 521 height 41
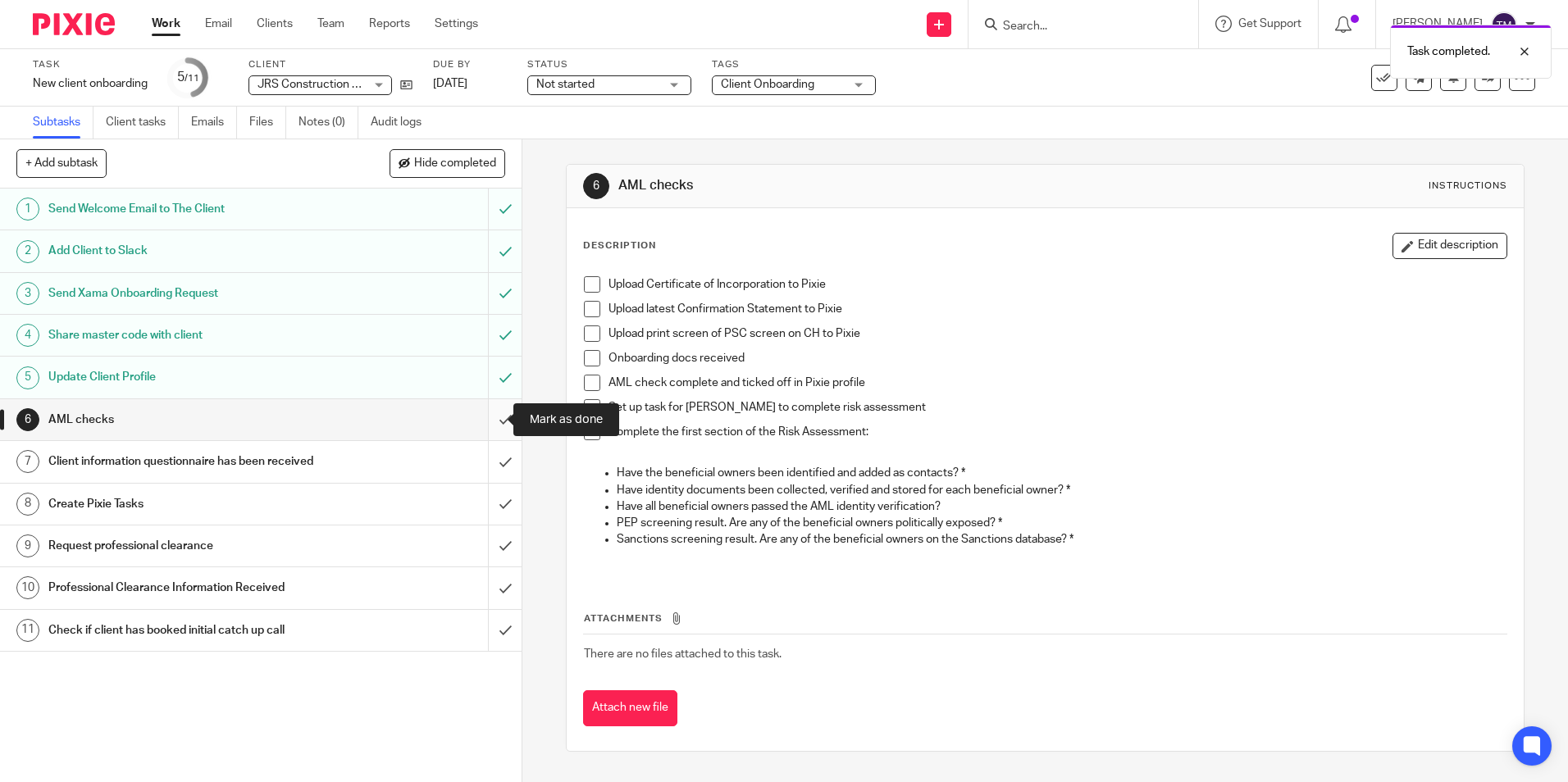
click at [490, 423] on input "submit" at bounding box center [260, 419] width 521 height 41
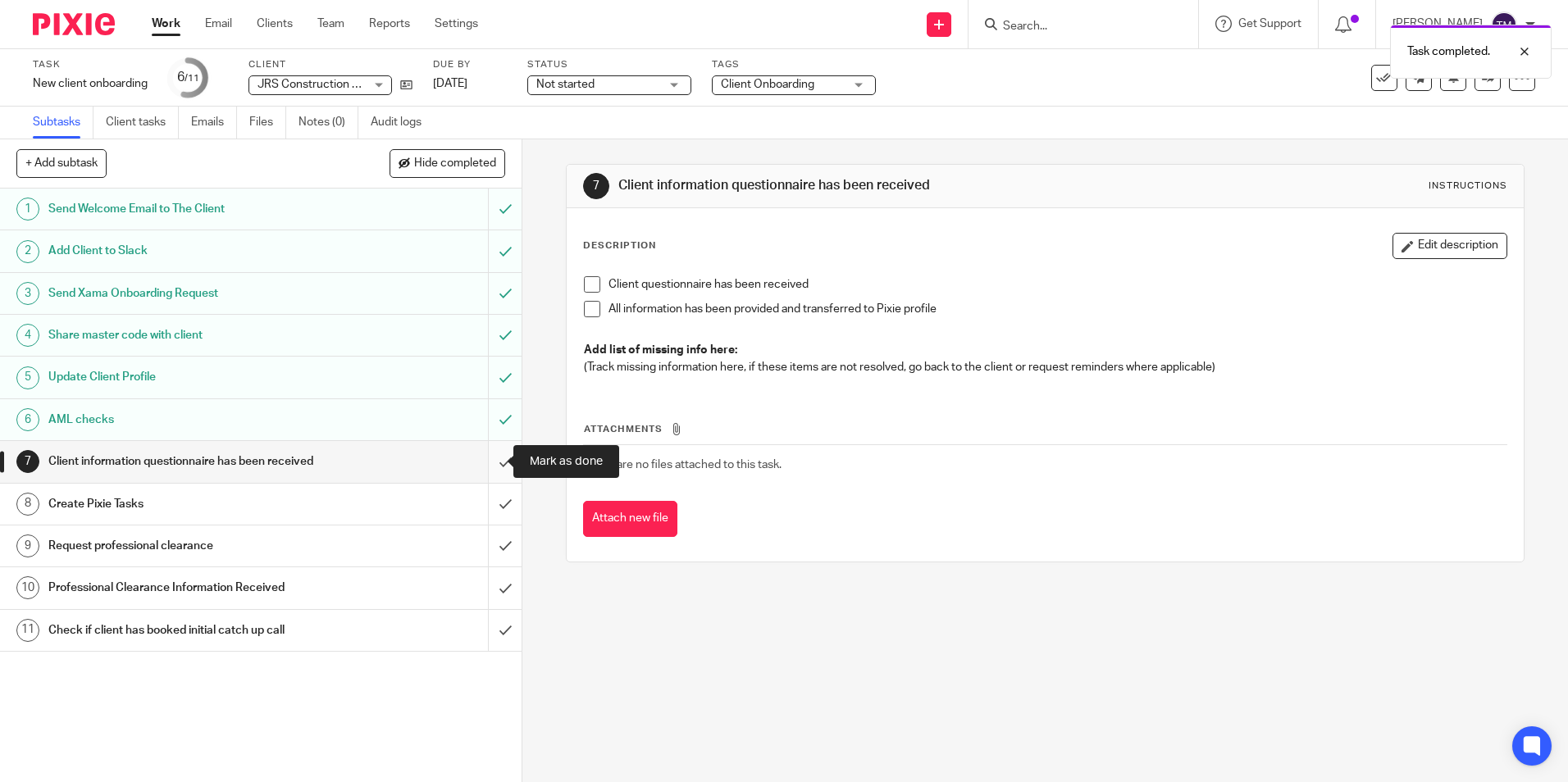
click at [486, 459] on input "submit" at bounding box center [260, 461] width 521 height 41
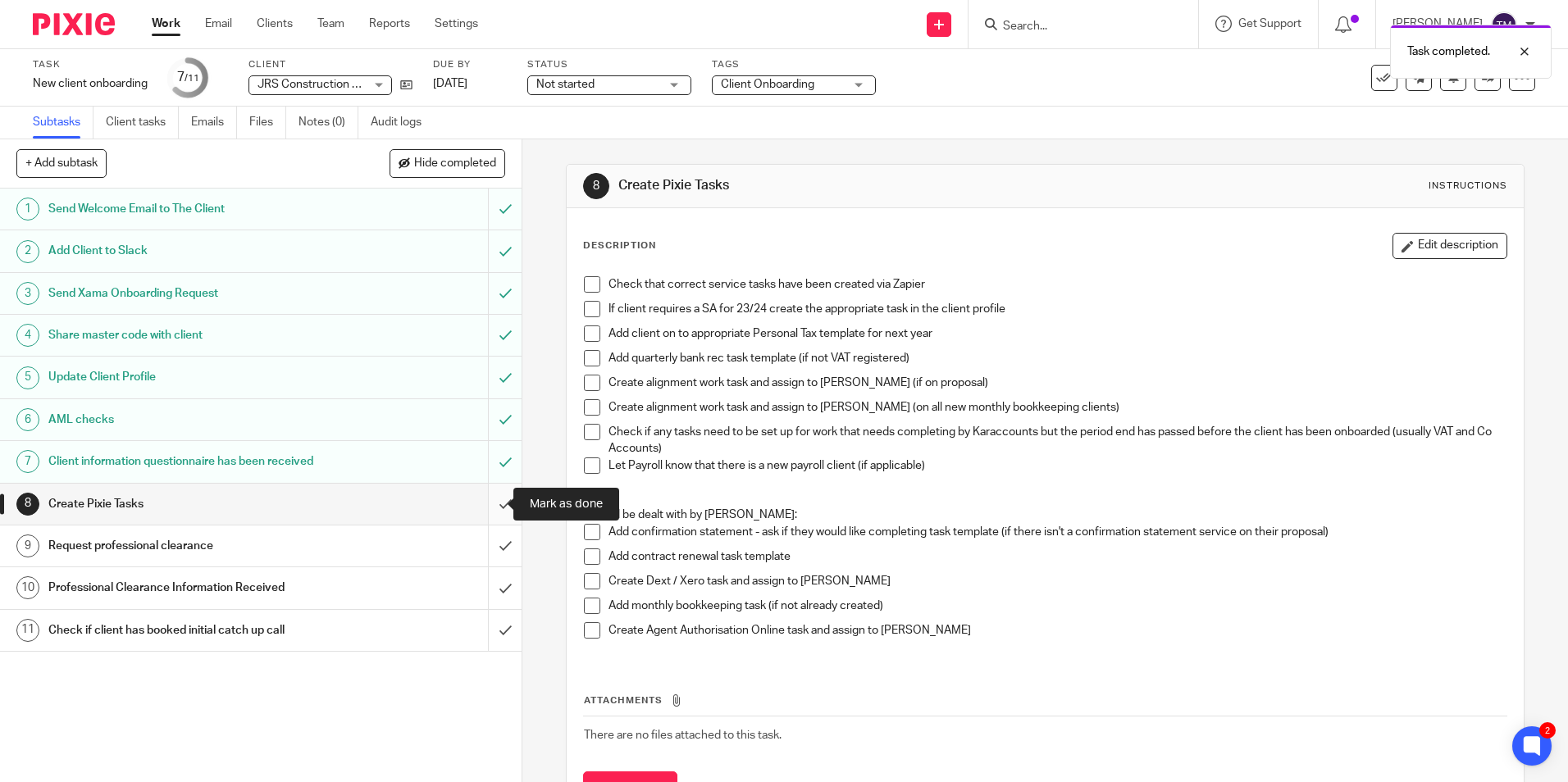
click at [494, 499] on input "submit" at bounding box center [260, 504] width 521 height 41
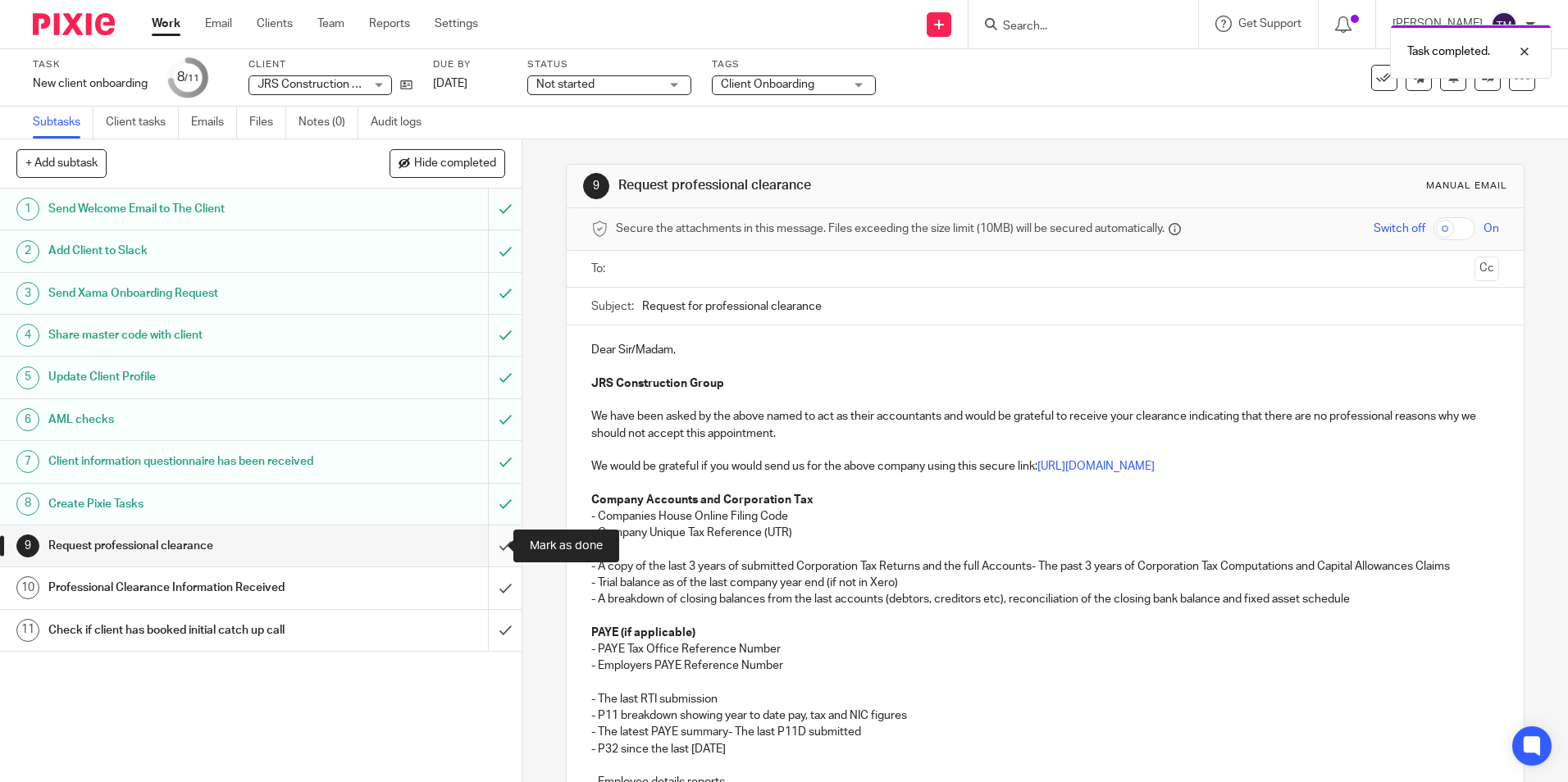
click at [490, 546] on input "submit" at bounding box center [260, 546] width 521 height 41
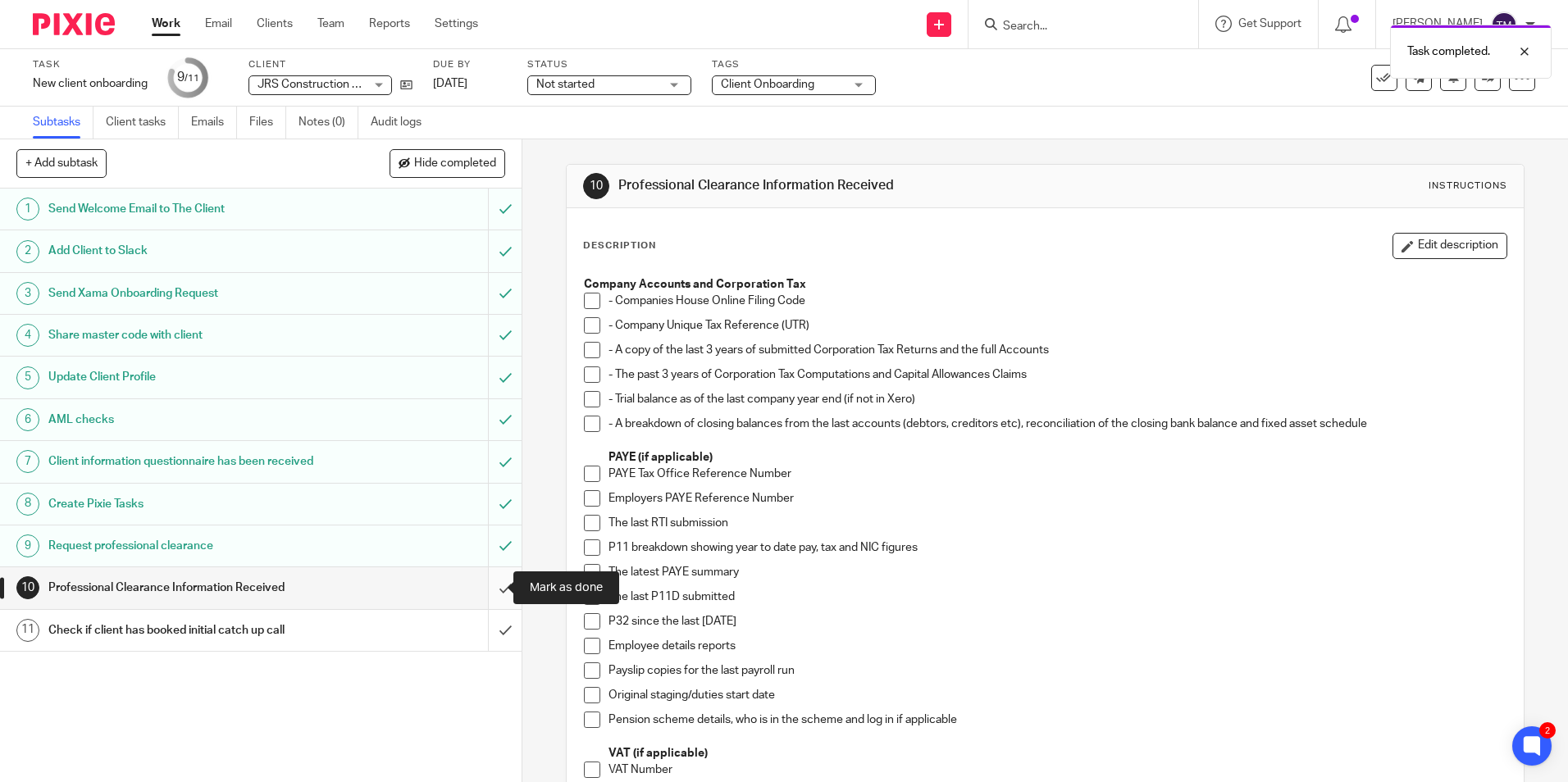
click at [481, 589] on input "submit" at bounding box center [260, 587] width 521 height 41
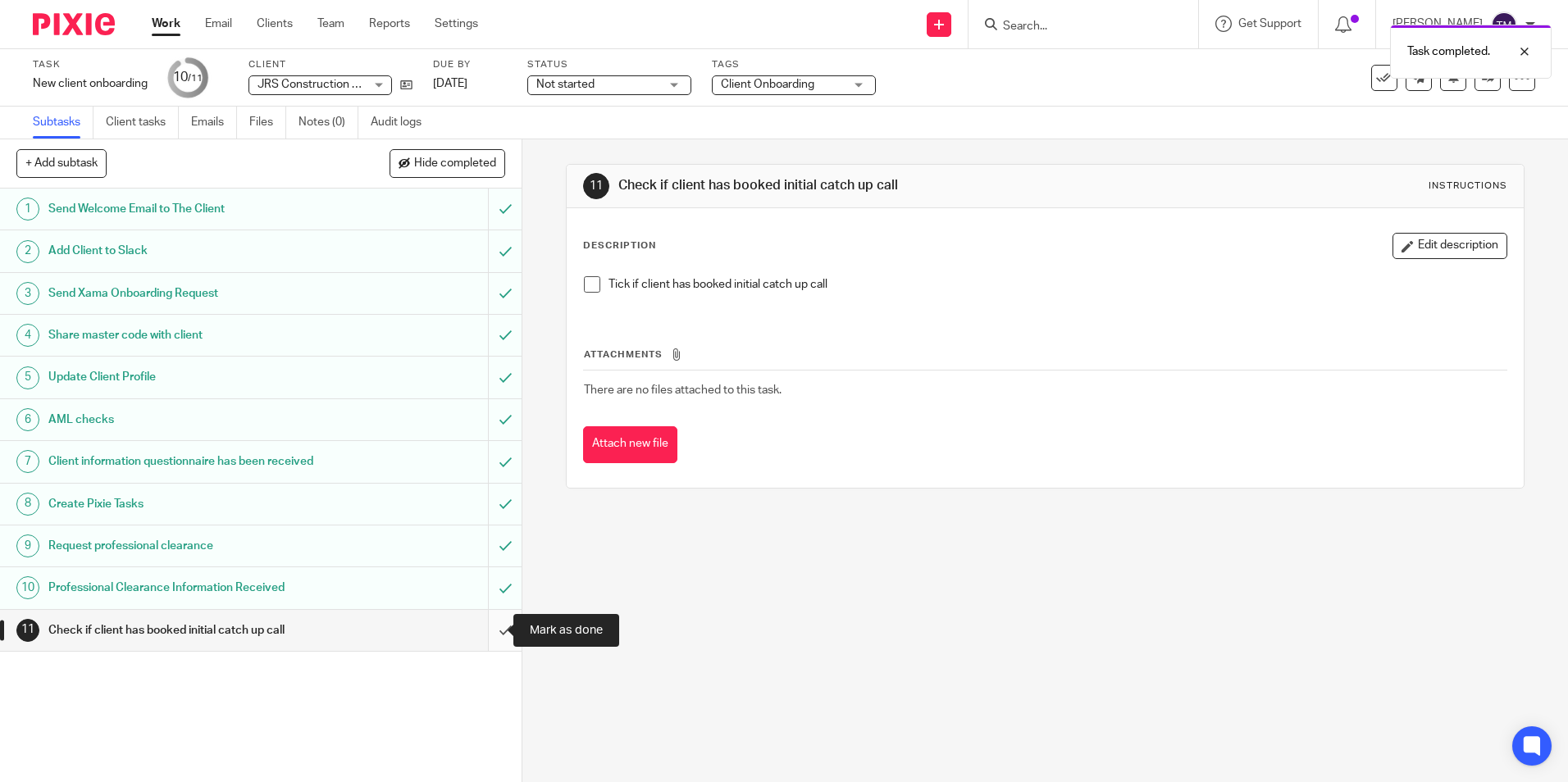
click at [484, 627] on input "submit" at bounding box center [260, 630] width 521 height 41
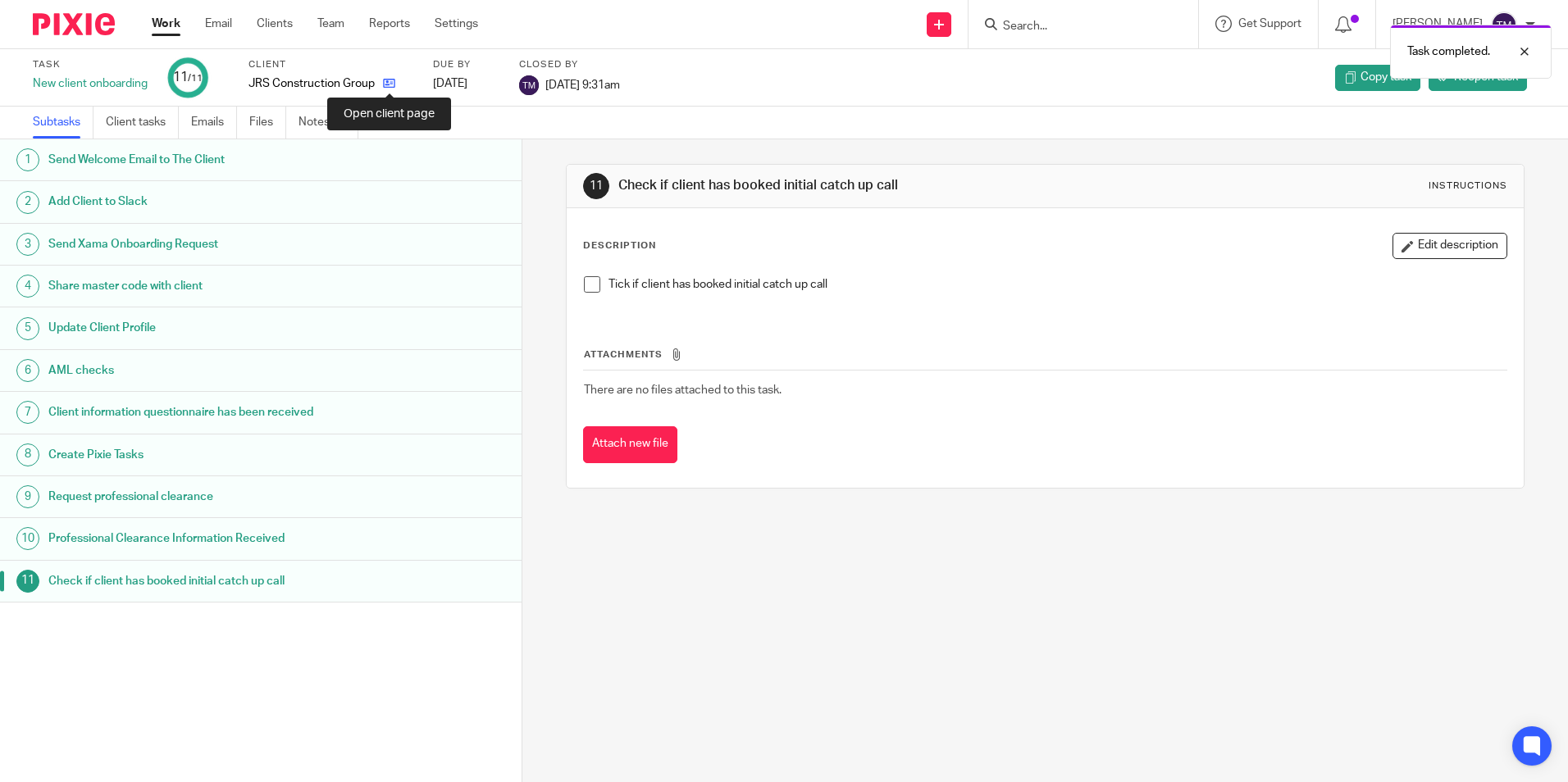
click at [394, 81] on icon at bounding box center [389, 82] width 12 height 12
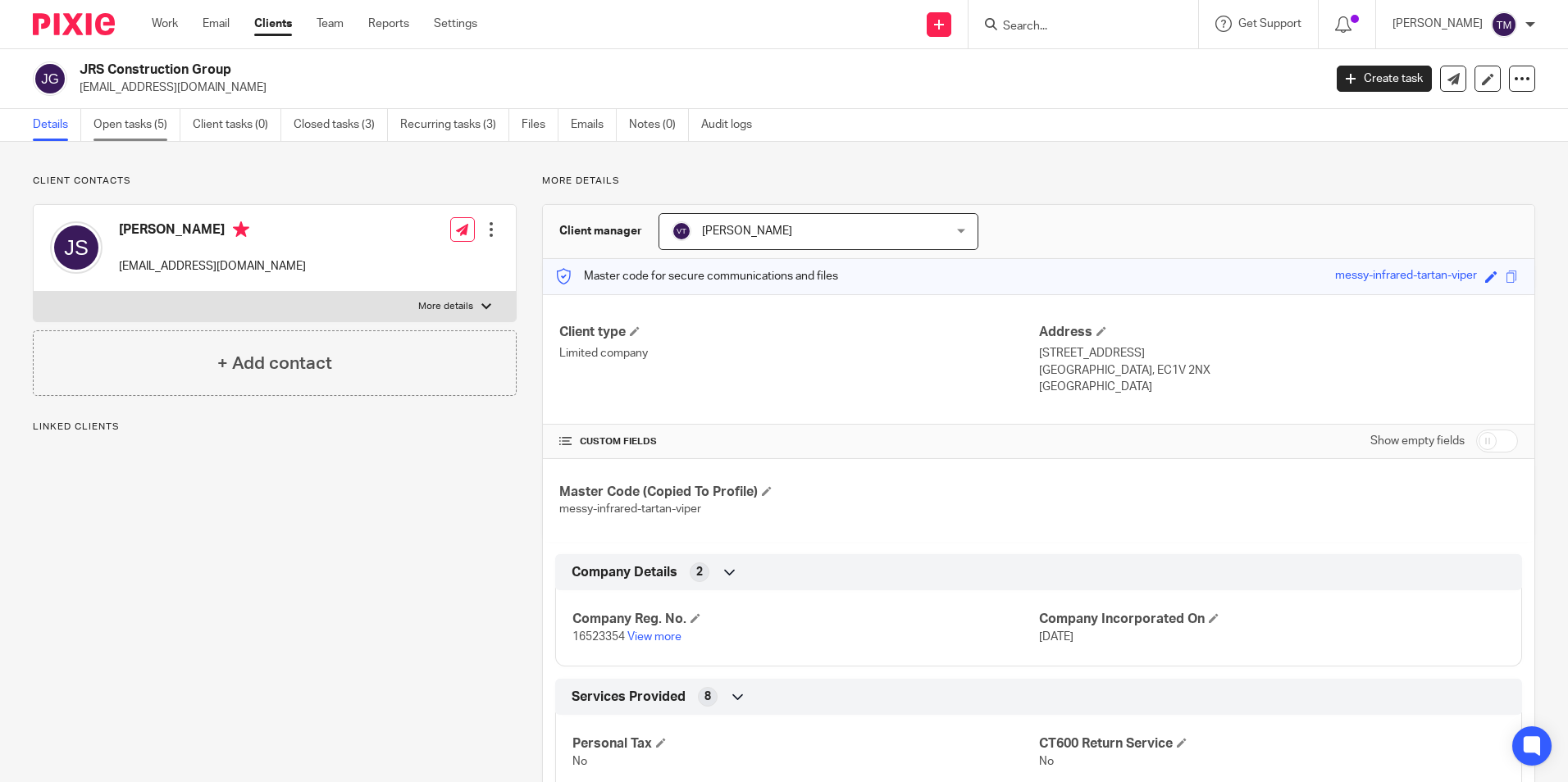
click at [125, 134] on link "Open tasks (5)" at bounding box center [137, 125] width 87 height 32
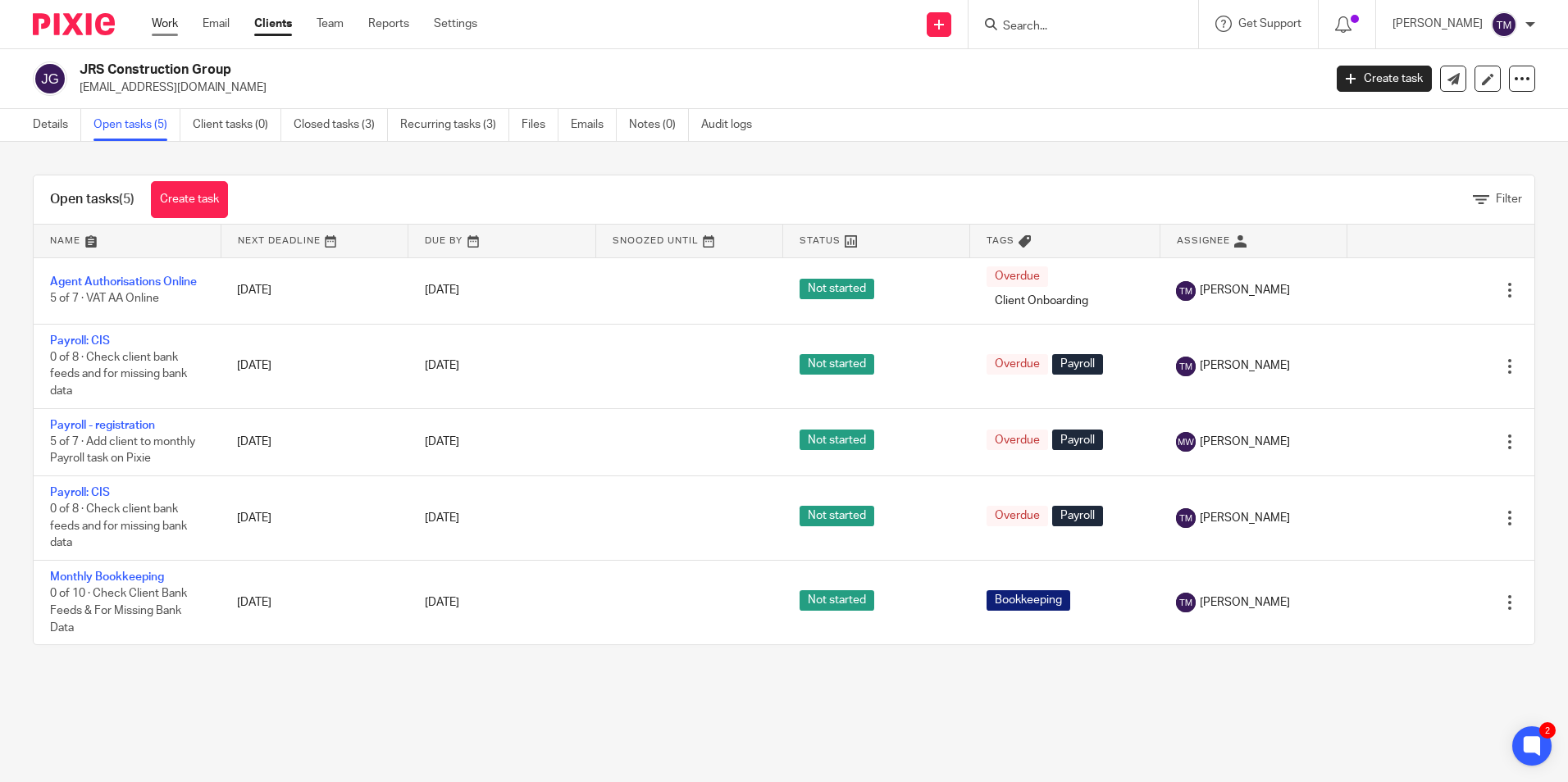
click at [157, 23] on link "Work" at bounding box center [165, 23] width 26 height 16
